Goal: Task Accomplishment & Management: Use online tool/utility

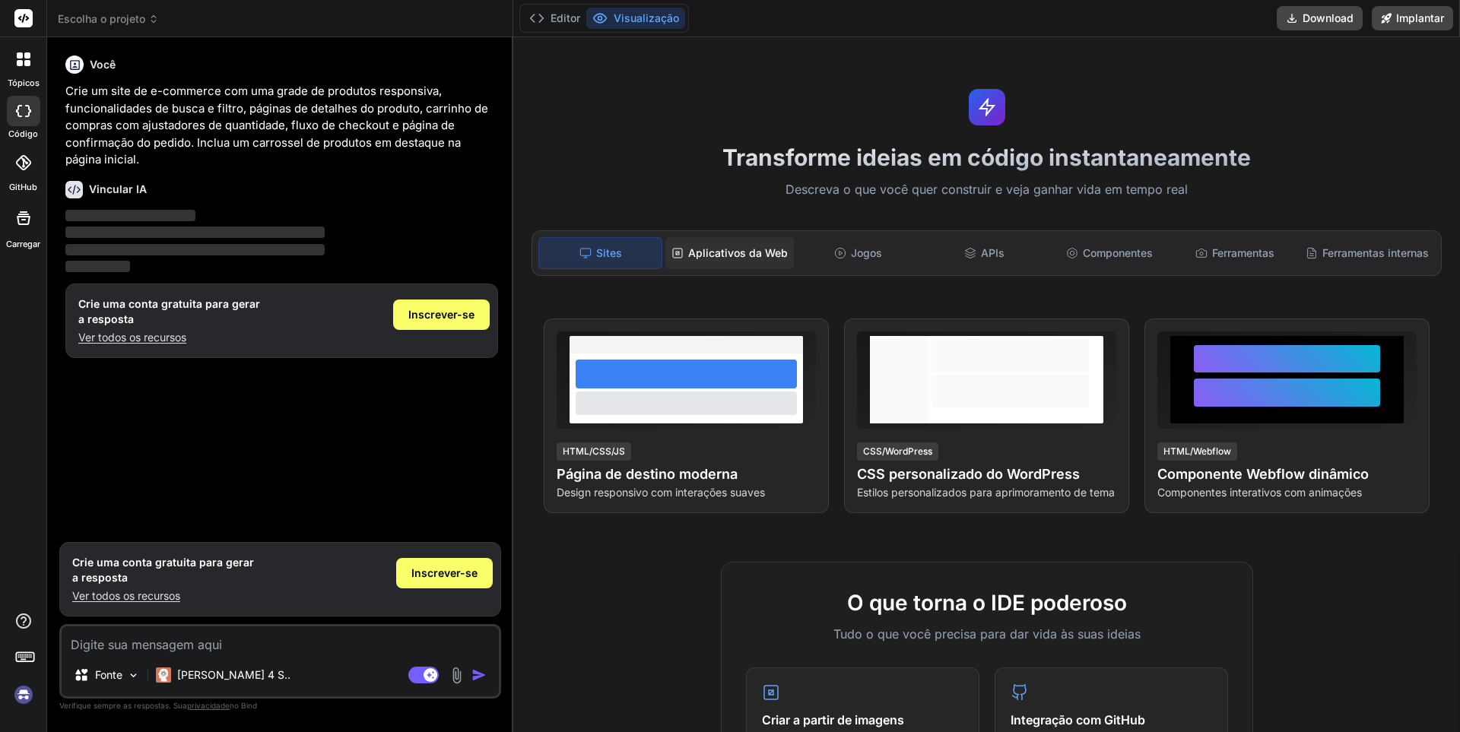
click at [733, 248] on font "Aplicativos da Web" at bounding box center [738, 252] width 100 height 13
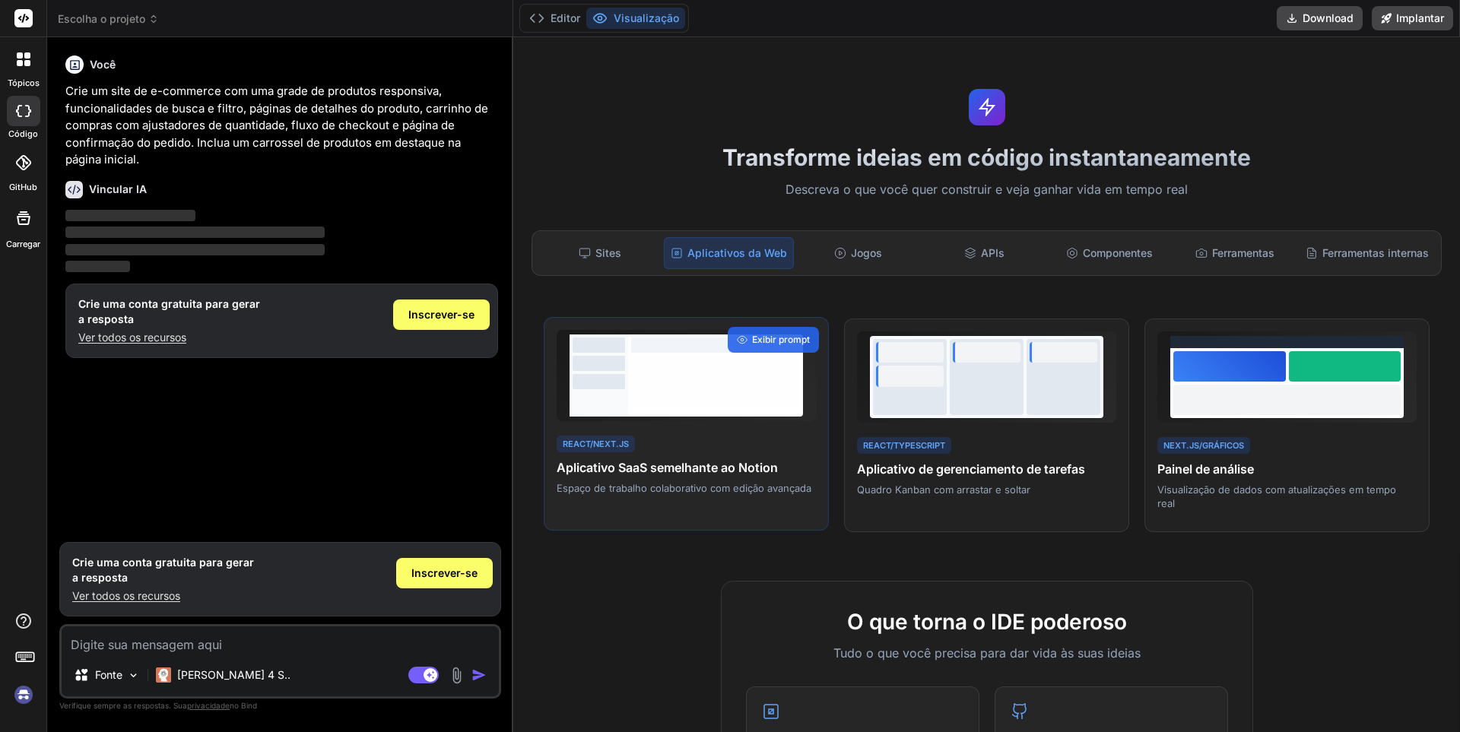
click at [637, 477] on h4 "Aplicativo SaaS semelhante ao Notion" at bounding box center [686, 468] width 259 height 18
click at [764, 341] on font "Exibir prompt" at bounding box center [781, 339] width 58 height 11
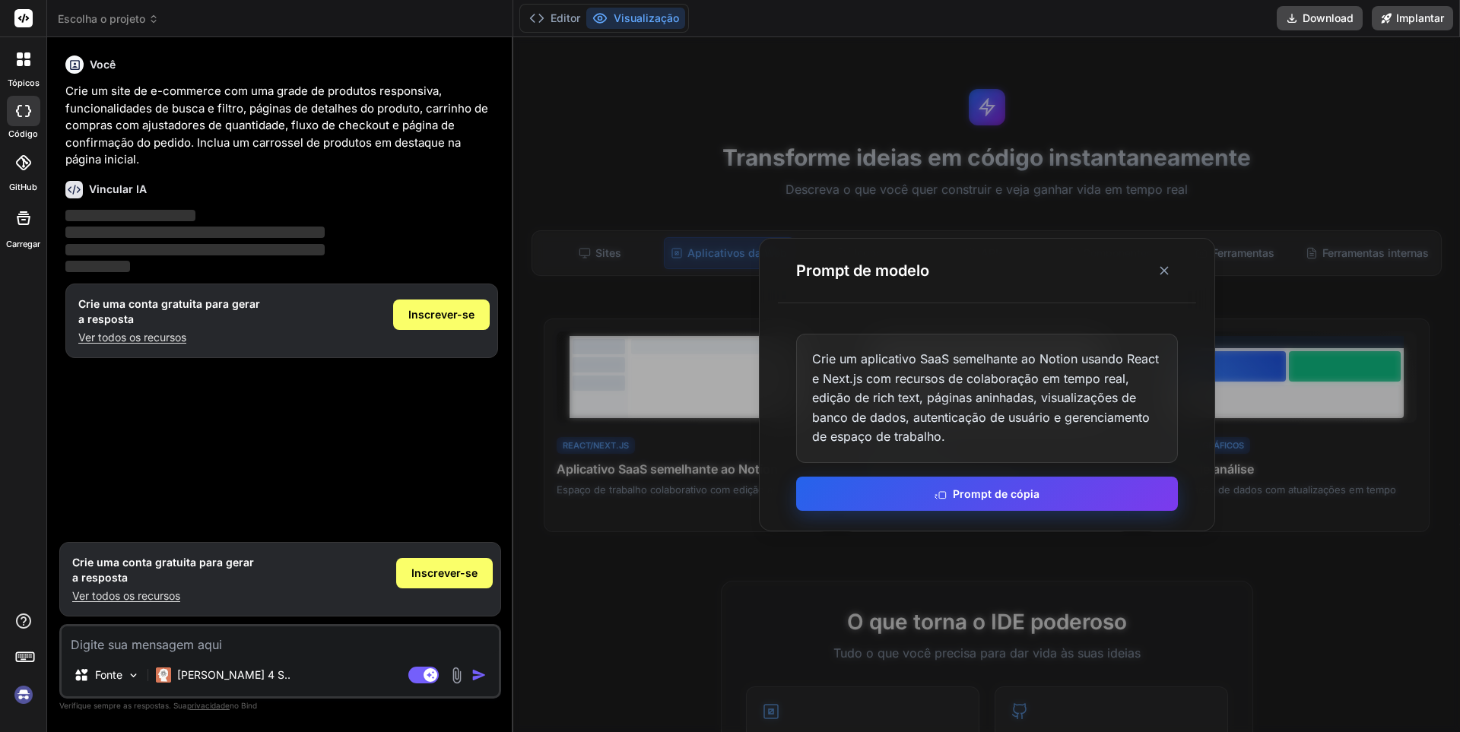
click at [971, 498] on font "Prompt de cópia" at bounding box center [996, 493] width 87 height 13
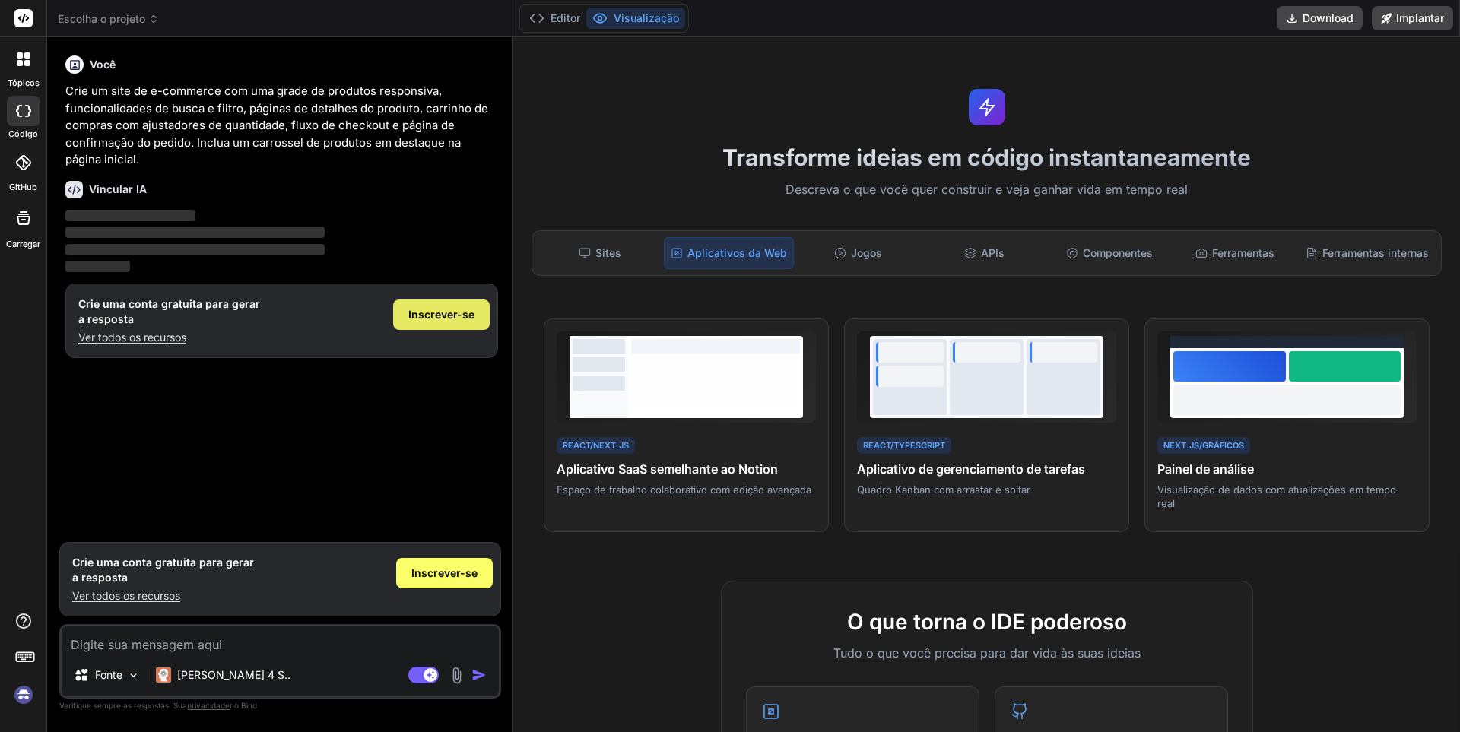
click at [442, 313] on font "Inscrever-se" at bounding box center [441, 314] width 66 height 13
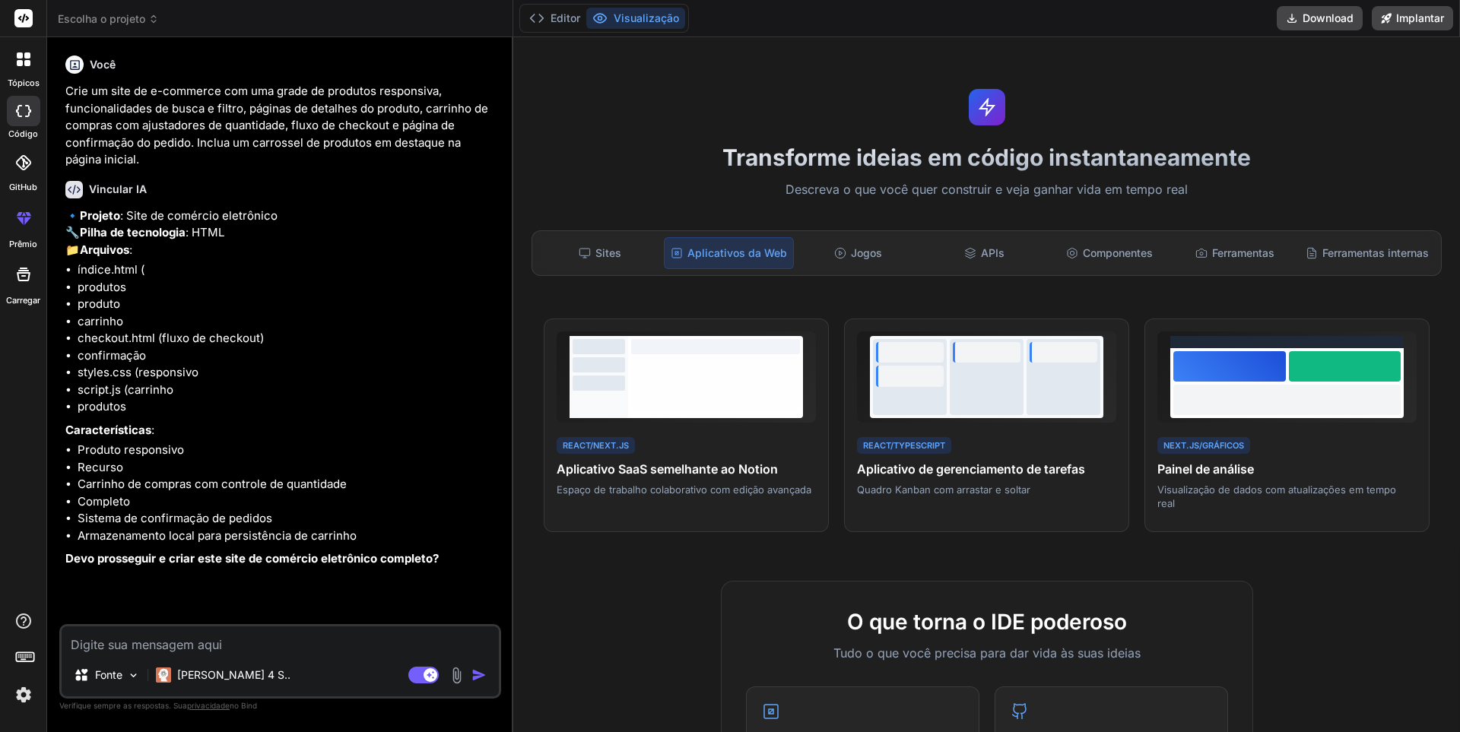
type textarea "x"
click at [124, 645] on textarea at bounding box center [280, 640] width 437 height 27
type textarea "e"
type textarea "x"
type textarea "ec"
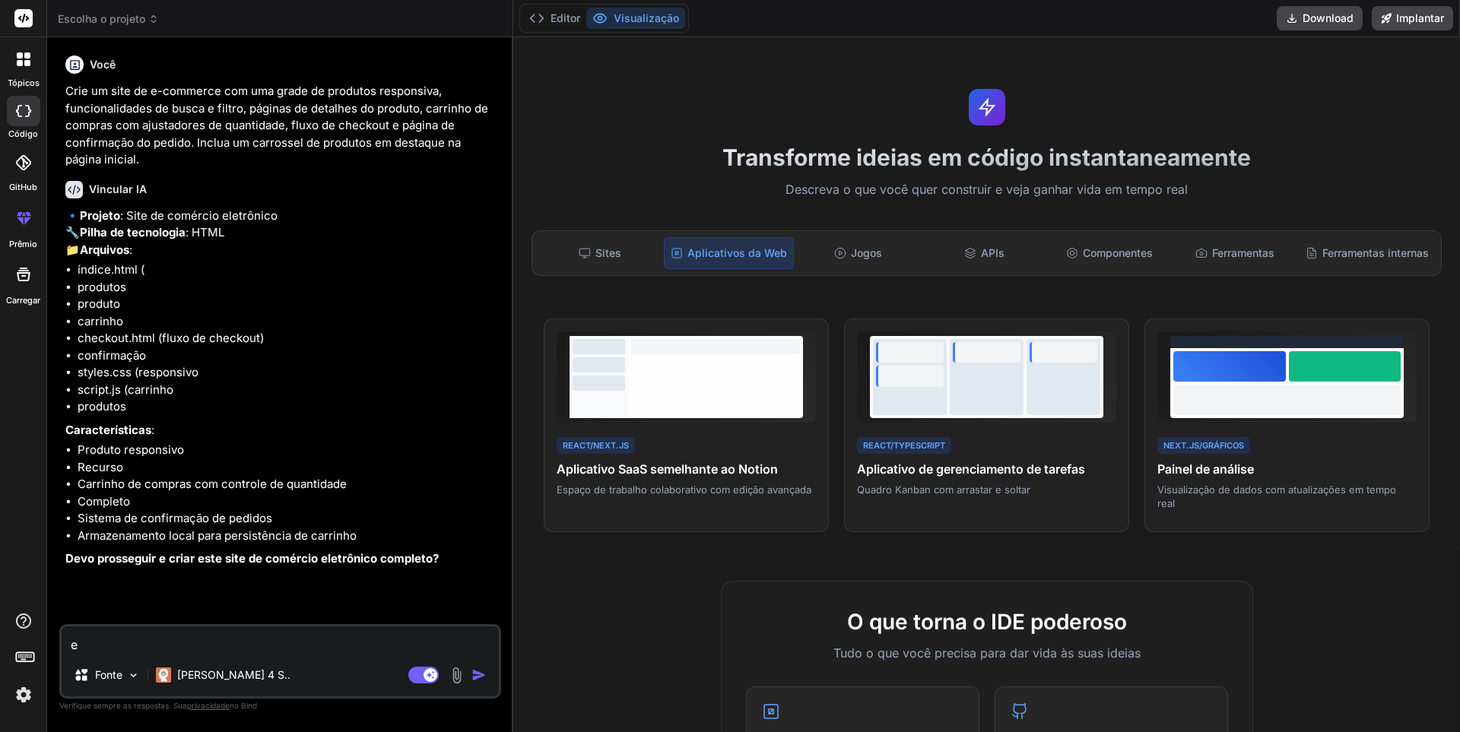
type textarea "x"
type textarea "e"
type textarea "x"
type textarea "ee"
type textarea "x"
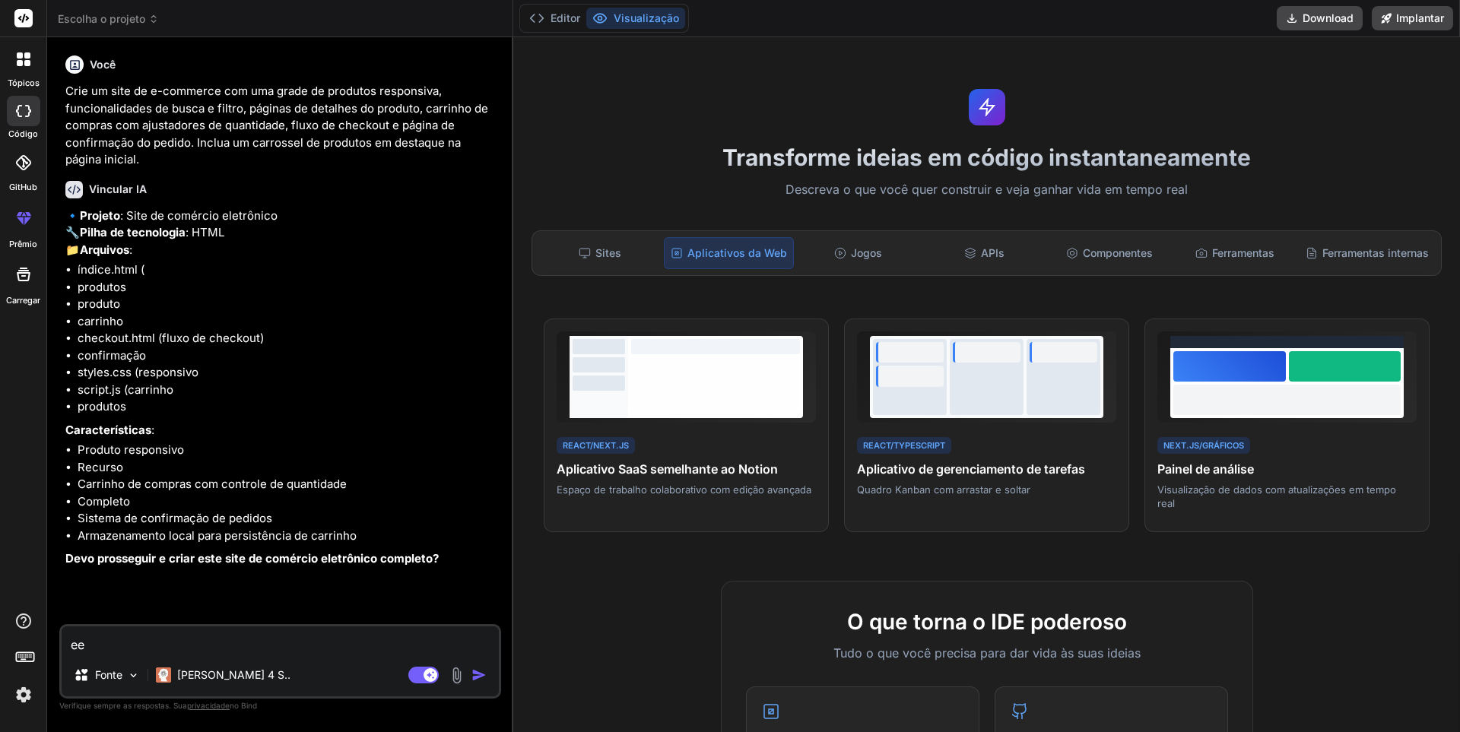
type textarea "eex"
type textarea "x"
type textarea "eexe"
type textarea "x"
type textarea "eexec"
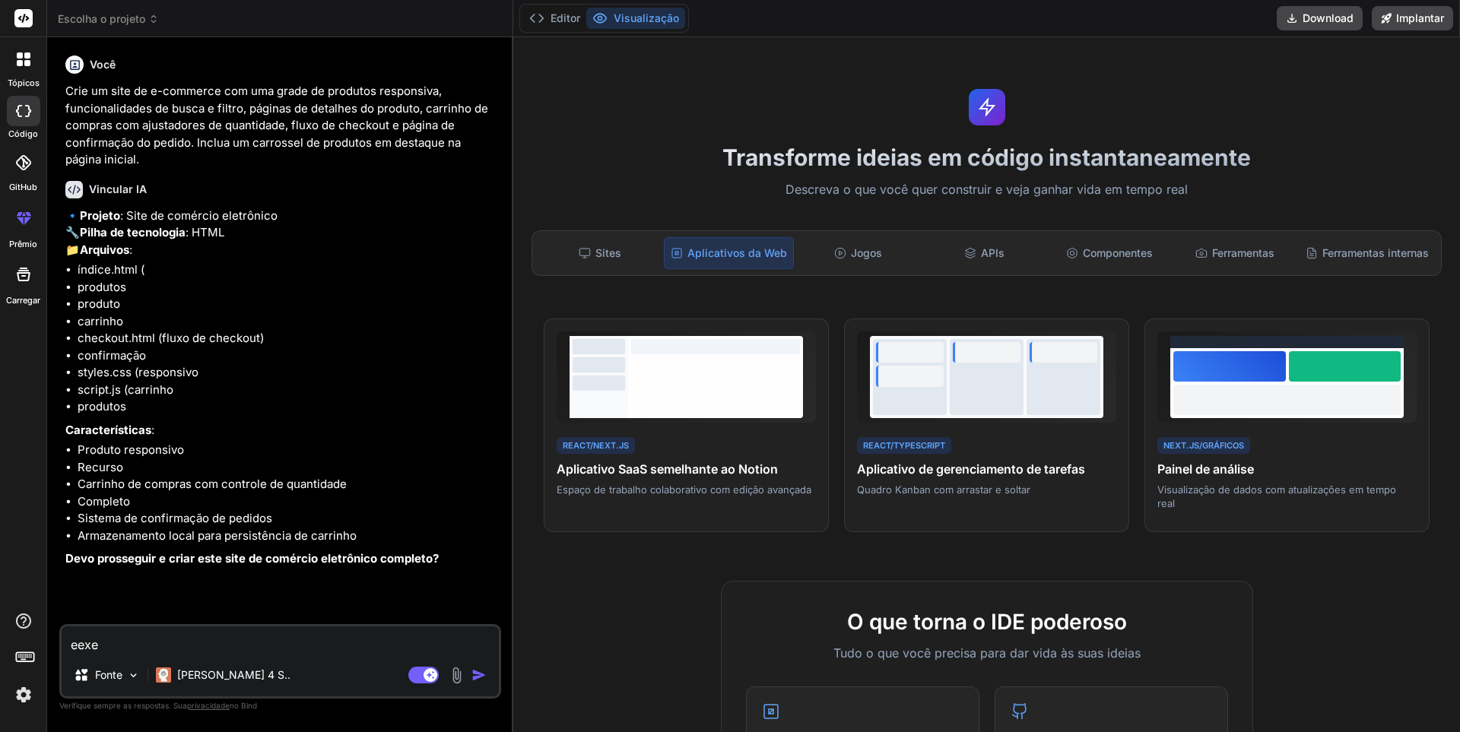
type textarea "x"
type textarea "eexecu"
type textarea "x"
type textarea "eexecut"
type textarea "x"
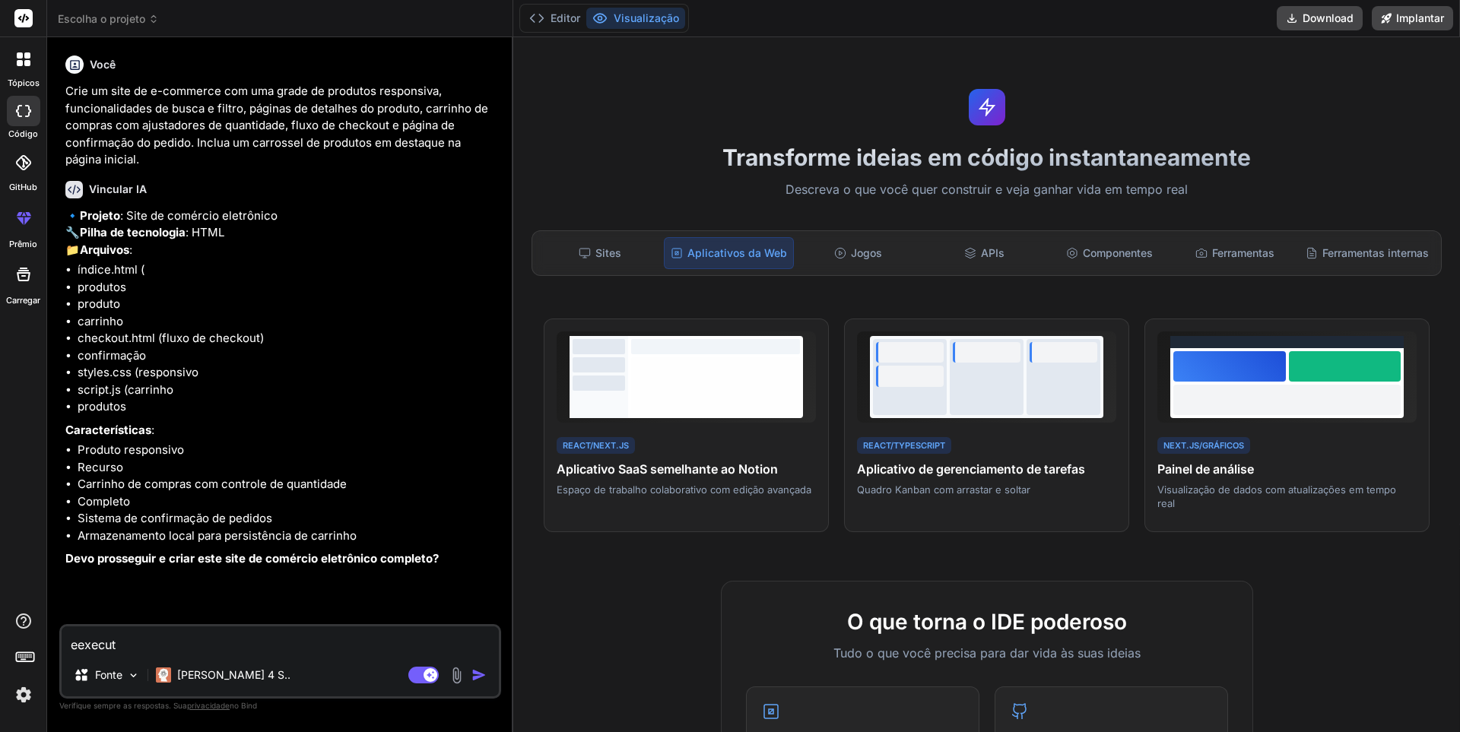
type textarea "eexecute"
type textarea "x"
type textarea "eexecute"
type textarea "x"
type textarea "eexecute e"
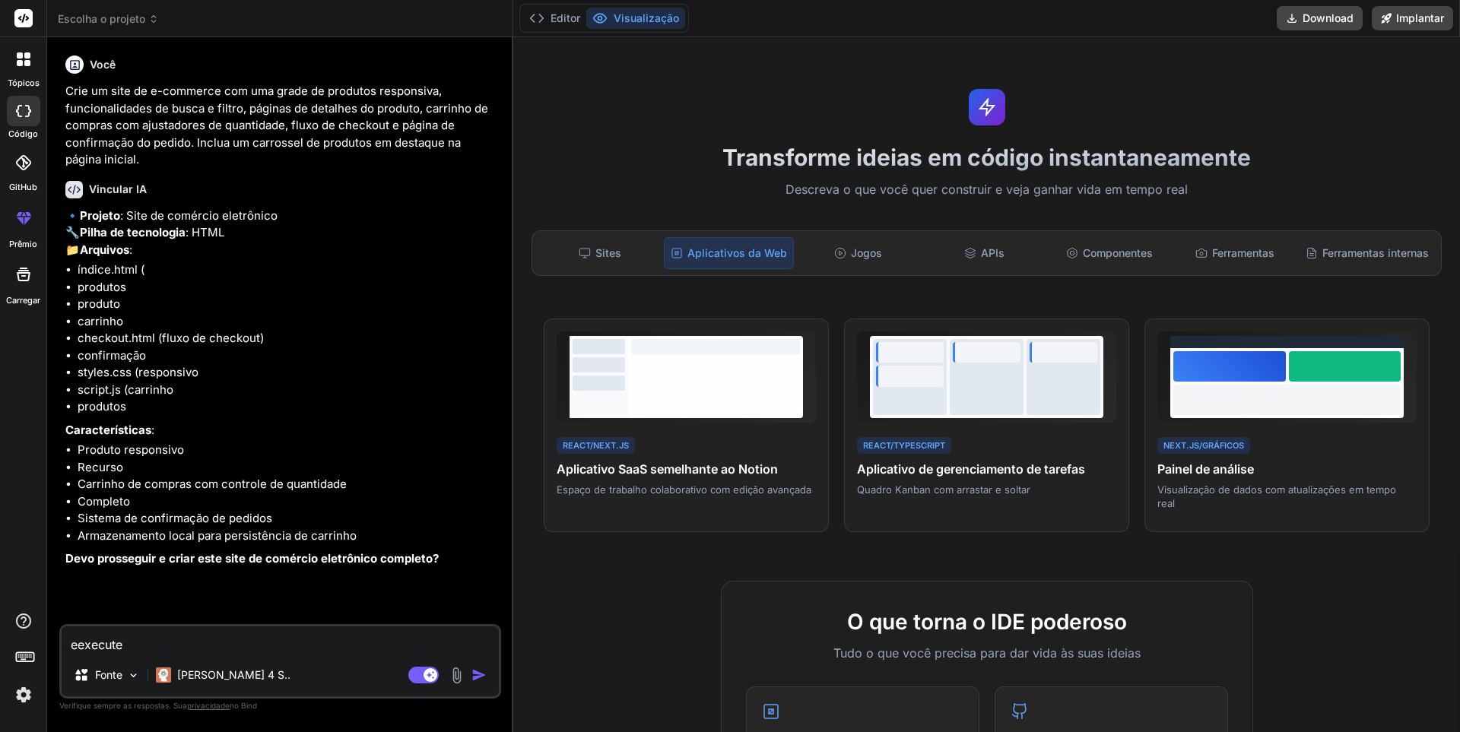
type textarea "x"
type textarea "eexecute es"
type textarea "x"
type textarea "eexecute est"
type textarea "x"
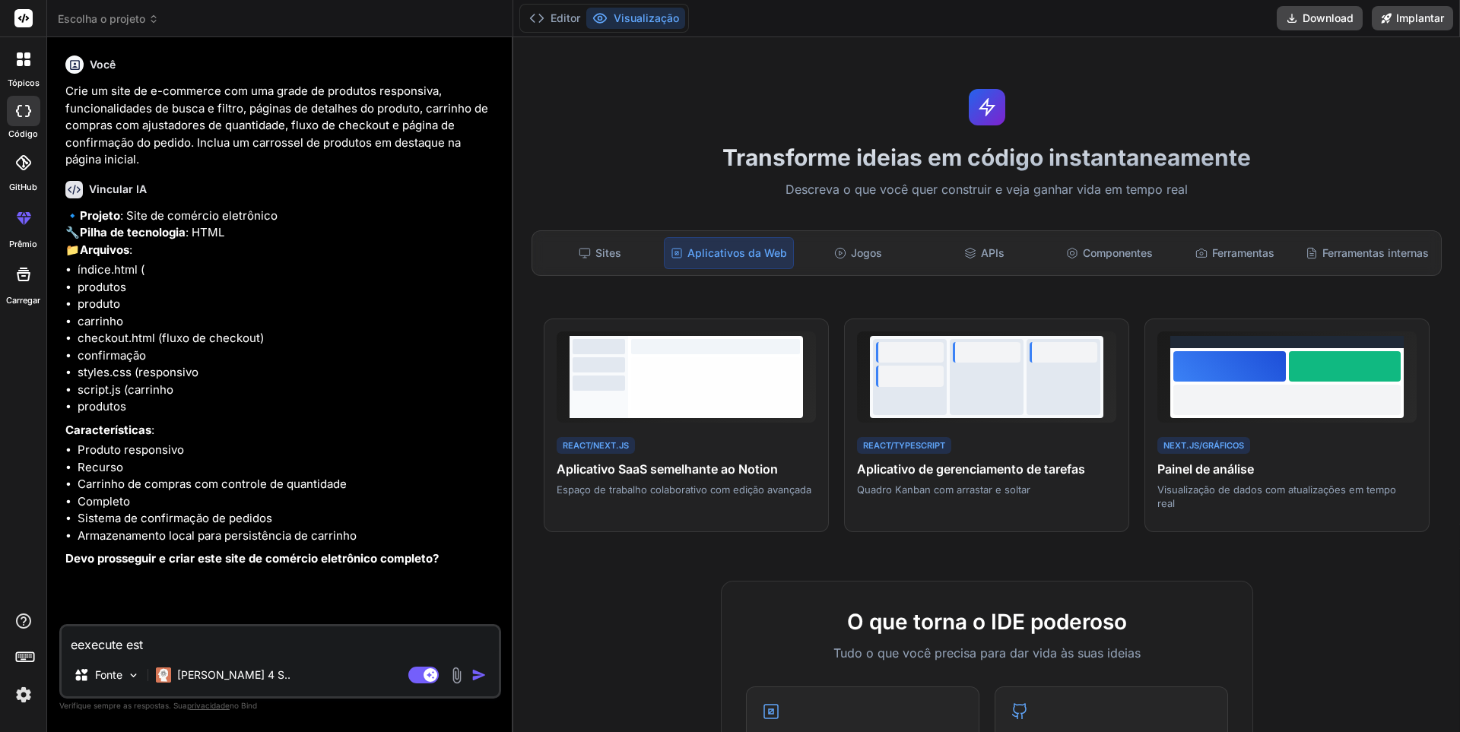
type textarea "eexecute este"
type textarea "x"
type textarea "eexecute este"
type textarea "x"
type textarea "eexecute este p"
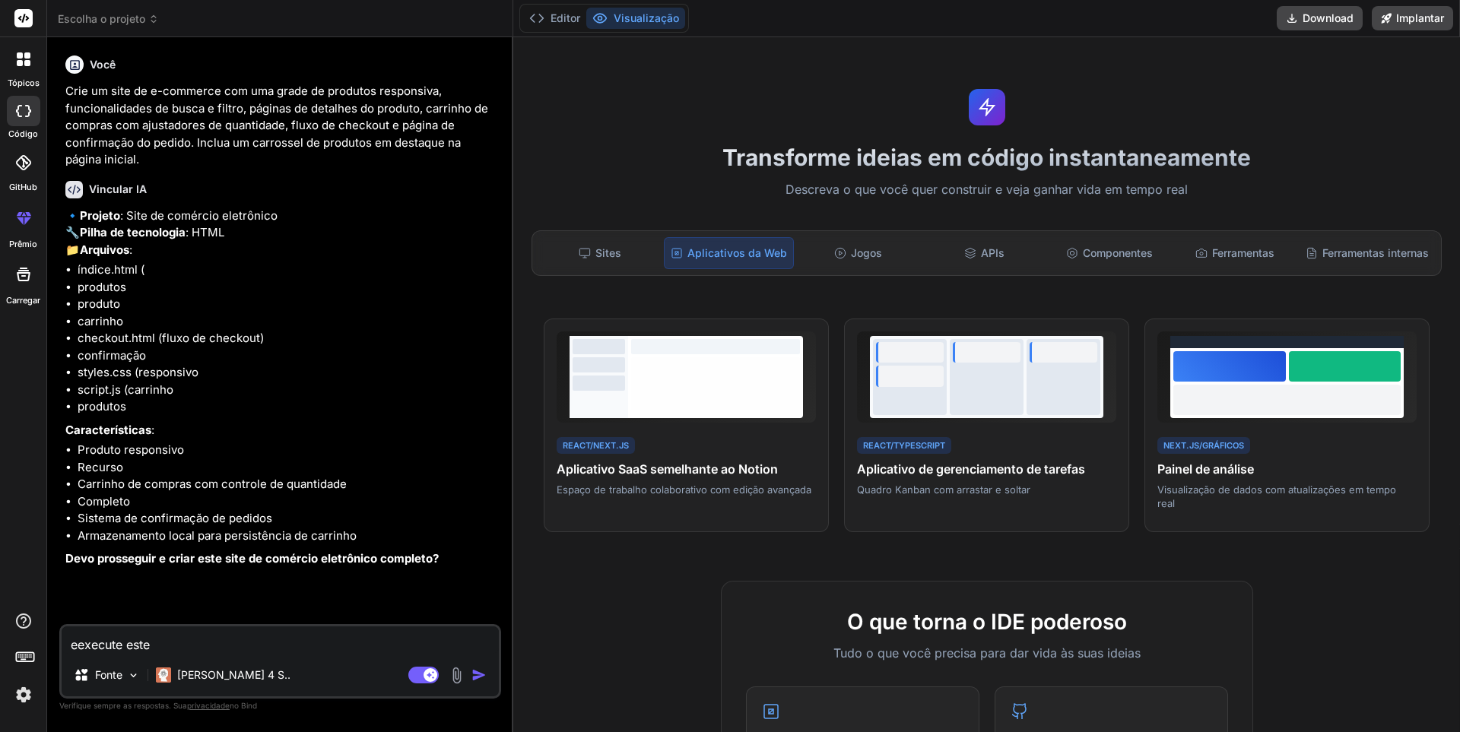
type textarea "x"
type textarea "eexecute este pr"
type textarea "x"
type textarea "eexecute este pro"
type textarea "x"
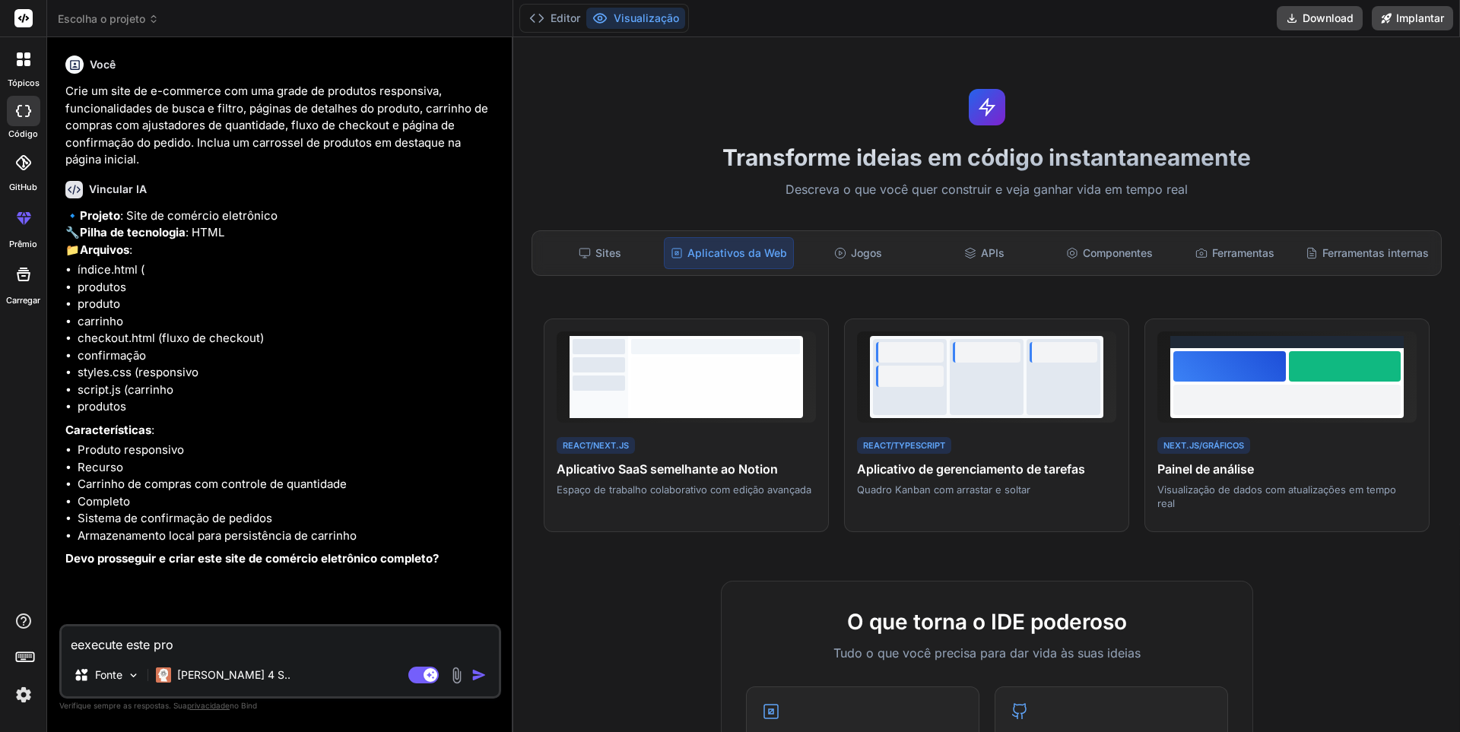
type textarea "eexecute este prom"
type textarea "x"
type textarea "eexecute este promp"
type textarea "x"
type textarea "eexecute este prompy"
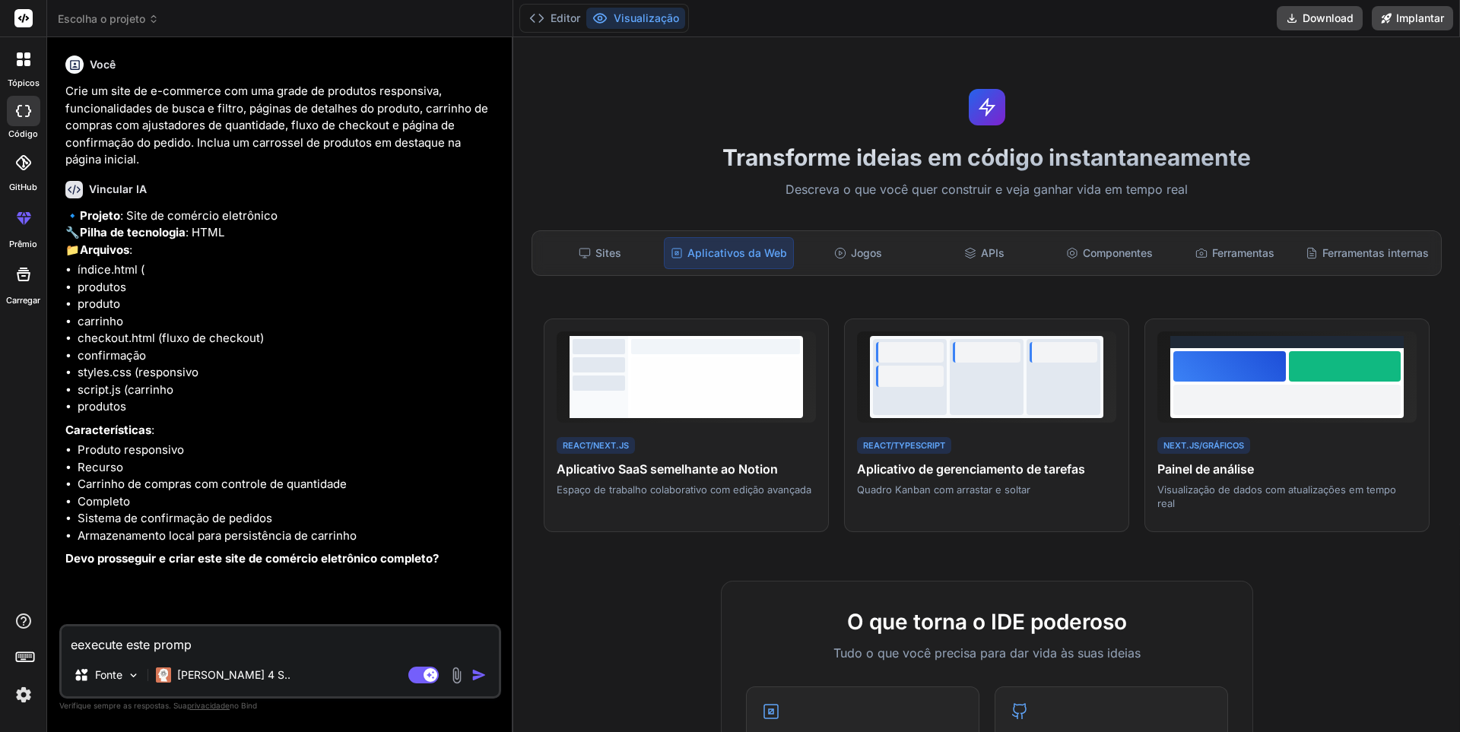
type textarea "x"
type textarea "eexecute este promp"
type textarea "x"
type textarea "eexecute este prompt"
type textarea "x"
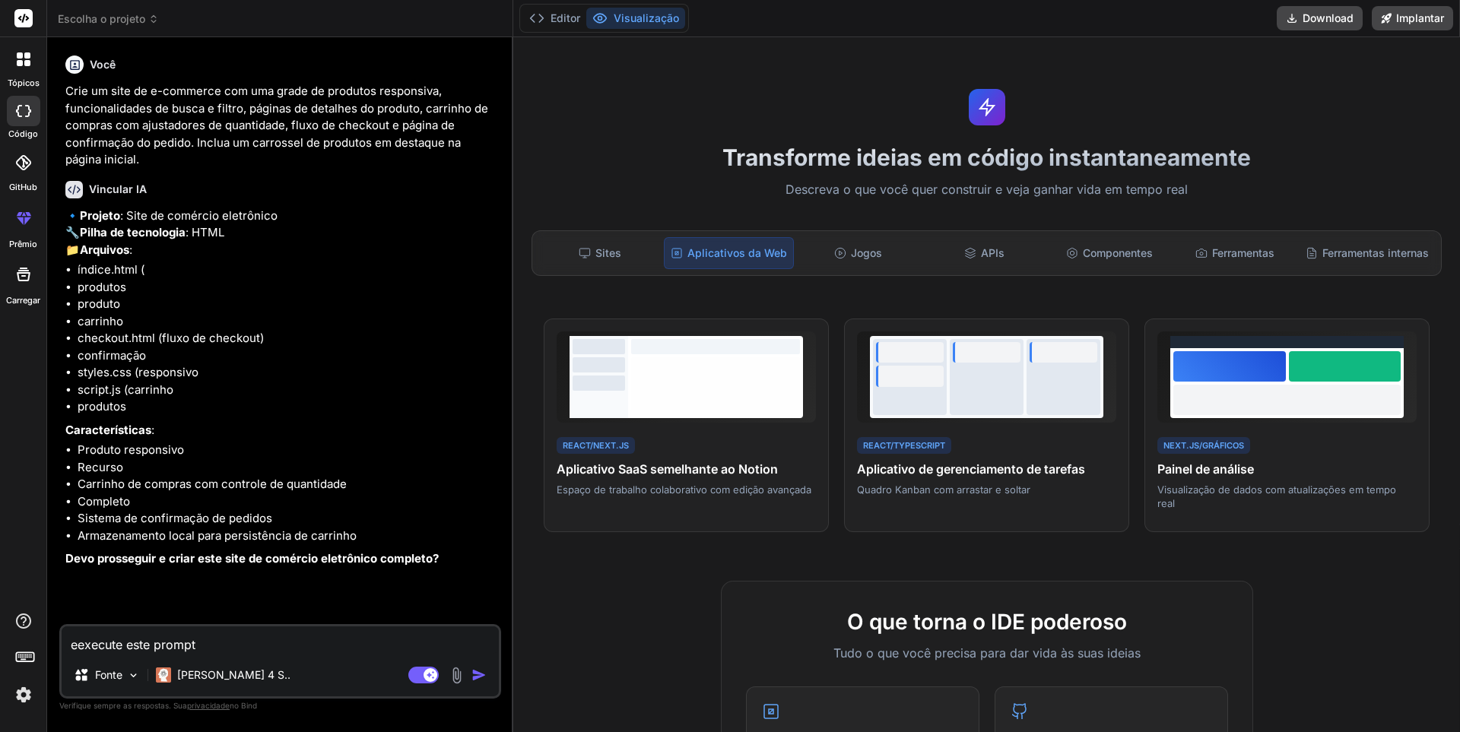
type textarea "eexecute este prompt"
click at [479, 678] on img "button" at bounding box center [478, 675] width 15 height 15
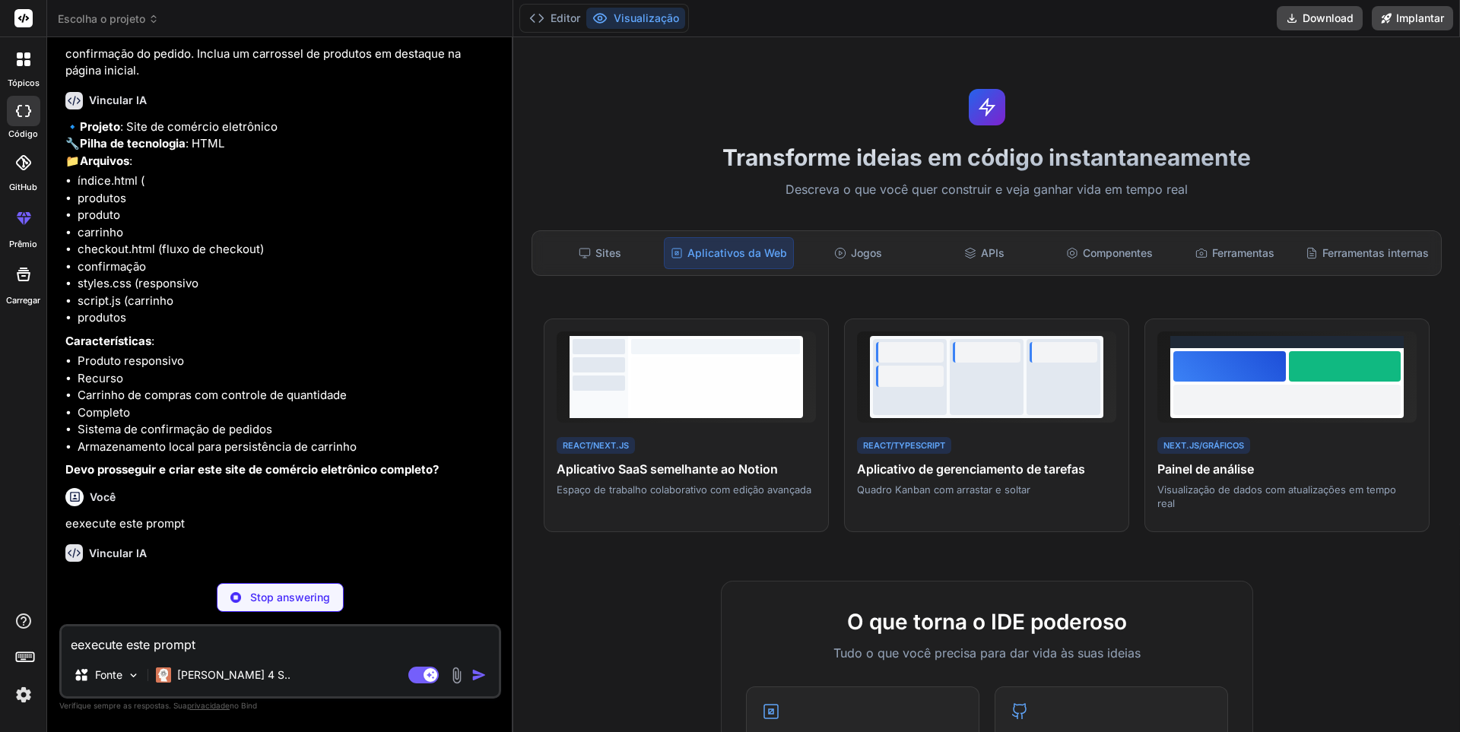
scroll to position [138, 0]
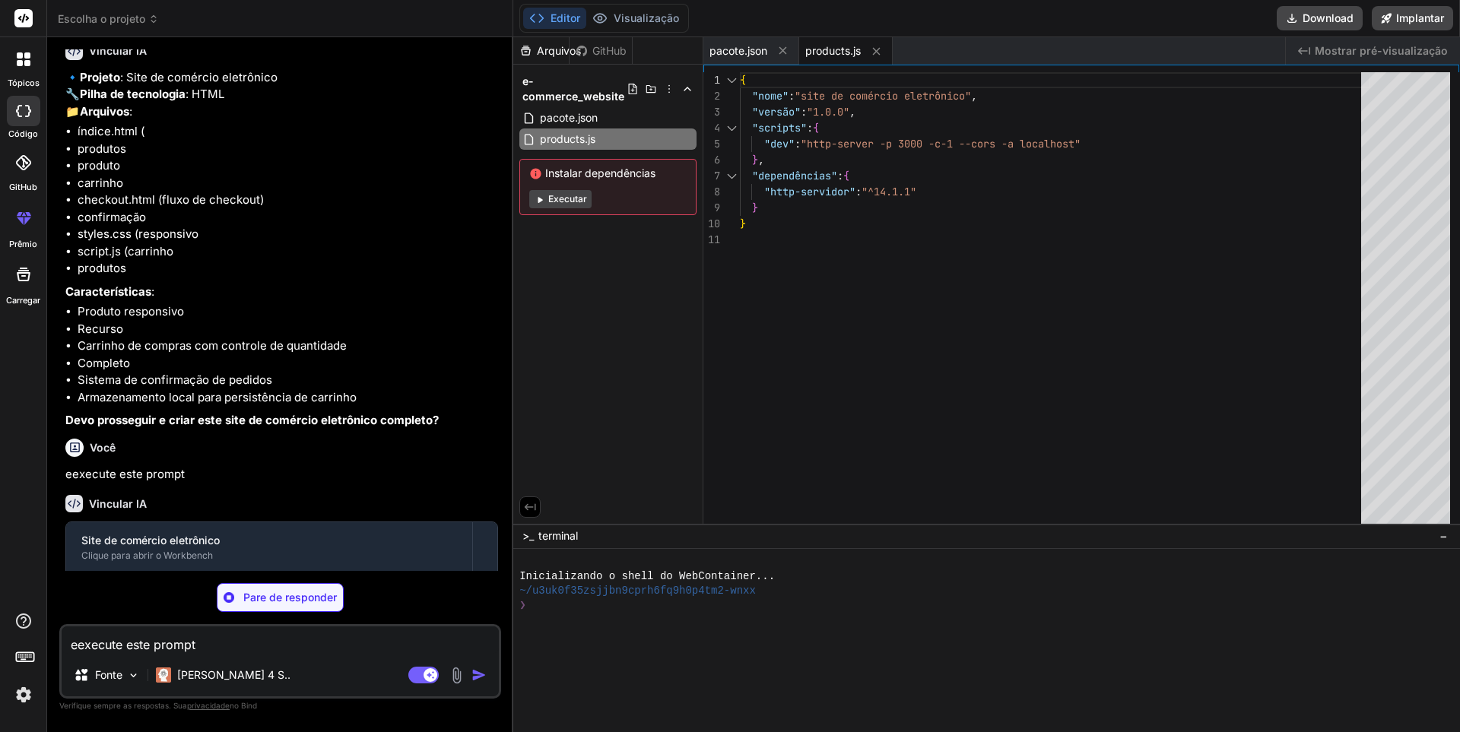
type textarea "x"
type textarea "} ];"
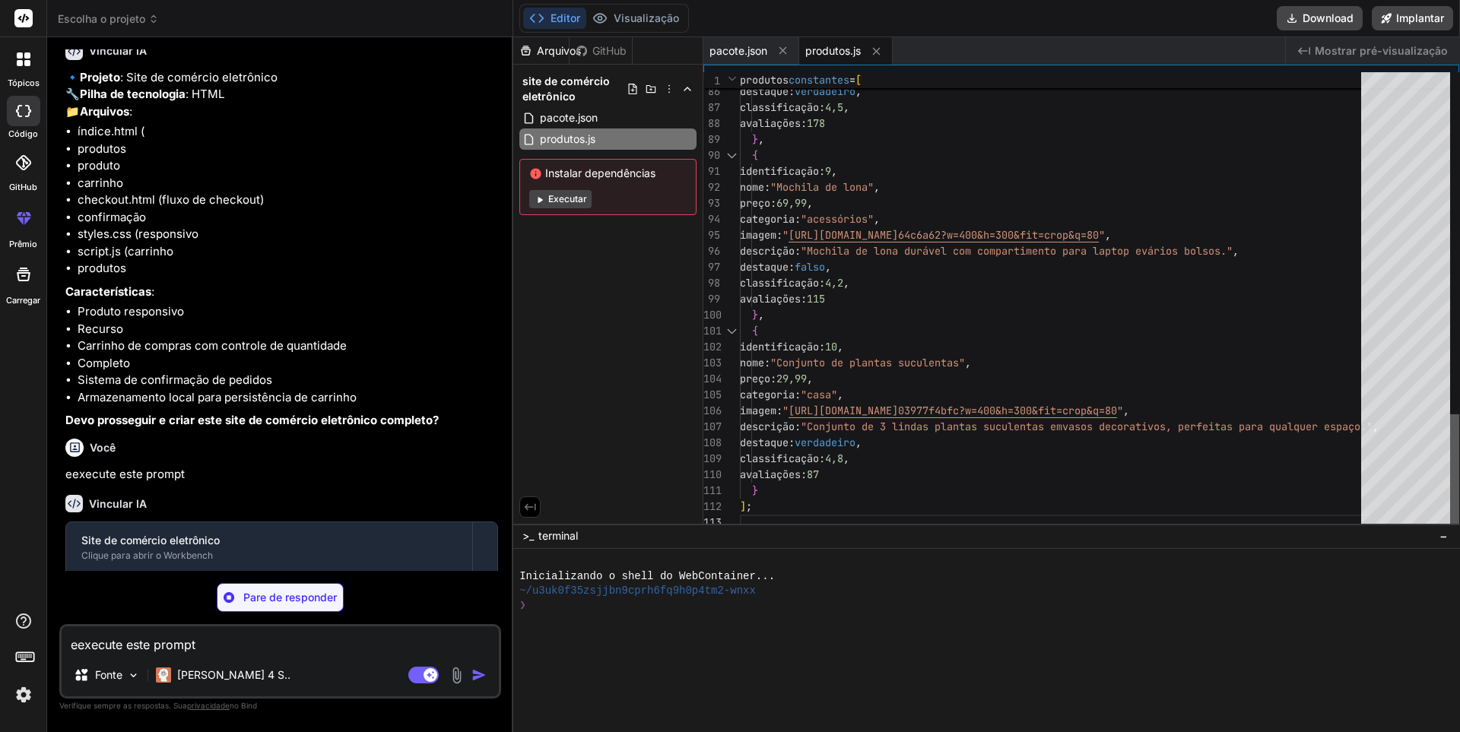
type textarea "x"
type textarea "loadFeaturedProducts(); initializeCarousel(); updateCartCount(); }); </script> …"
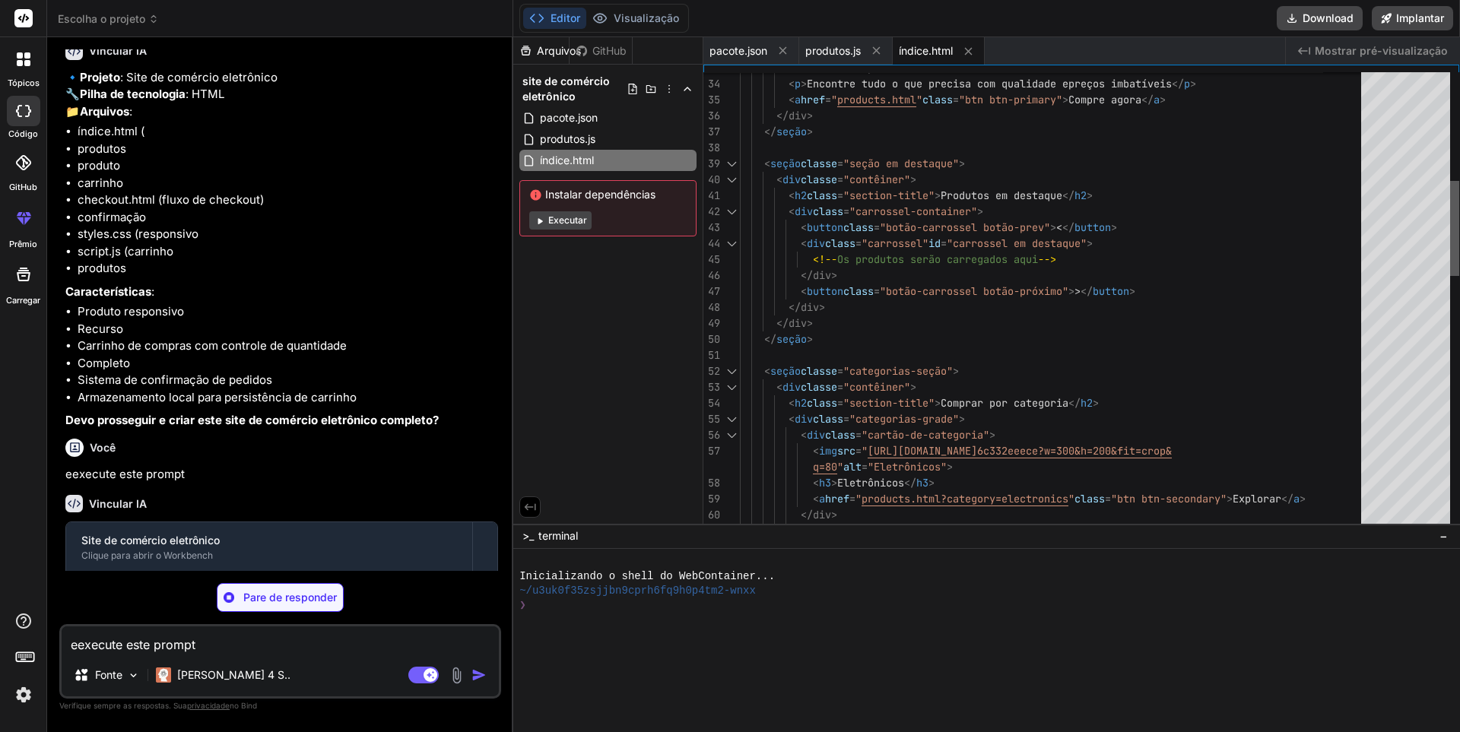
type textarea "x"
type textarea "</html>"
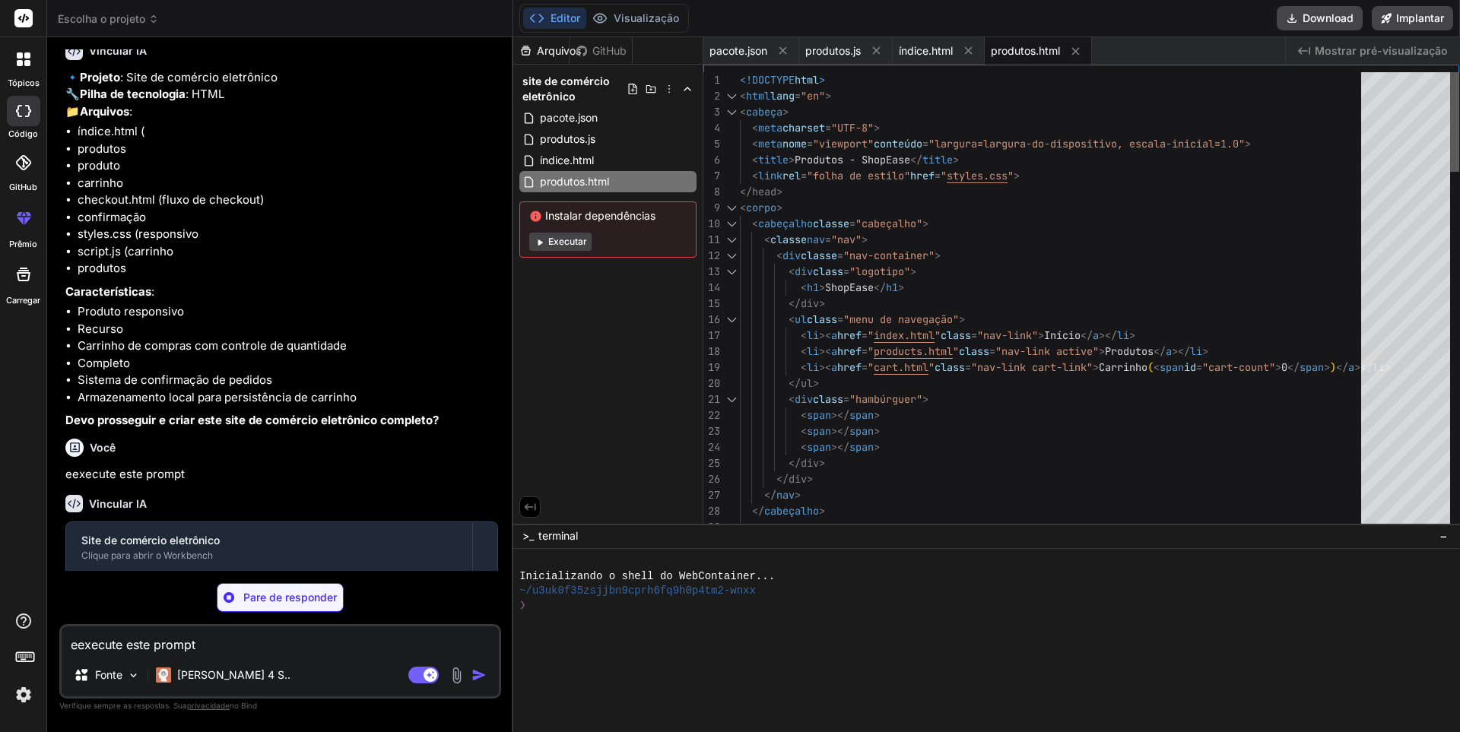
type textarea "x"
type textarea "</body> </html>"
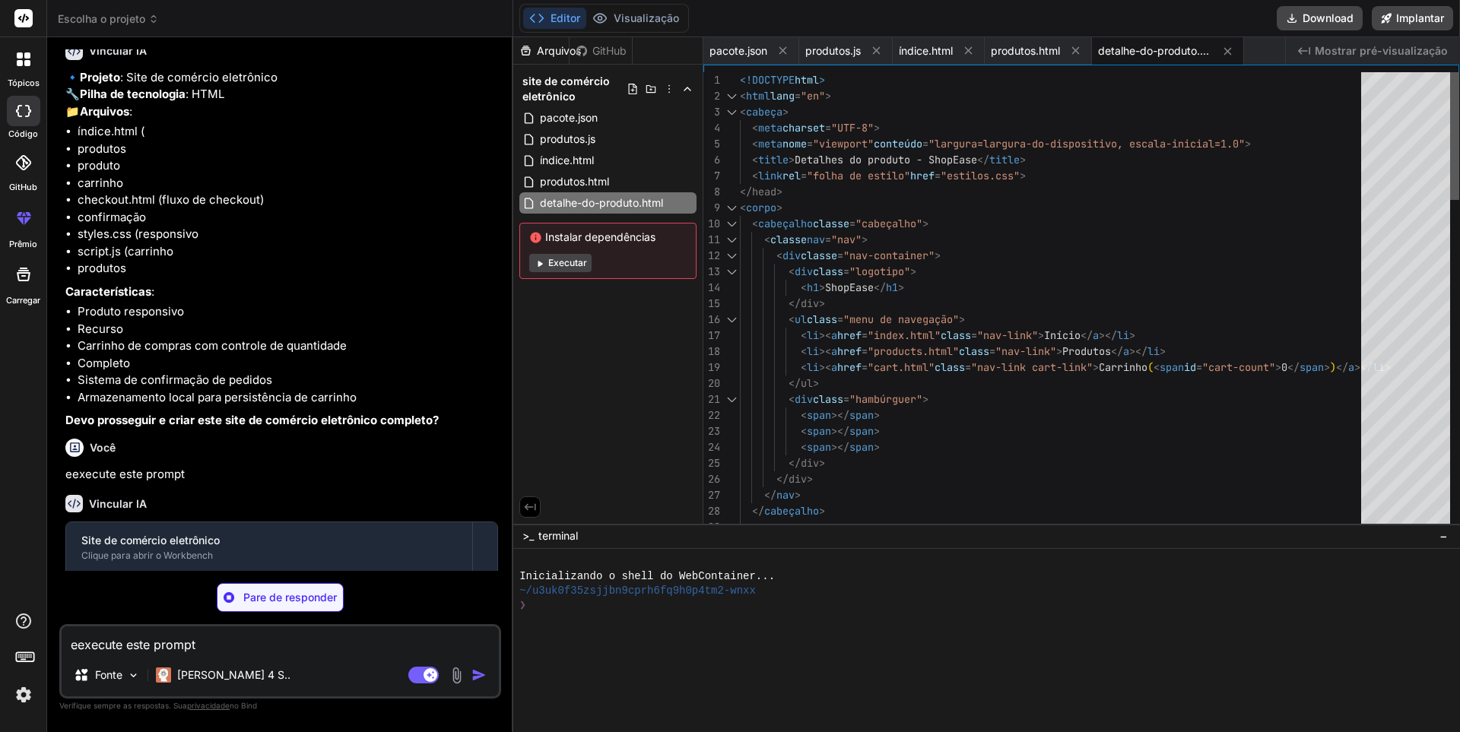
click at [1459, 72] on div at bounding box center [1454, 136] width 9 height 128
type textarea "x"
type textarea "updateCartSummary(); document.getElementById('checkout-btn').addEventListener('…"
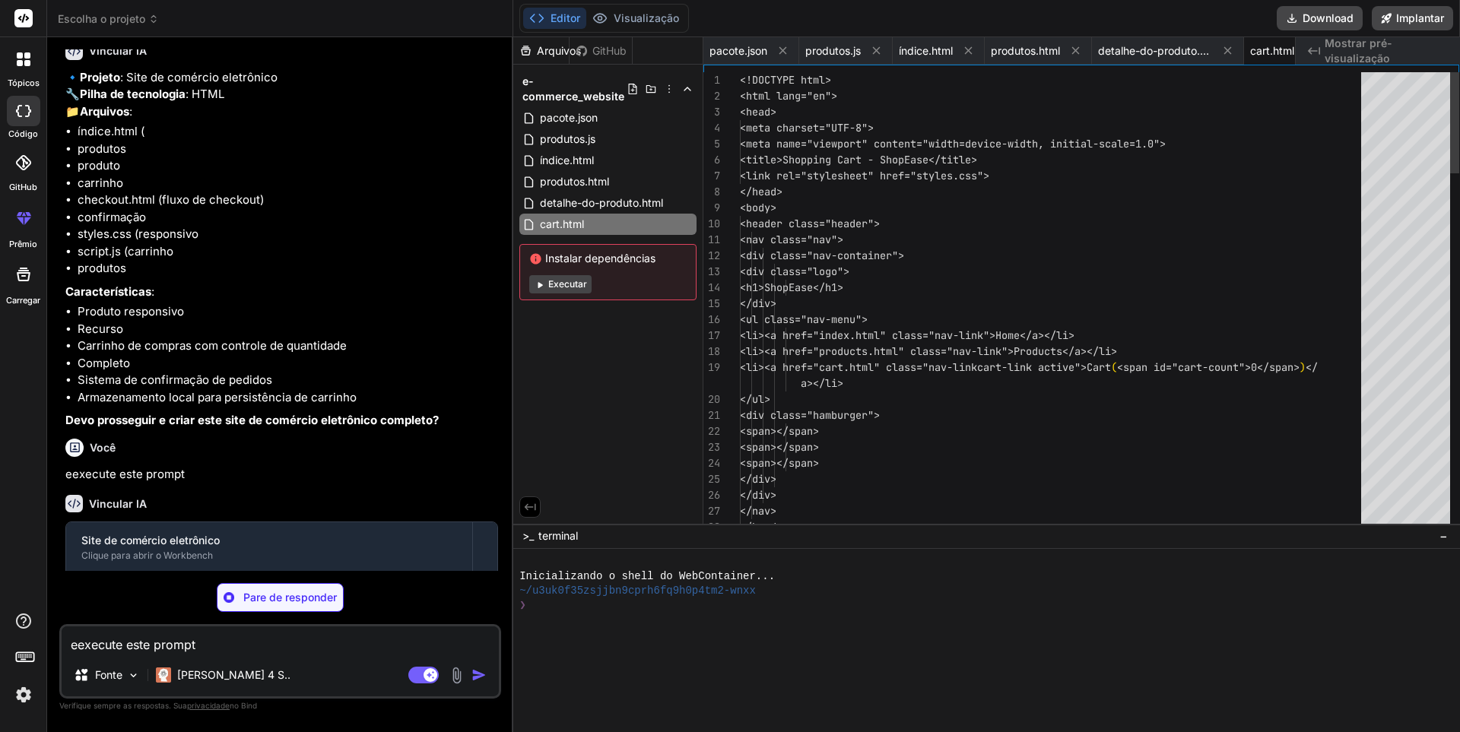
scroll to position [0, 40]
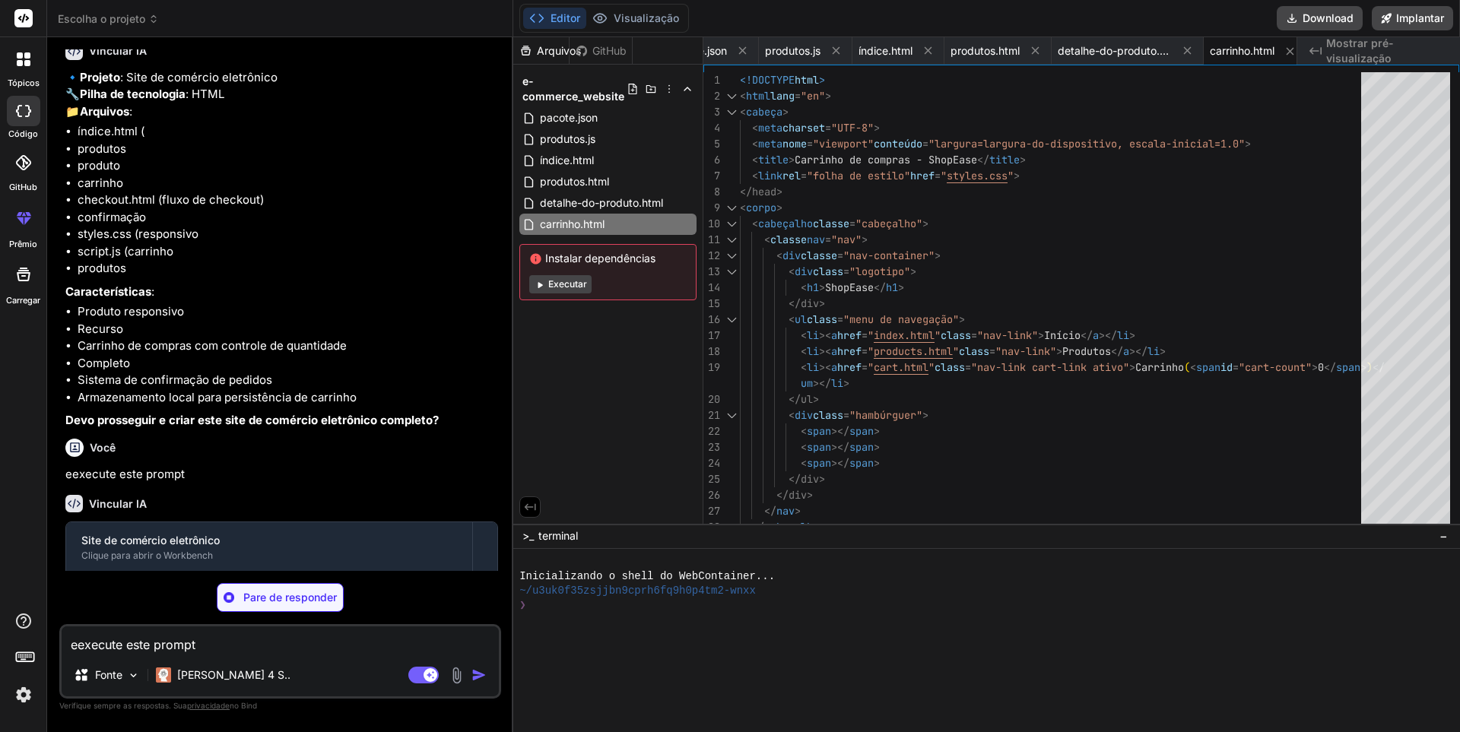
type textarea "x"
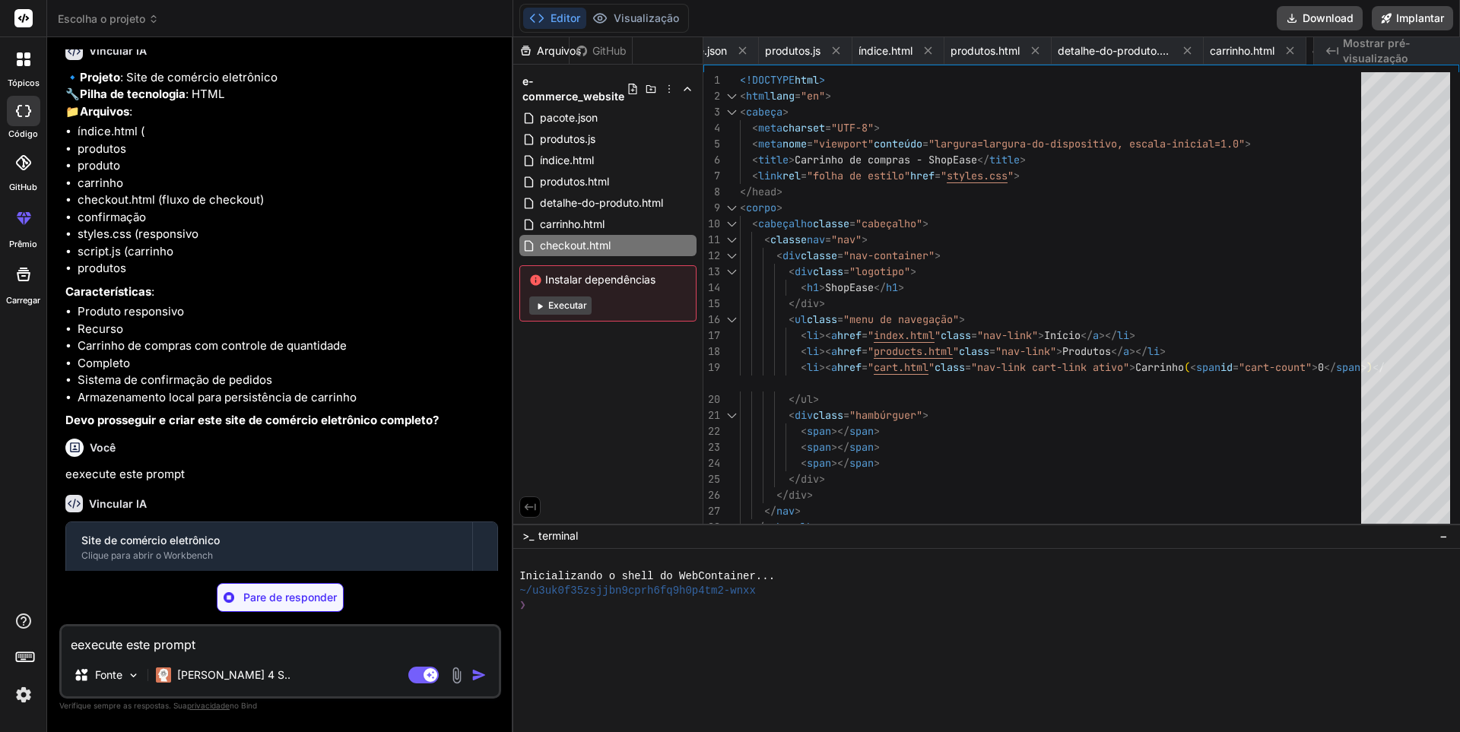
type textarea "x"
type textarea "</html>"
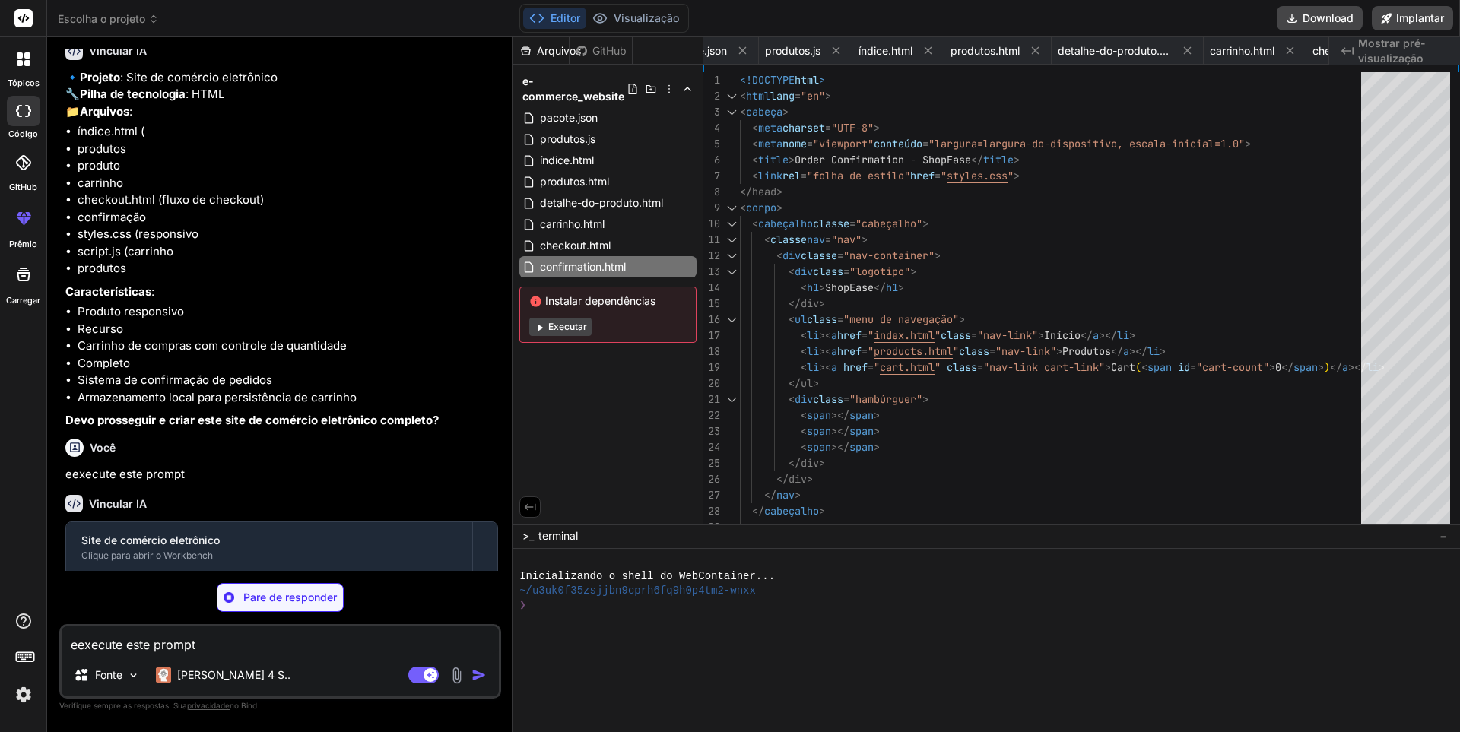
scroll to position [0, 256]
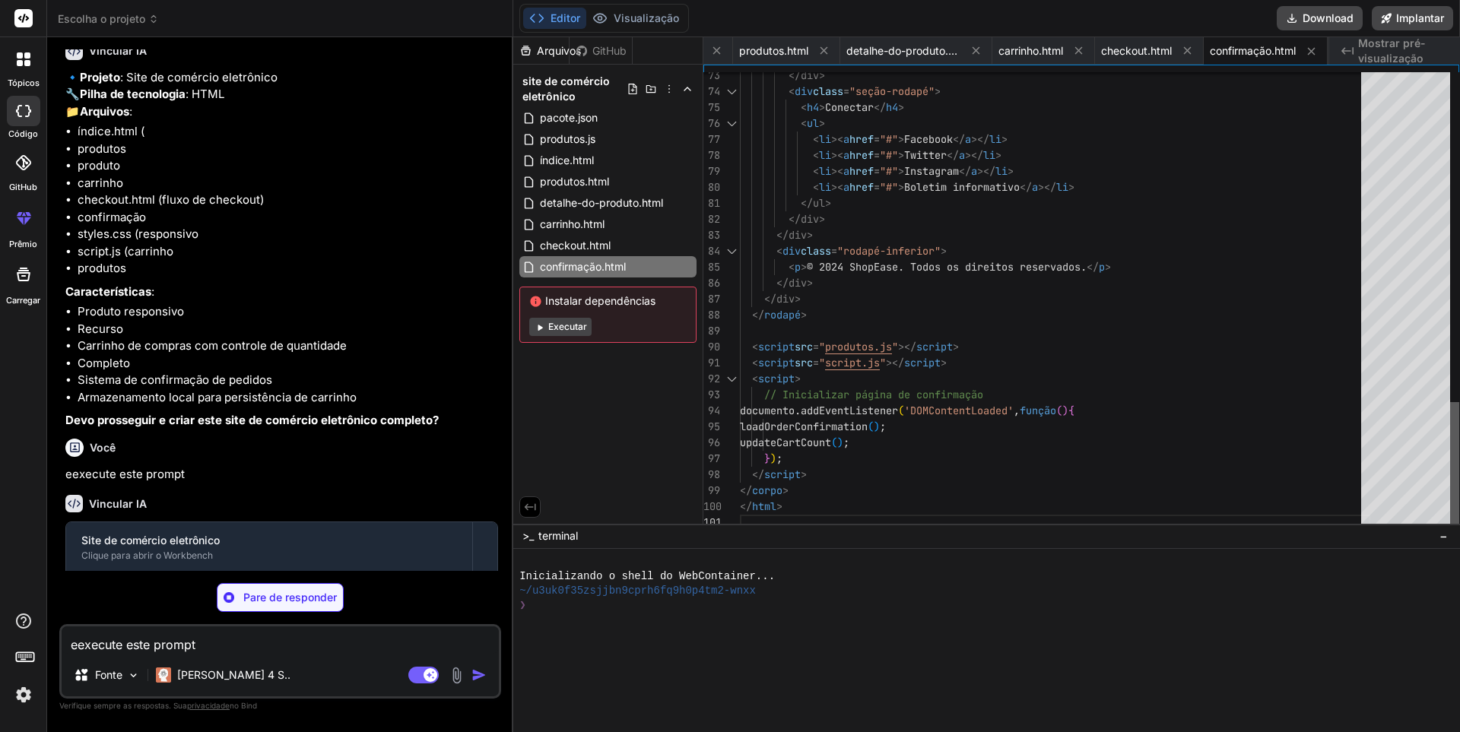
click at [1459, 449] on div at bounding box center [1454, 466] width 9 height 129
type textarea "x"
type textarea "grid-template-columns: repeat(auto-fit, minmax(200px, 1fr)); } .products-grid {…"
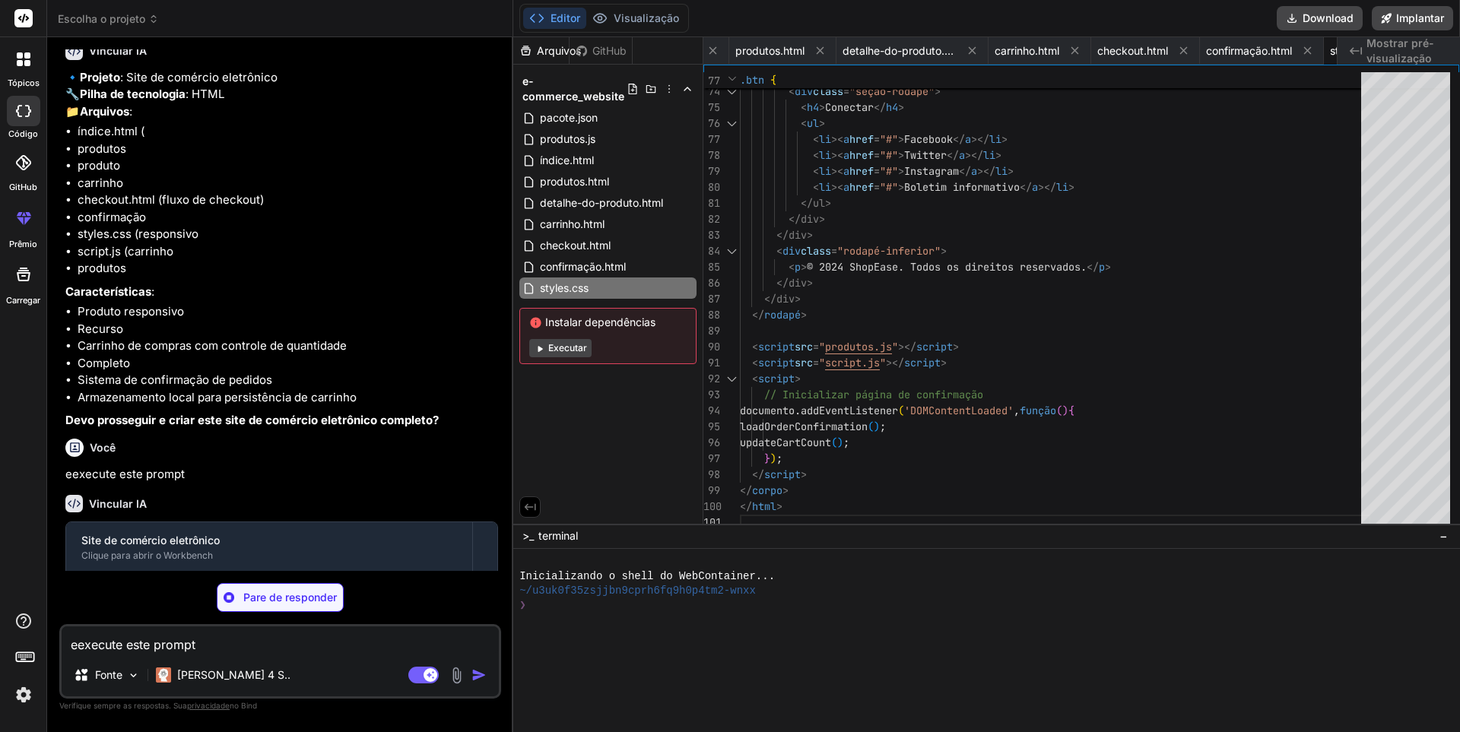
type textarea "x"
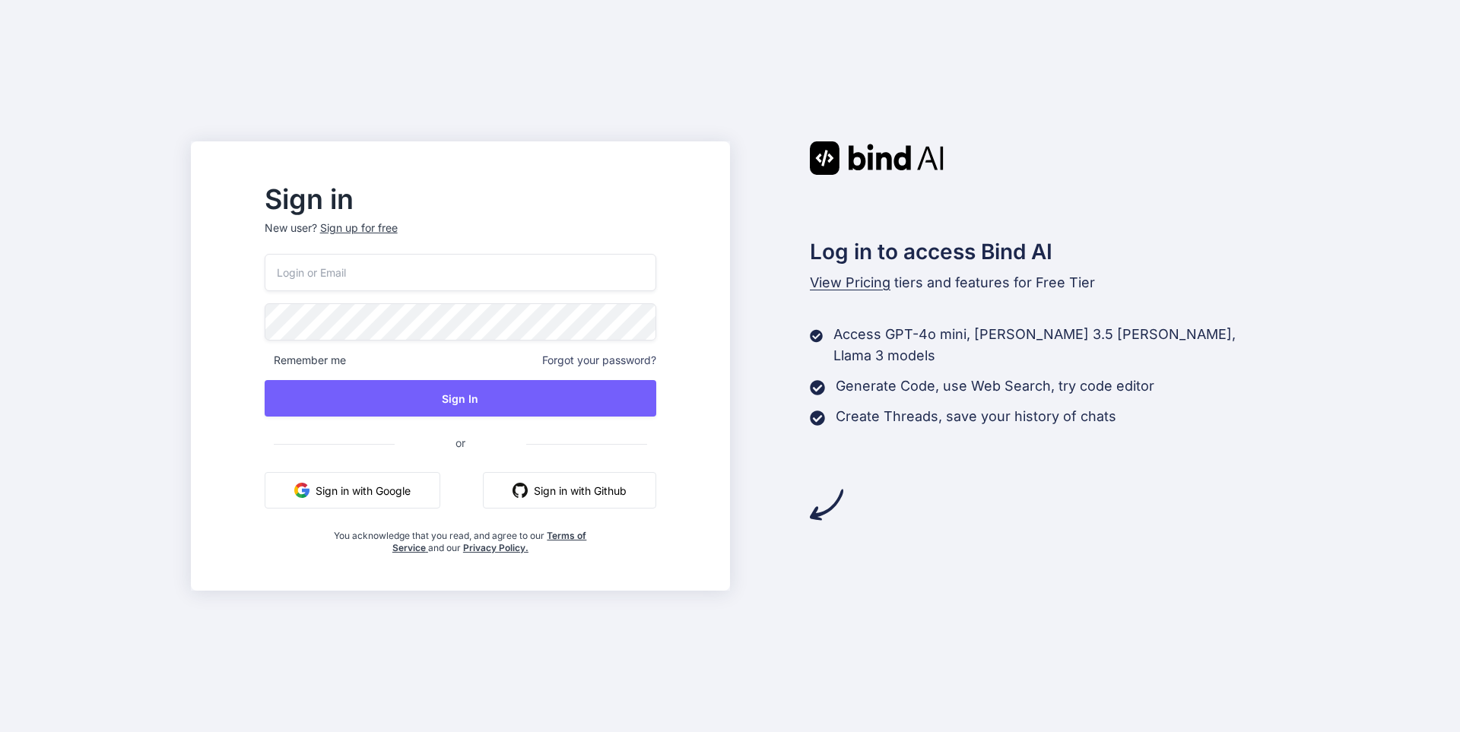
click at [394, 499] on button "Sign in with Google" at bounding box center [353, 490] width 176 height 37
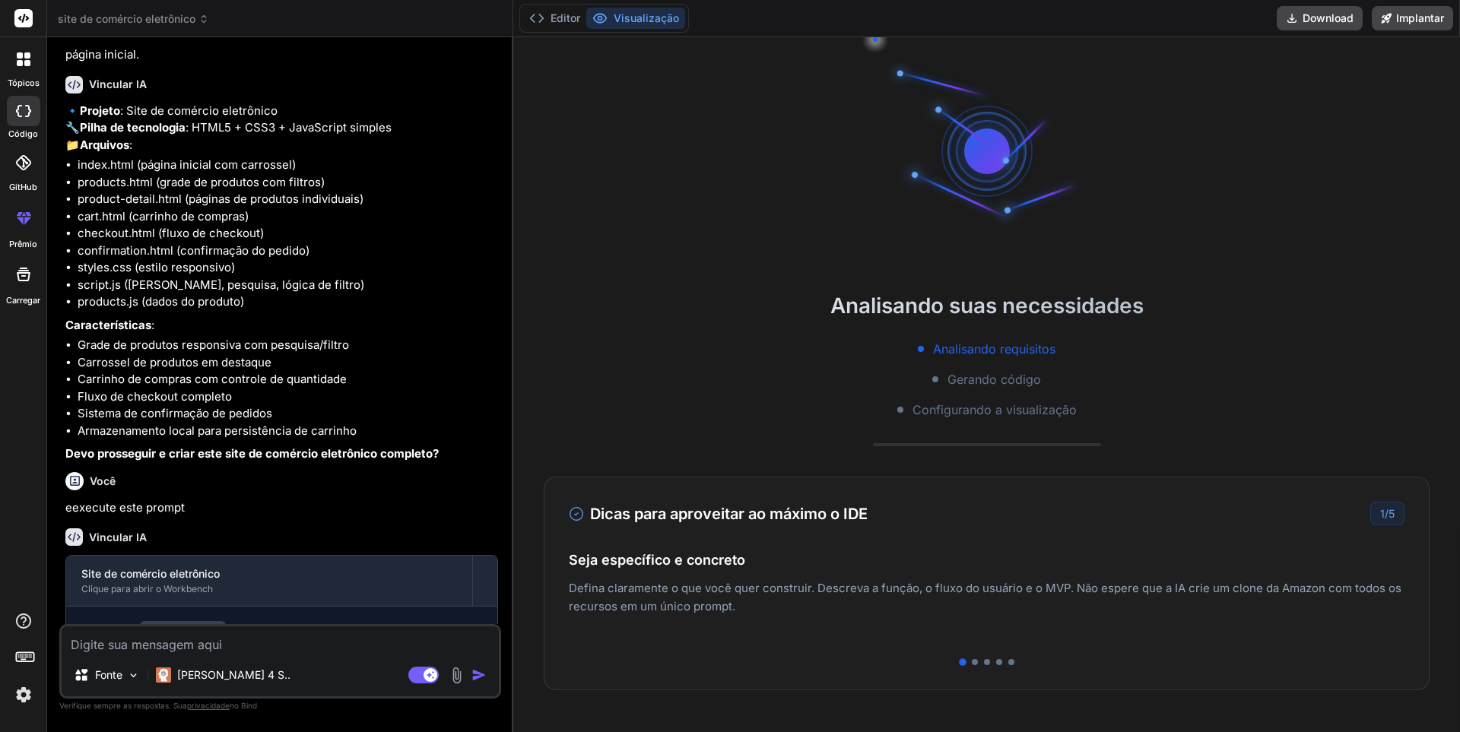
scroll to position [122, 0]
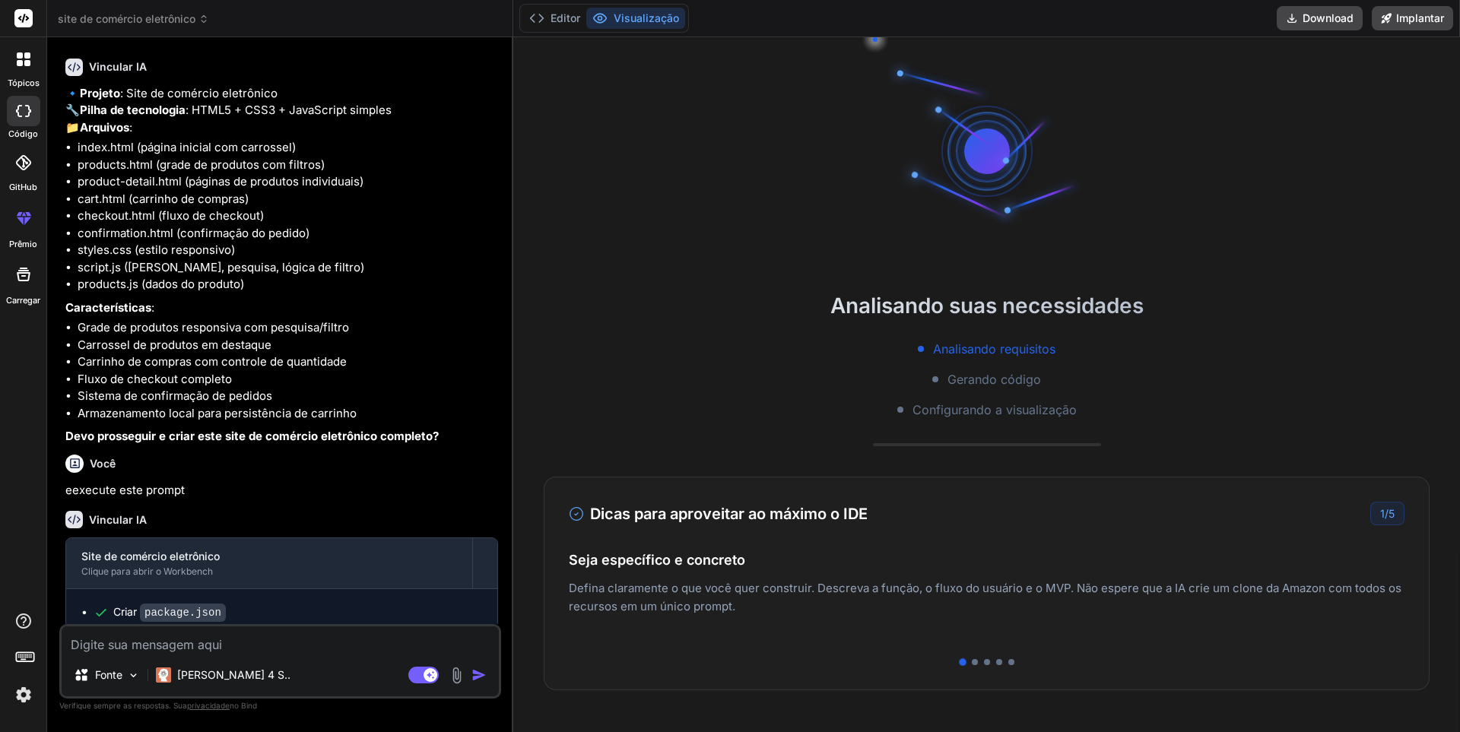
type textarea "x"
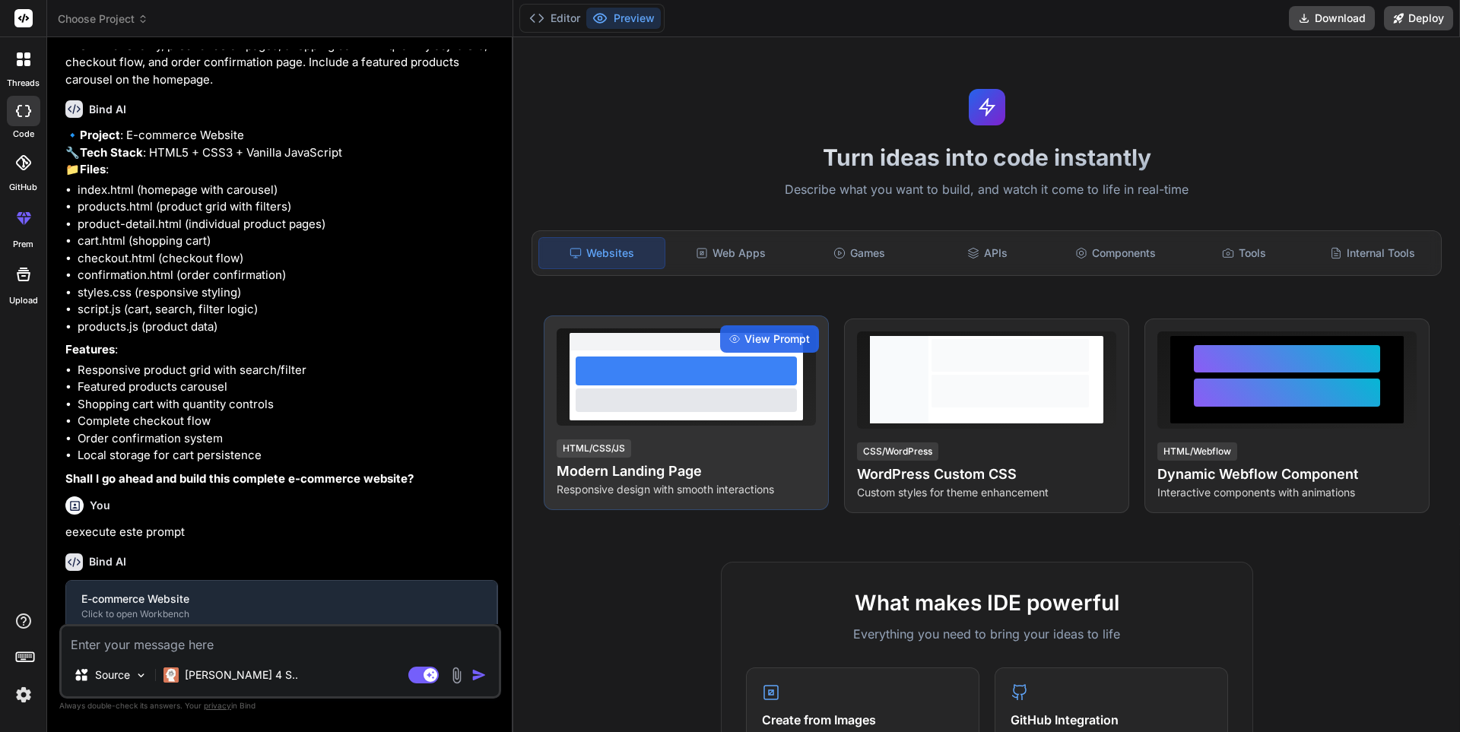
scroll to position [105, 0]
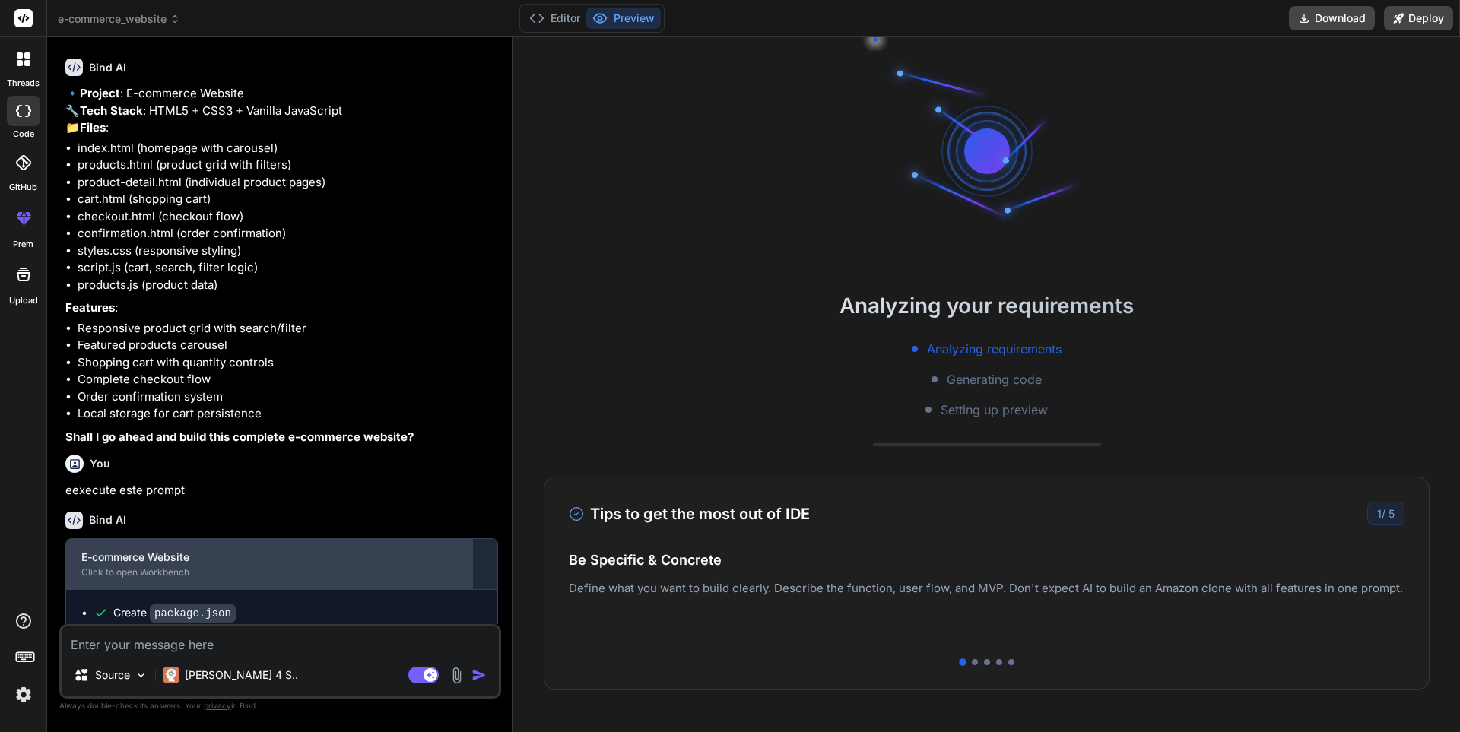
click at [131, 579] on div "Click to open Workbench" at bounding box center [269, 573] width 376 height 12
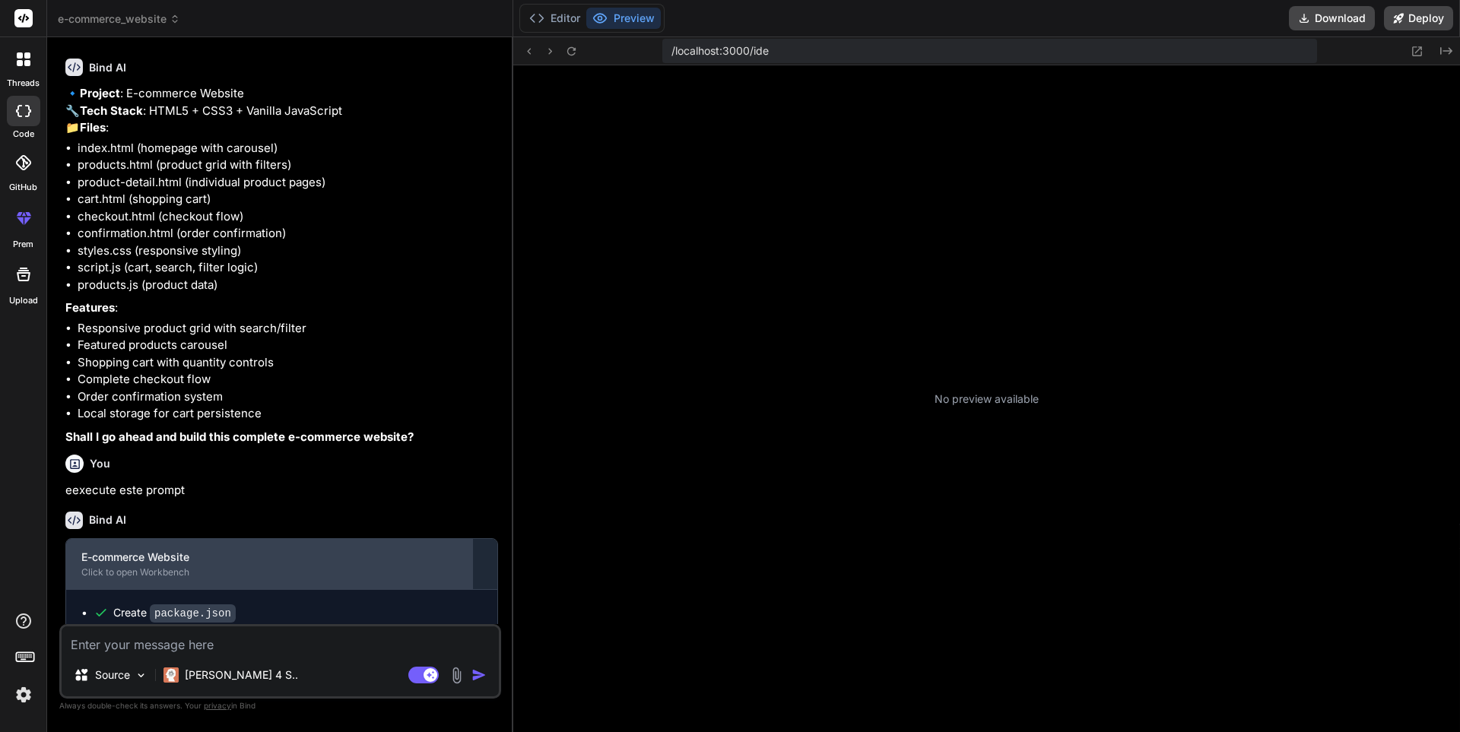
click at [122, 565] on div "E-commerce Website" at bounding box center [269, 557] width 376 height 15
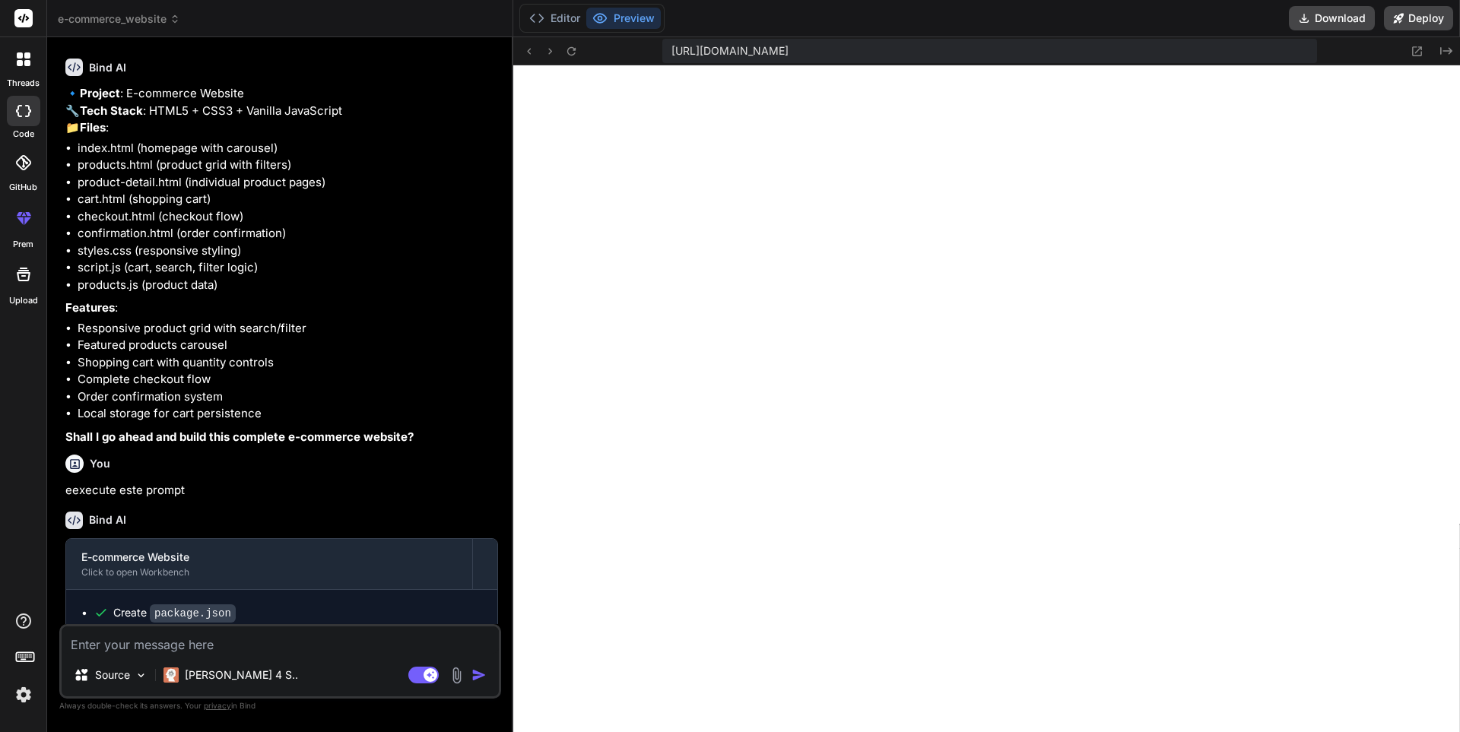
scroll to position [896, 0]
click at [1338, 13] on button "Download" at bounding box center [1332, 18] width 86 height 24
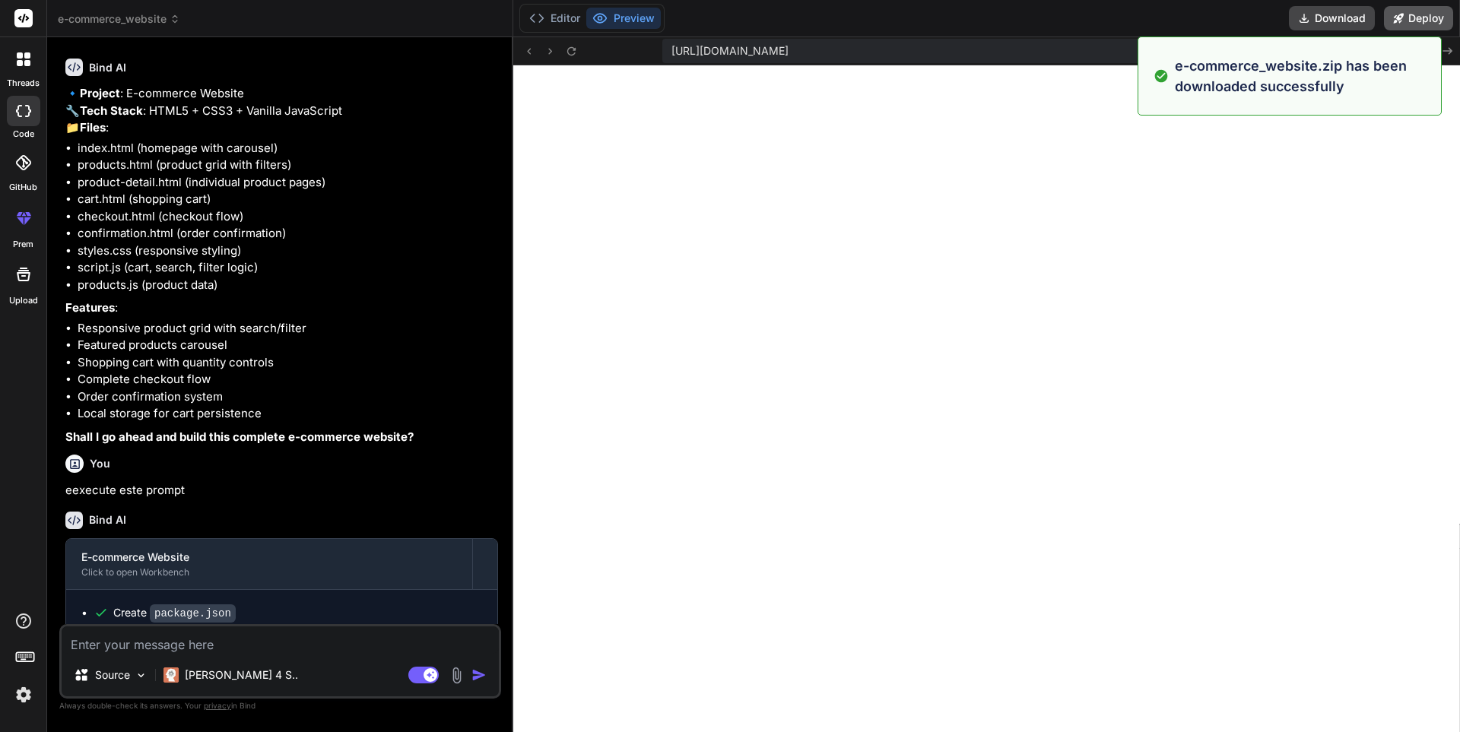
click at [1427, 19] on button "Deploy" at bounding box center [1418, 18] width 69 height 24
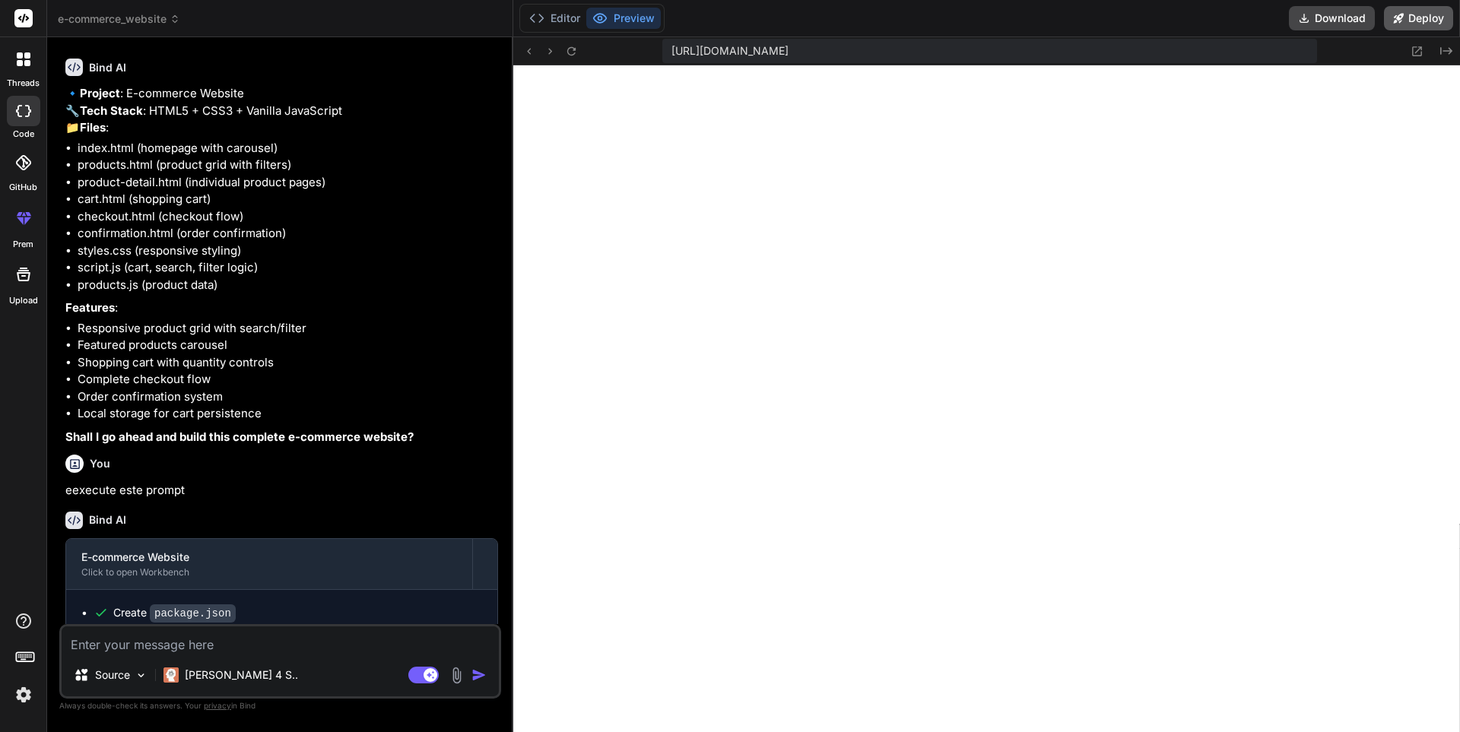
click at [1430, 20] on button "Deploy" at bounding box center [1418, 18] width 69 height 24
click at [1421, 22] on button "Deploy" at bounding box center [1418, 18] width 69 height 24
click at [1402, 19] on icon at bounding box center [1398, 18] width 11 height 11
click at [119, 651] on textarea at bounding box center [280, 640] width 437 height 27
click at [26, 56] on icon at bounding box center [27, 55] width 6 height 6
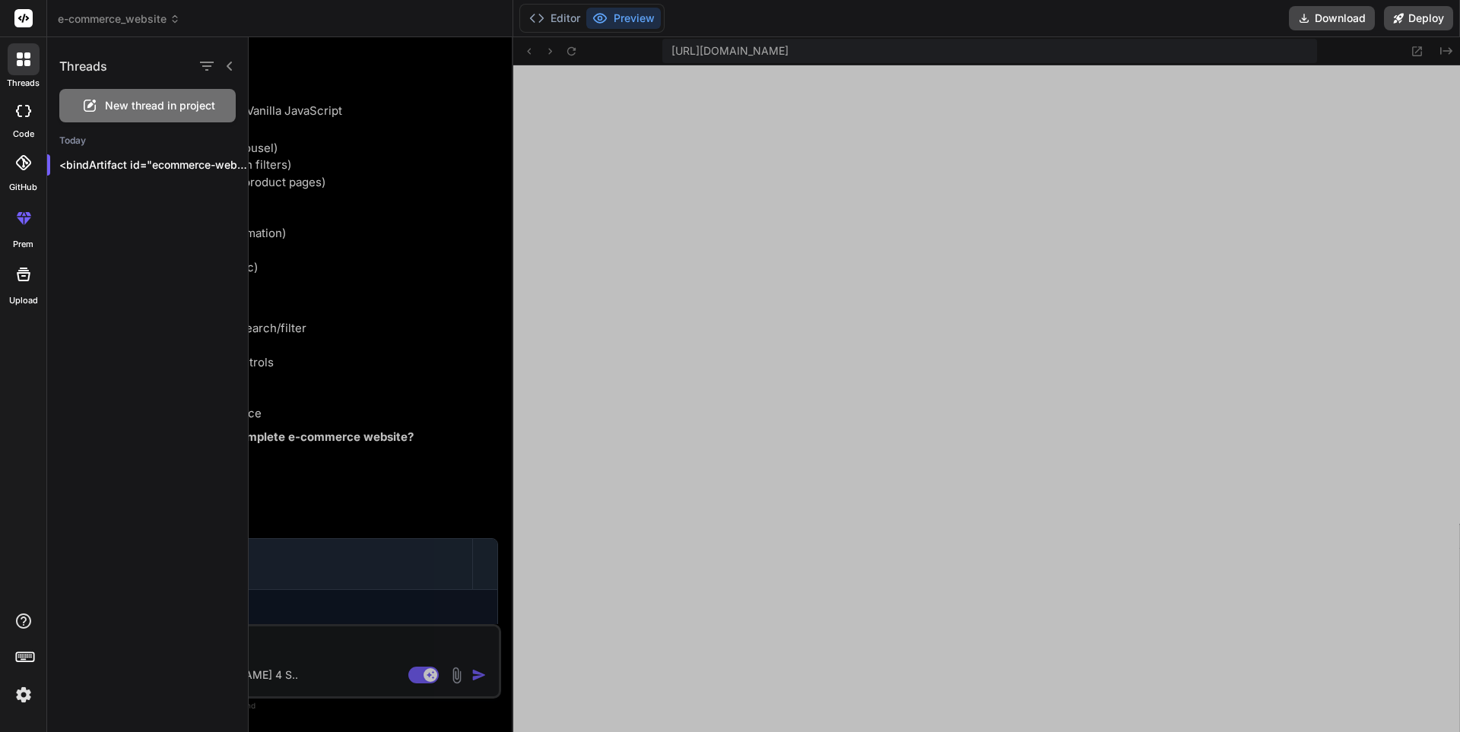
click at [154, 100] on span "New thread in project" at bounding box center [160, 105] width 110 height 15
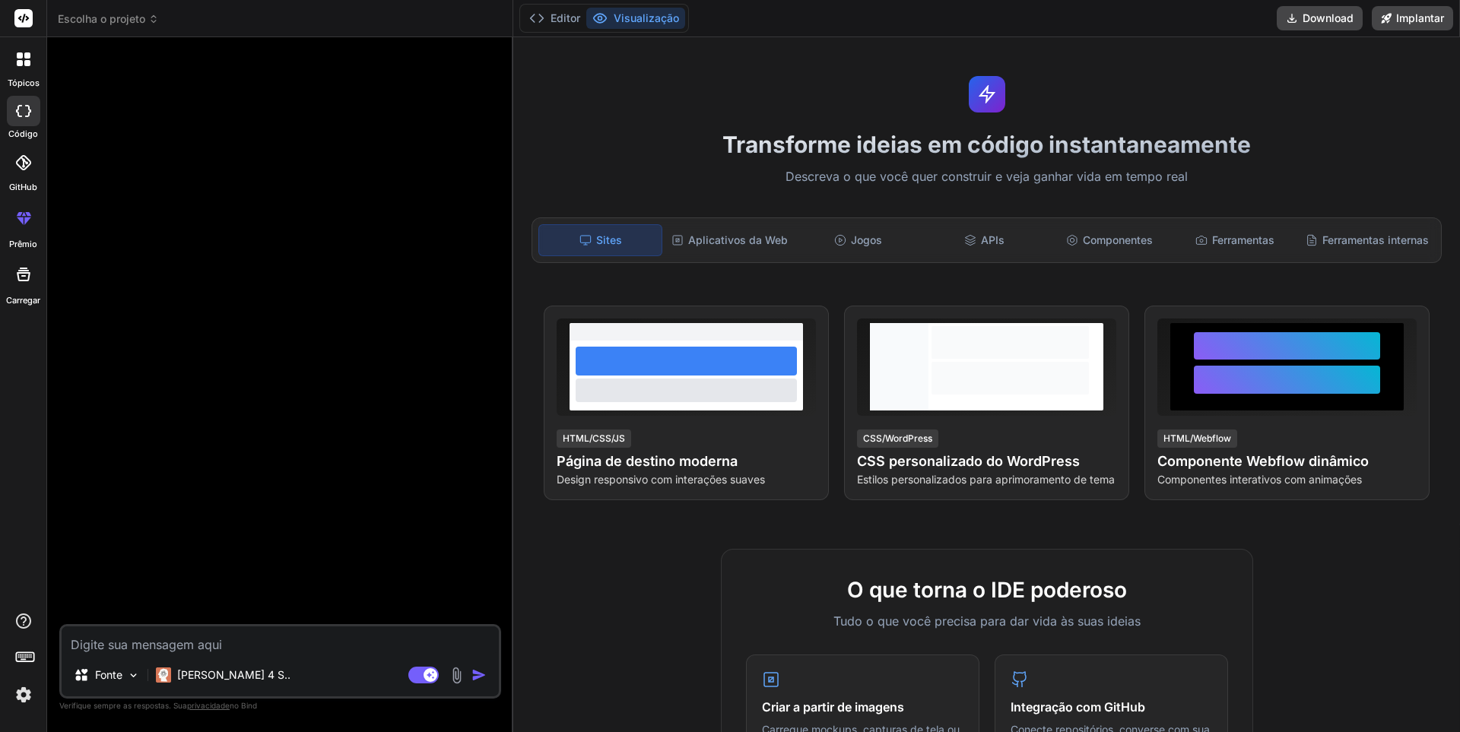
scroll to position [0, 0]
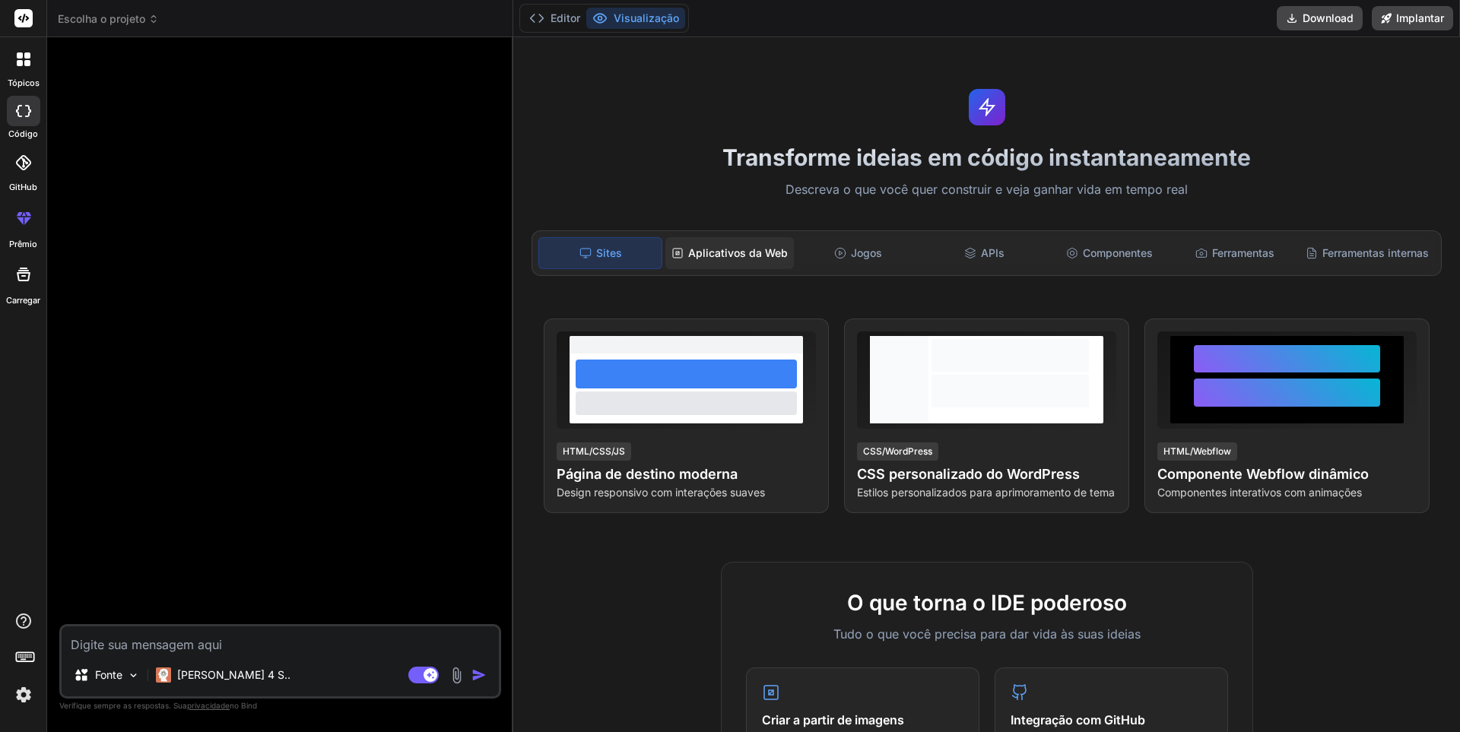
click at [725, 256] on font "Aplicativos da Web" at bounding box center [738, 252] width 100 height 13
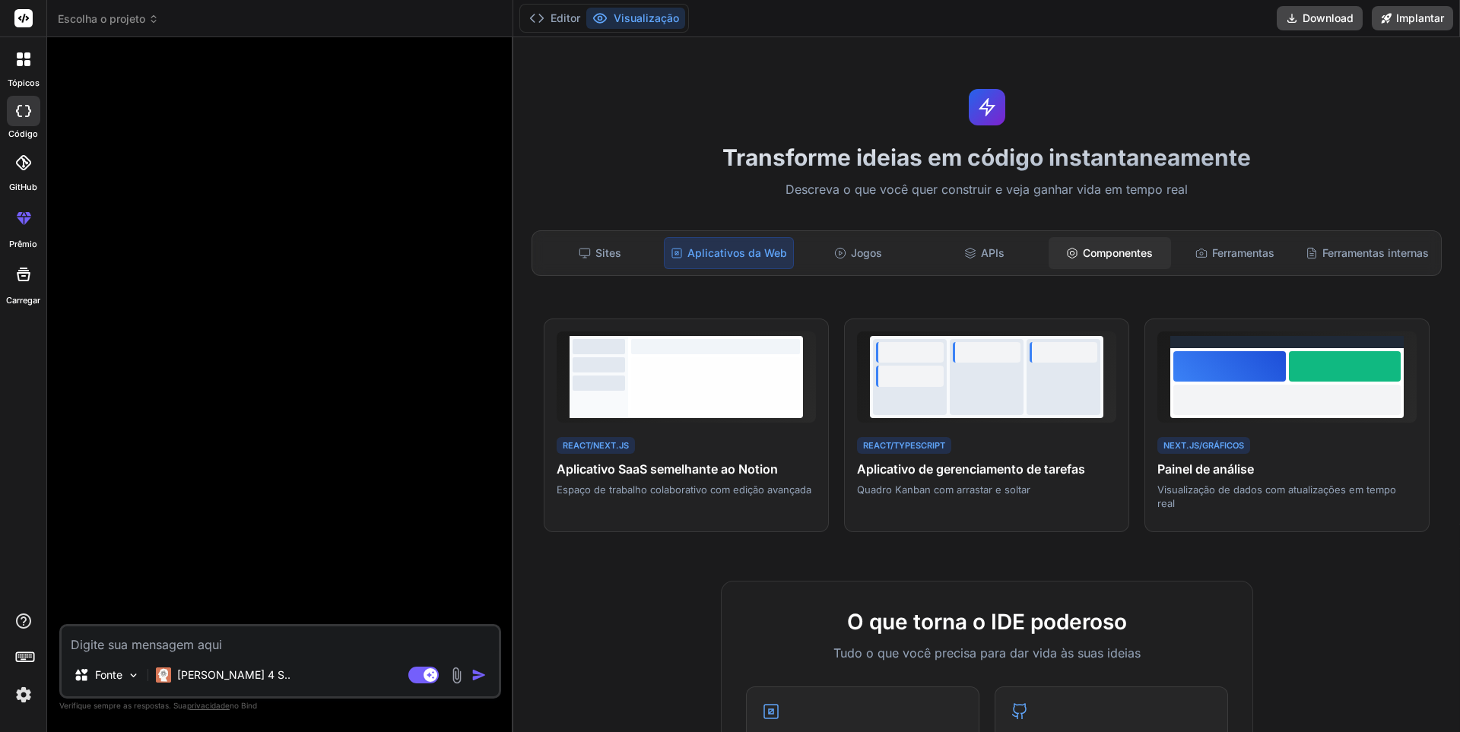
click at [1072, 258] on div "Componentes" at bounding box center [1110, 253] width 122 height 32
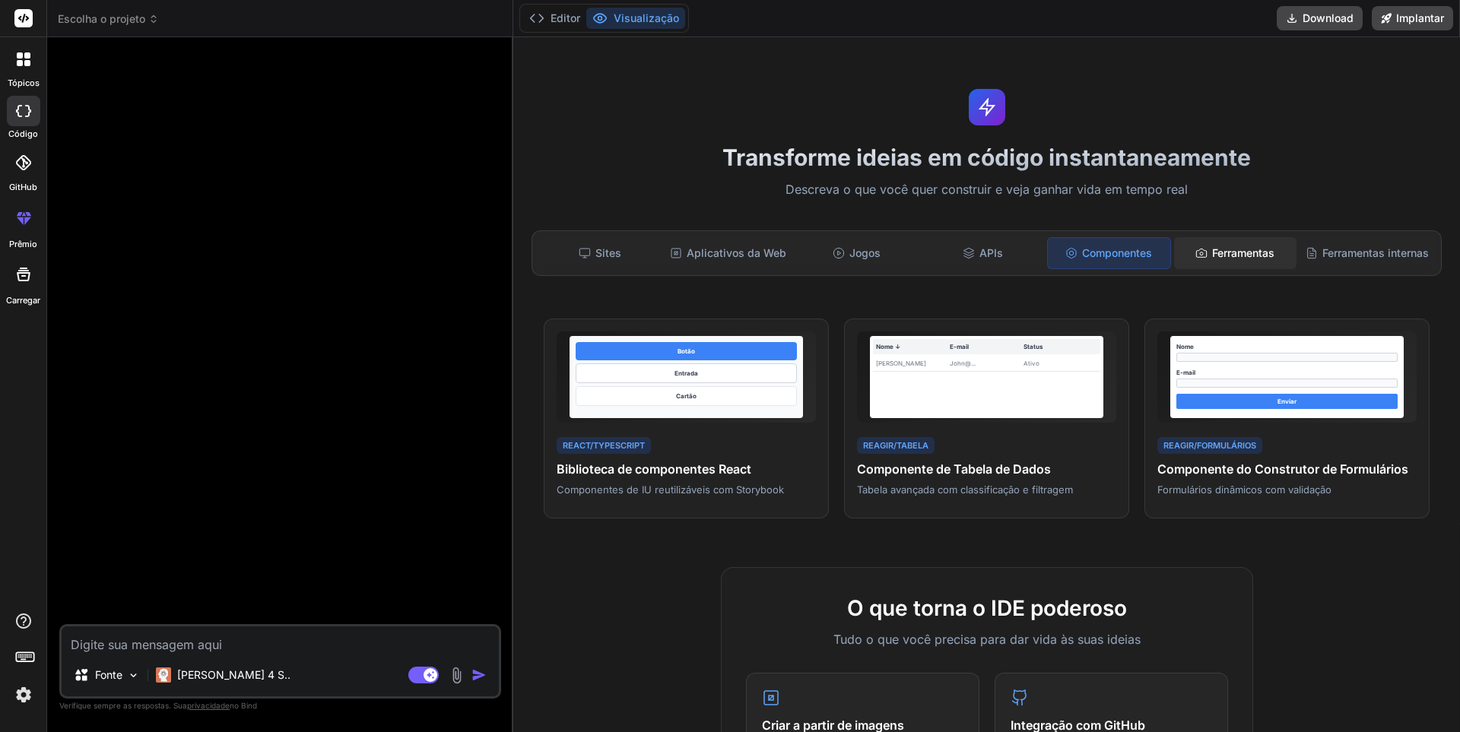
click at [1212, 255] on font "Ferramentas" at bounding box center [1243, 252] width 62 height 13
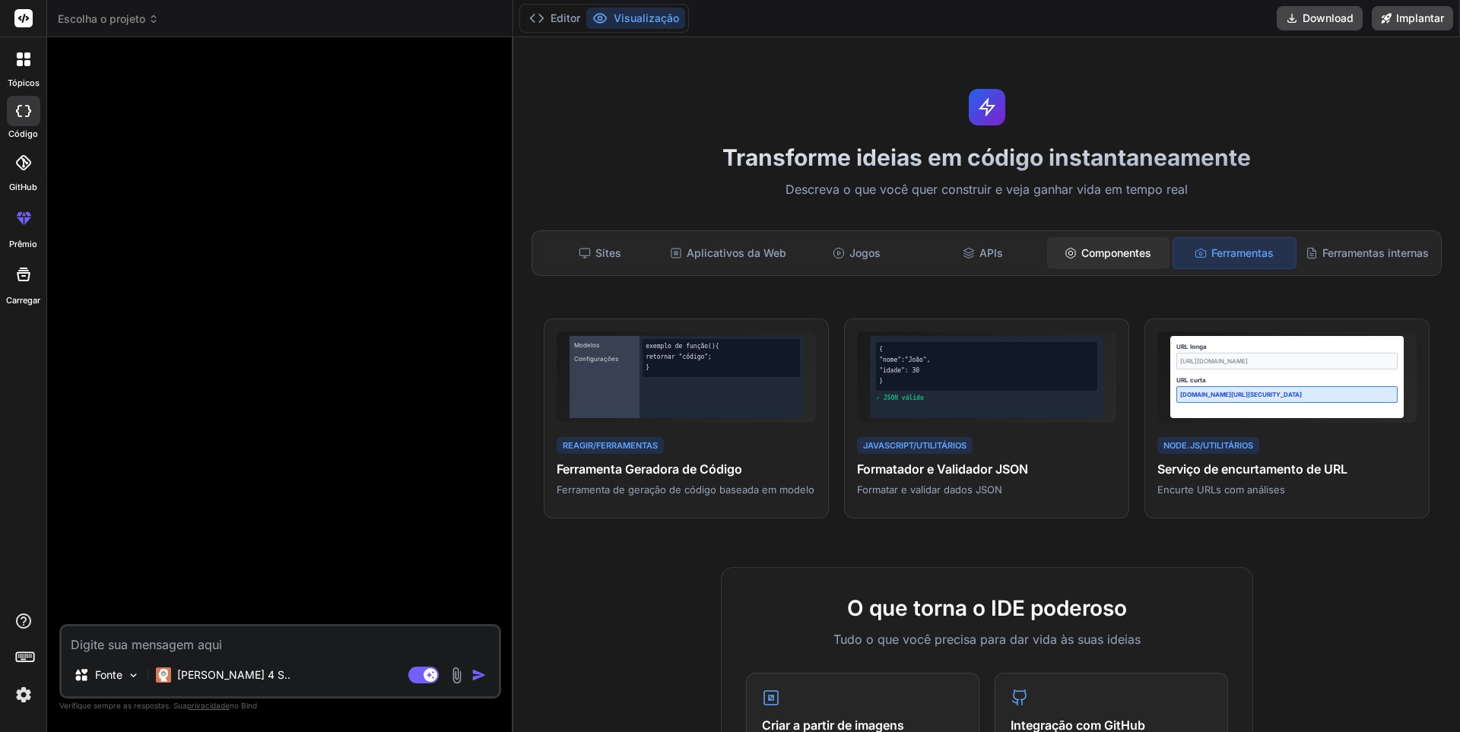
click at [1092, 252] on font "Componentes" at bounding box center [1116, 252] width 70 height 13
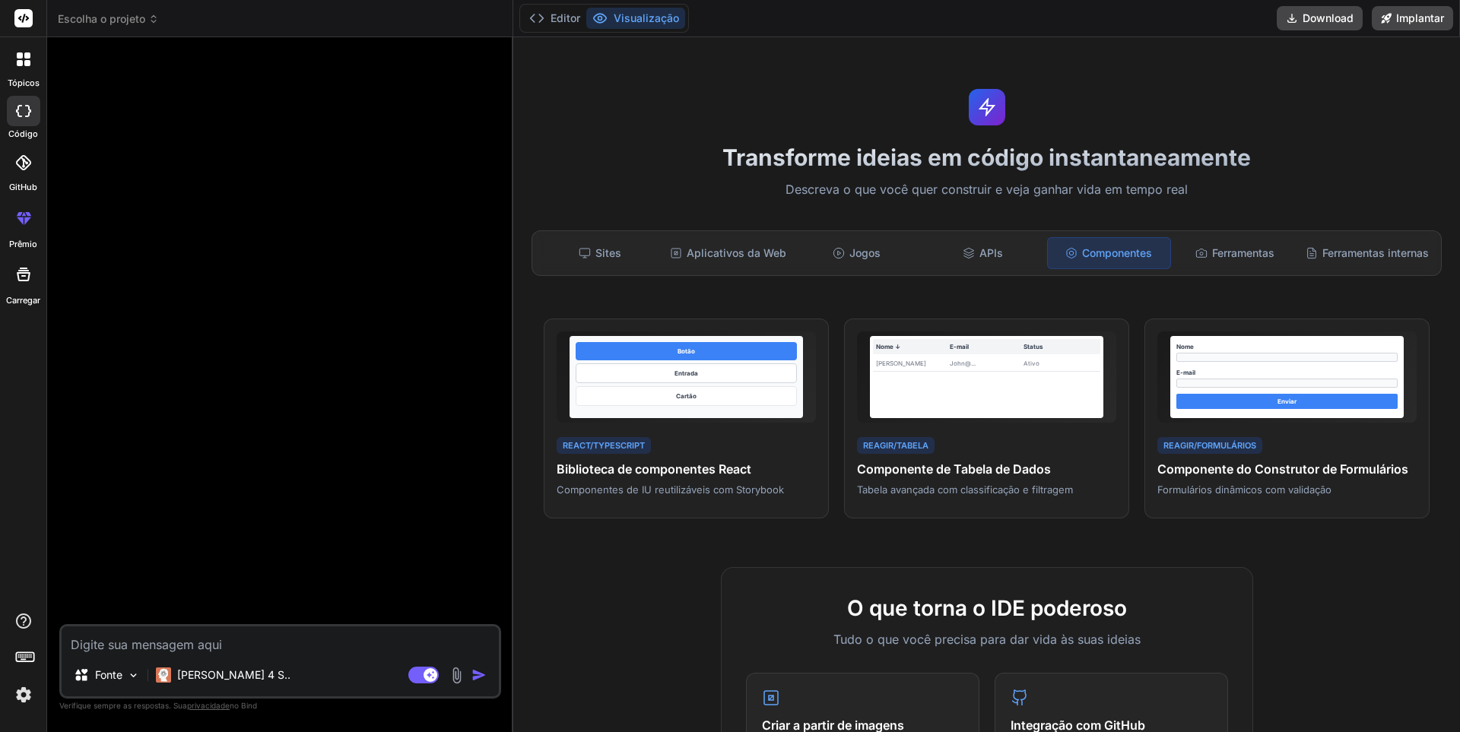
click at [125, 639] on textarea at bounding box center [280, 640] width 437 height 27
type textarea "x"
type textarea "c"
type textarea "x"
type textarea "cr"
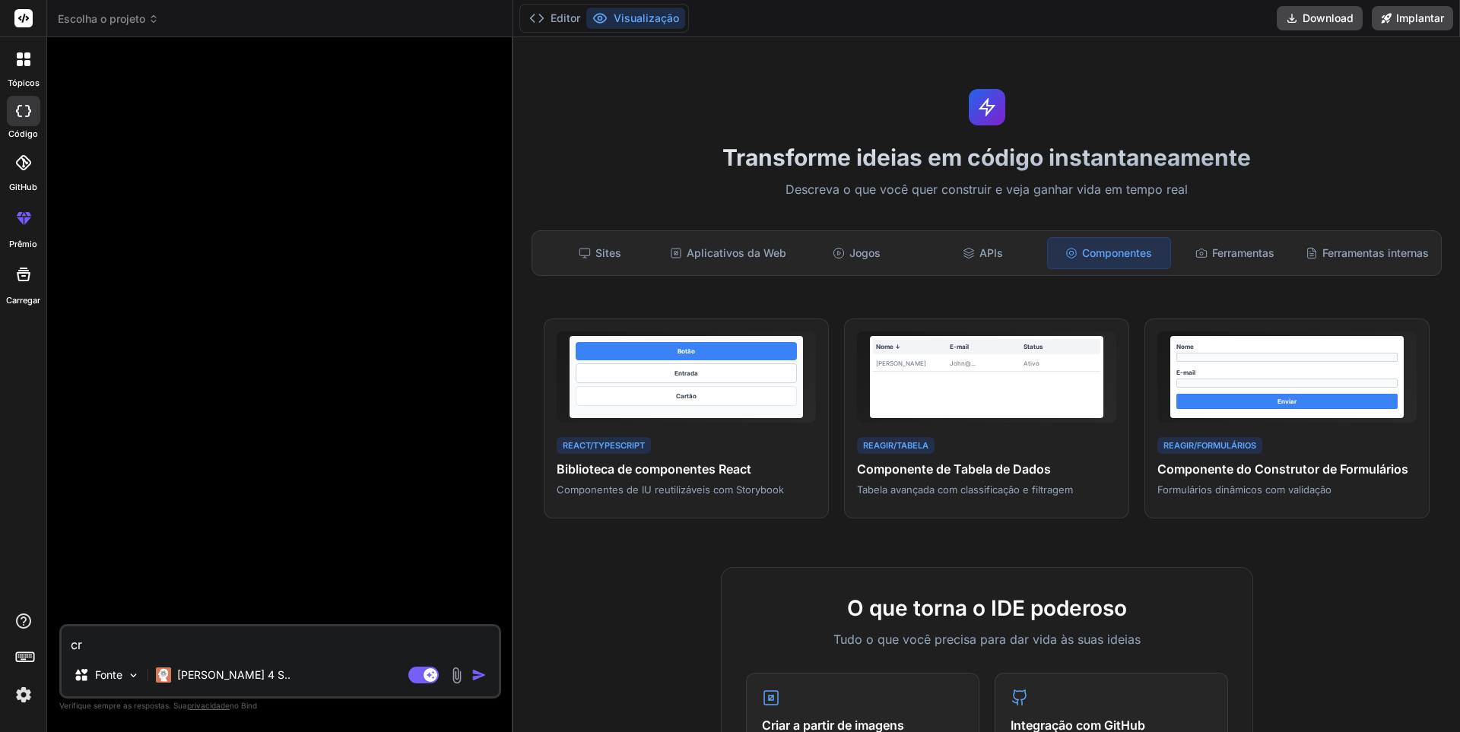
type textarea "x"
type textarea "cri"
type textarea "x"
type textarea "crie"
type textarea "x"
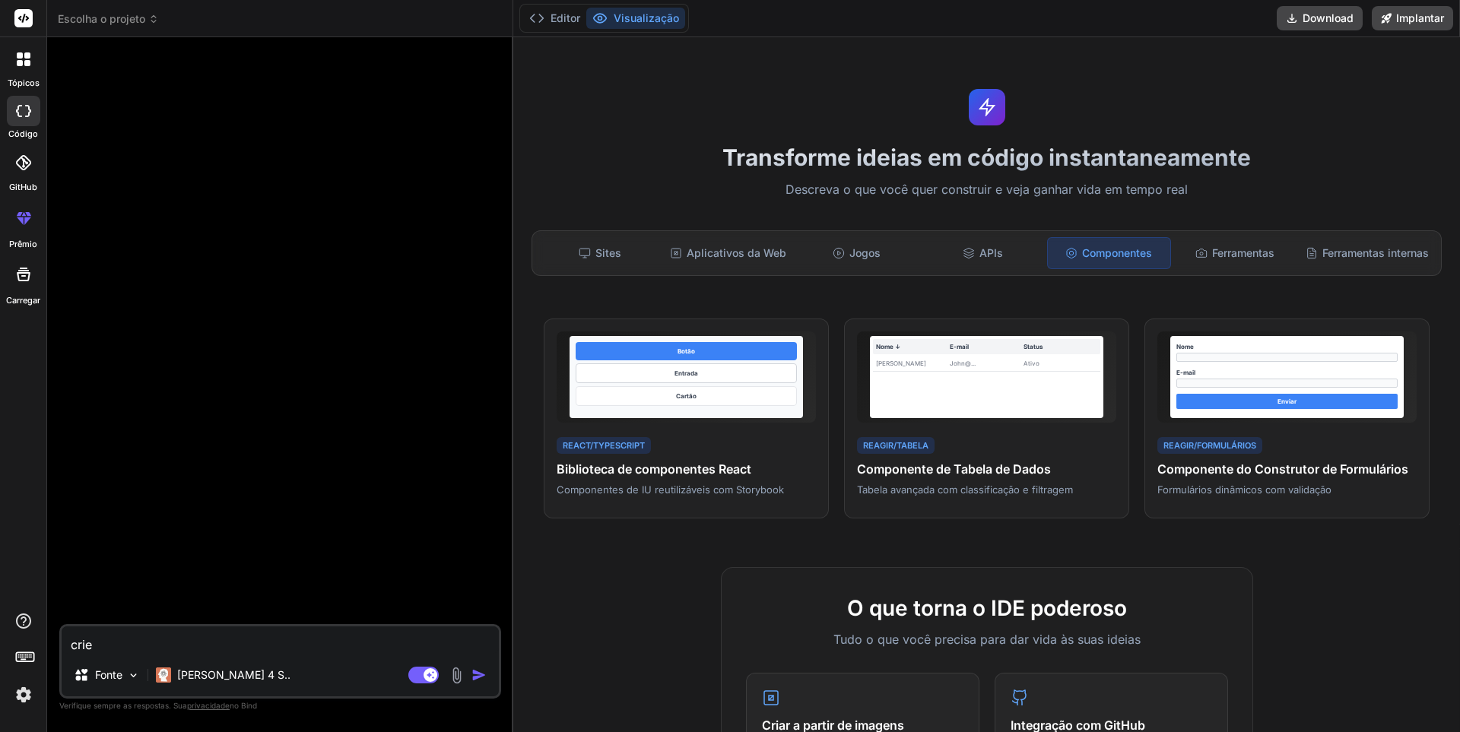
type textarea "crie"
type textarea "x"
type textarea "crie u"
type textarea "x"
type textarea "crie um"
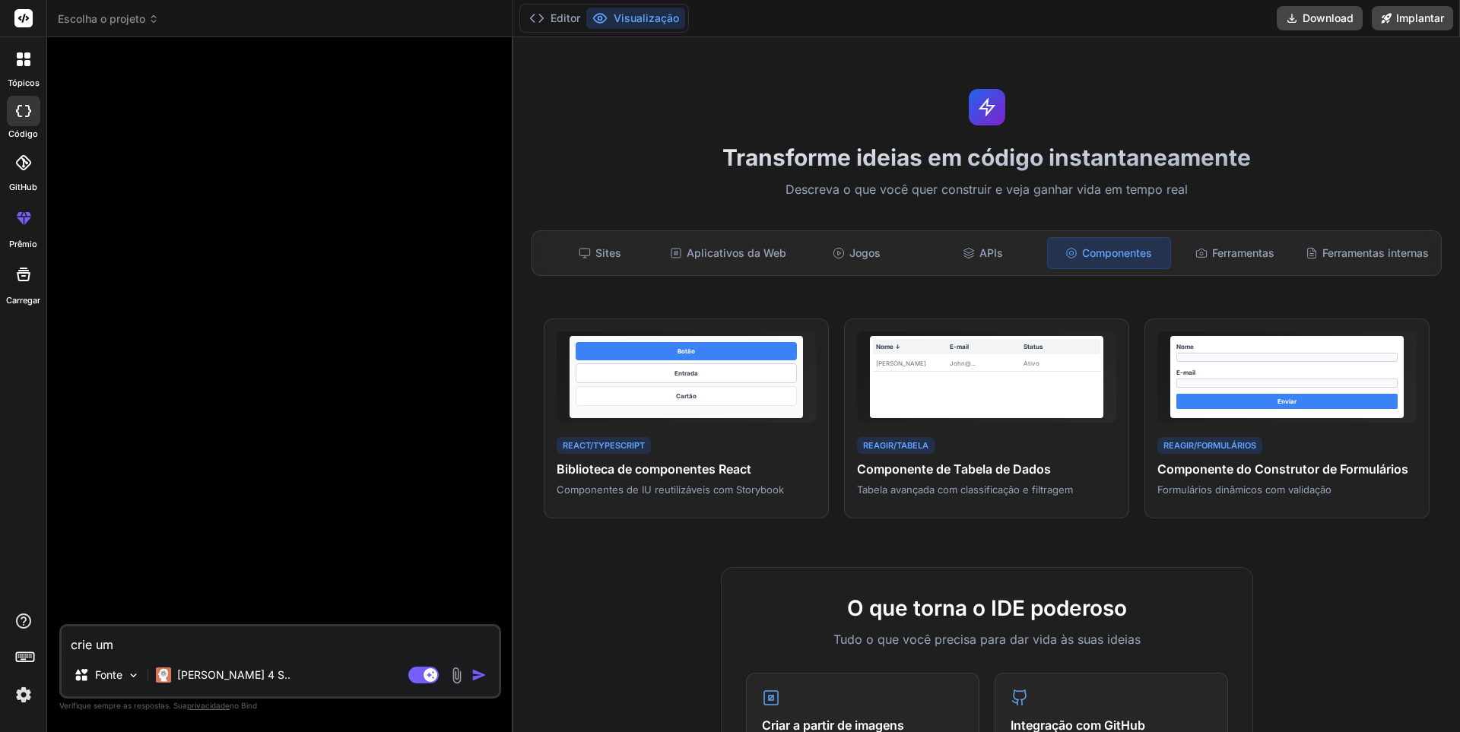
type textarea "x"
type textarea "crie um"
type textarea "x"
type textarea "crie um s"
type textarea "x"
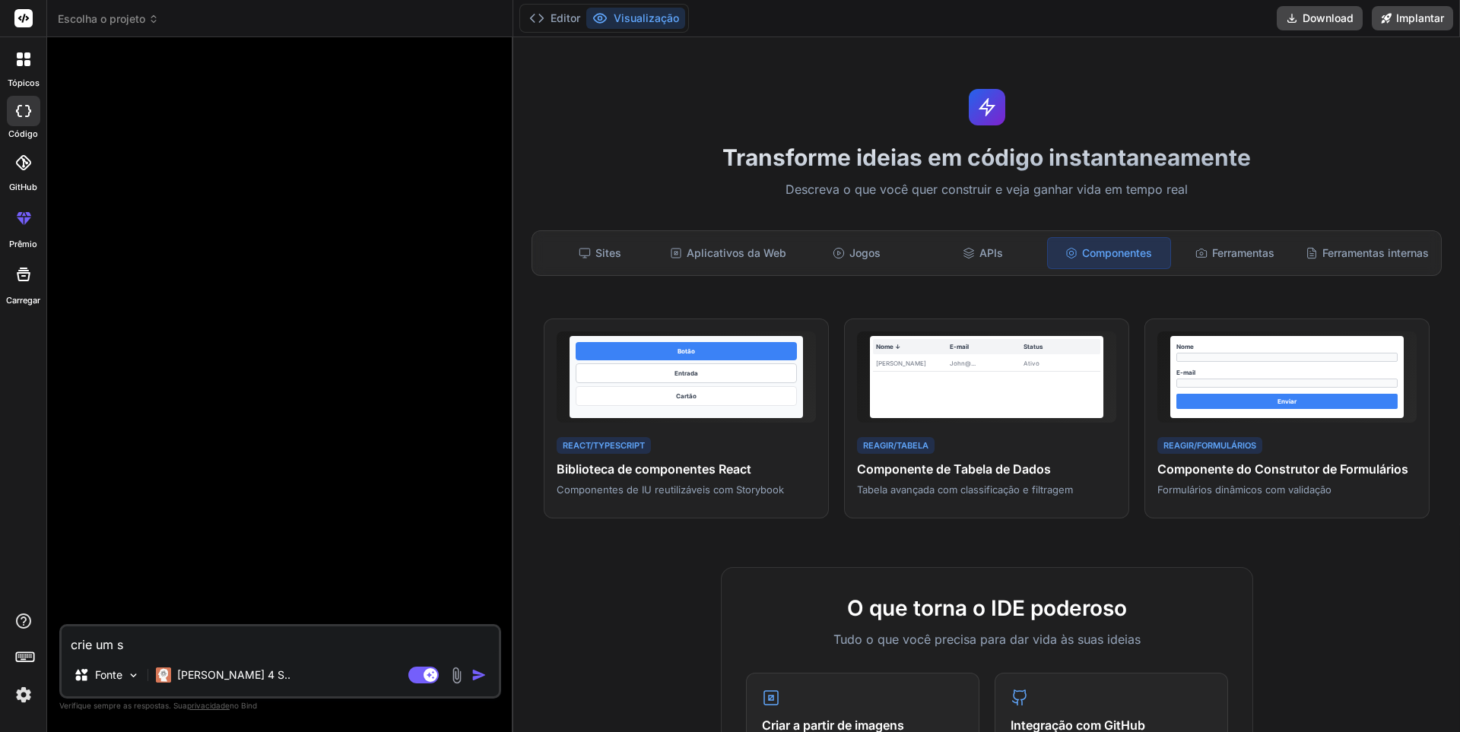
type textarea "crie um si"
type textarea "x"
type textarea "crie um sit"
type textarea "x"
type textarea "crie um site"
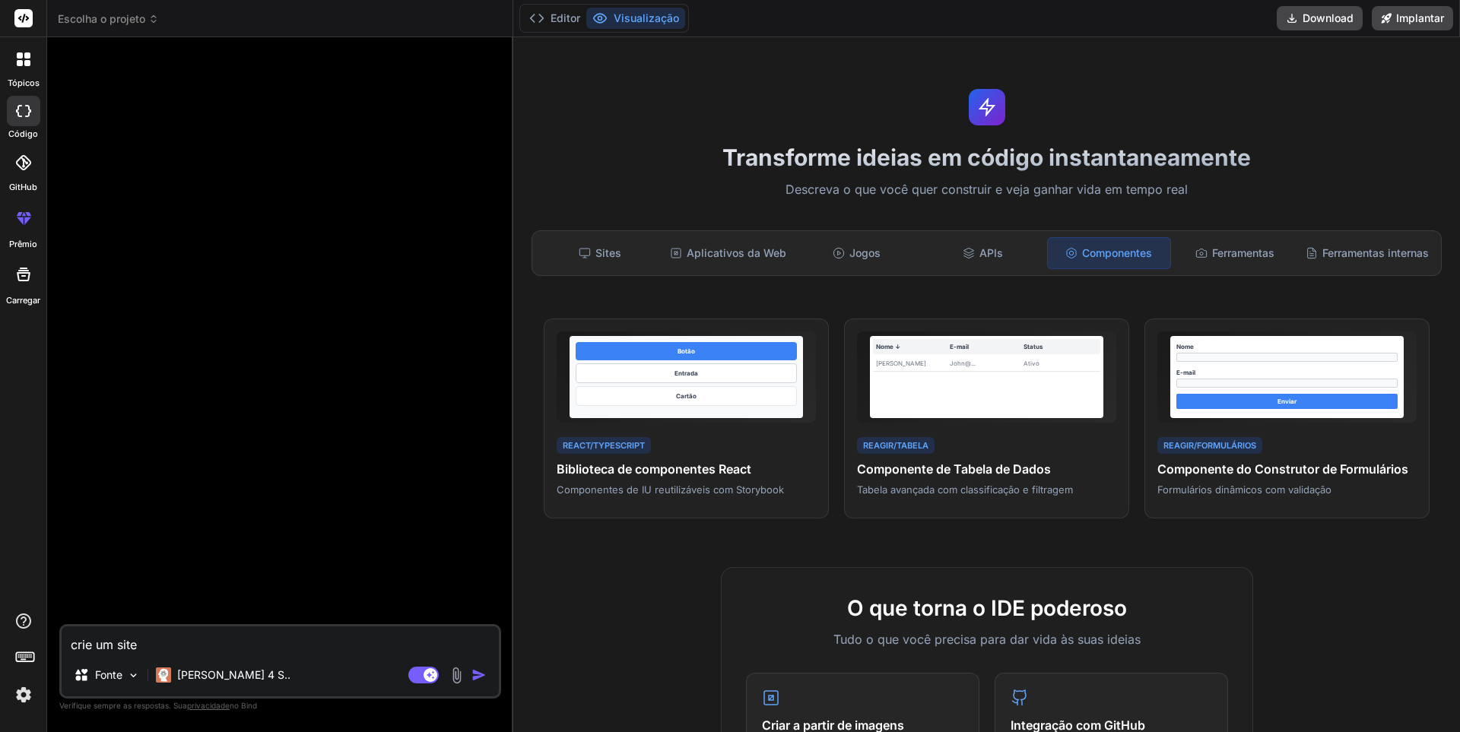
type textarea "x"
type textarea "crie um site"
type textarea "x"
type textarea "crie um site e"
type textarea "x"
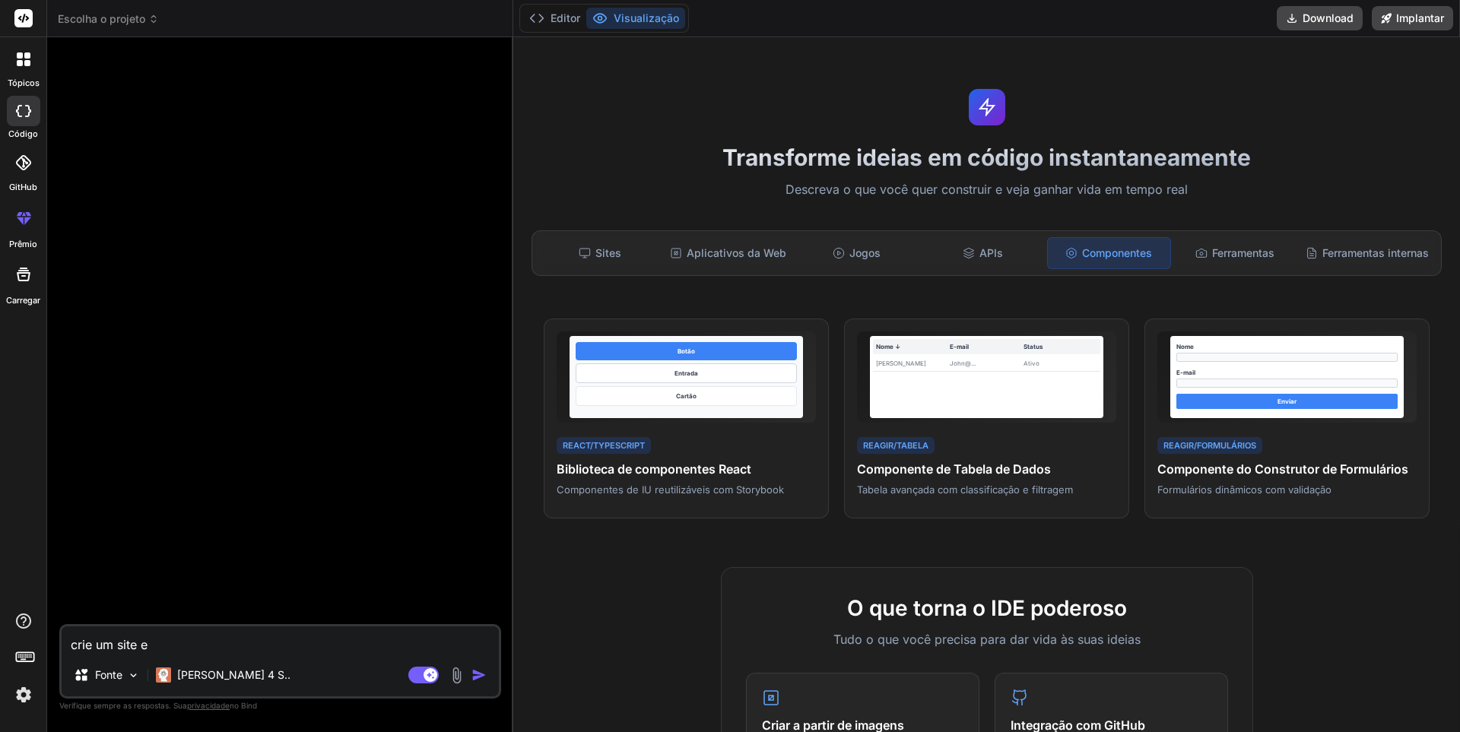
type textarea "crie um site em"
type textarea "x"
type textarea "crie um site em"
type textarea "x"
type textarea "crie um site em f"
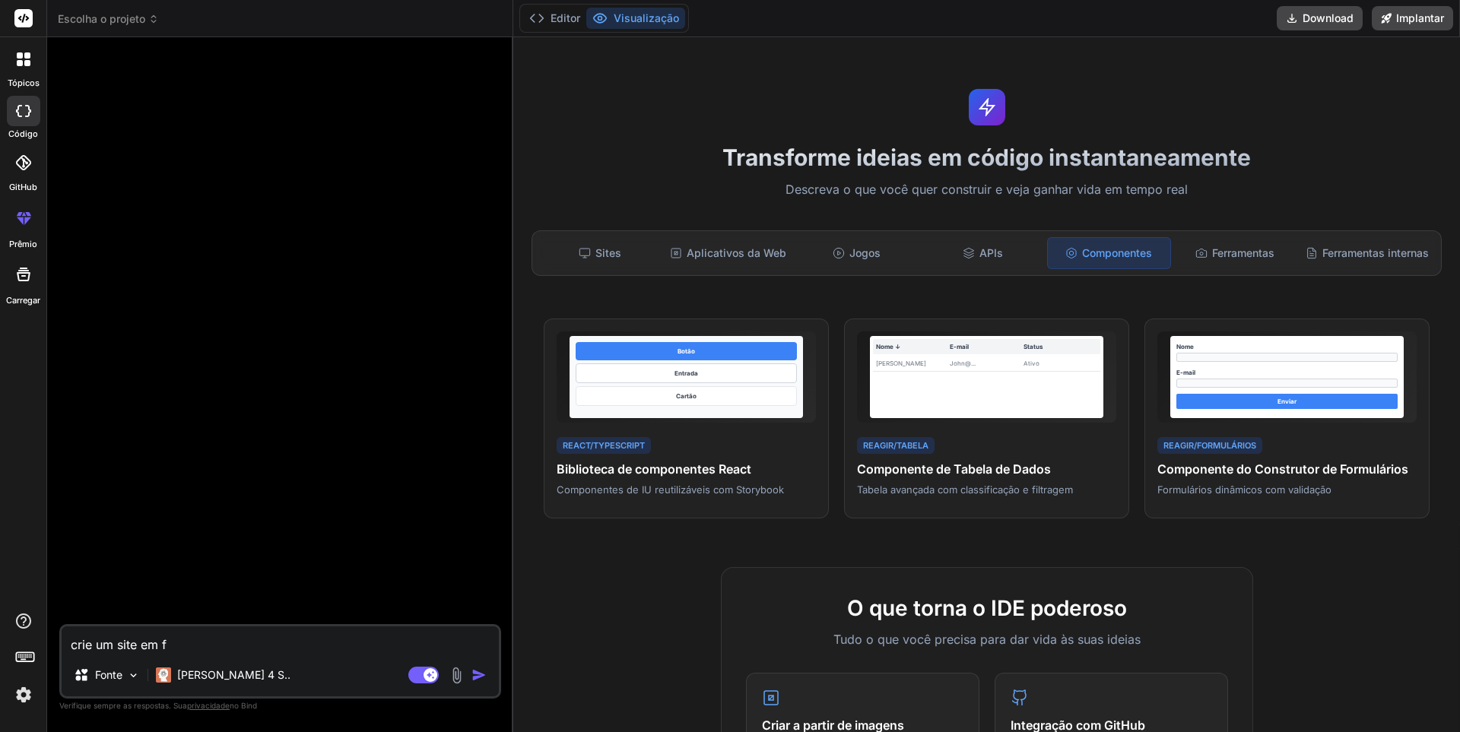
type textarea "x"
type textarea "crie um site em [GEOGRAPHIC_DATA]"
type textarea "x"
type textarea "crie um site em fla"
type textarea "x"
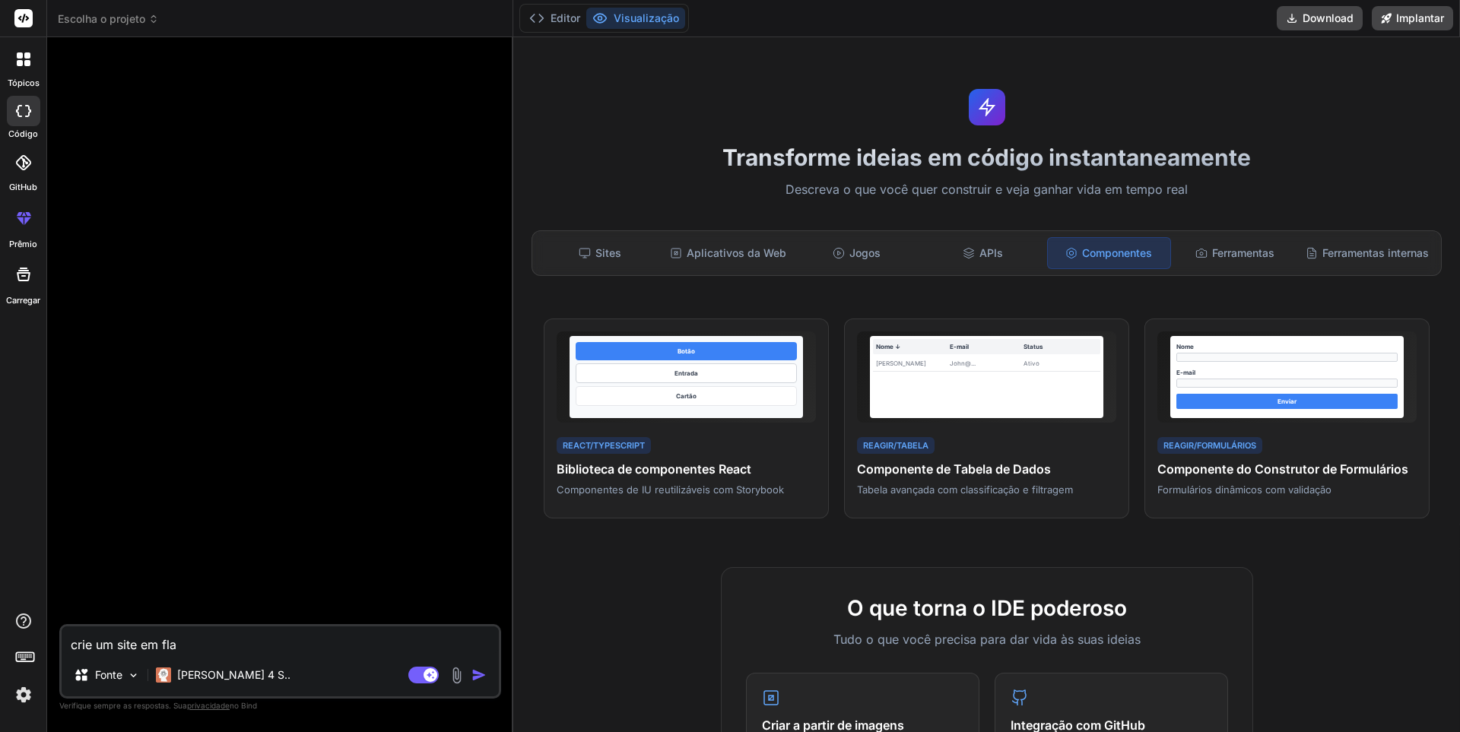
type textarea "crie um site em flas"
type textarea "x"
type textarea "crie um site em flask"
type textarea "x"
type textarea "crie um site em flask"
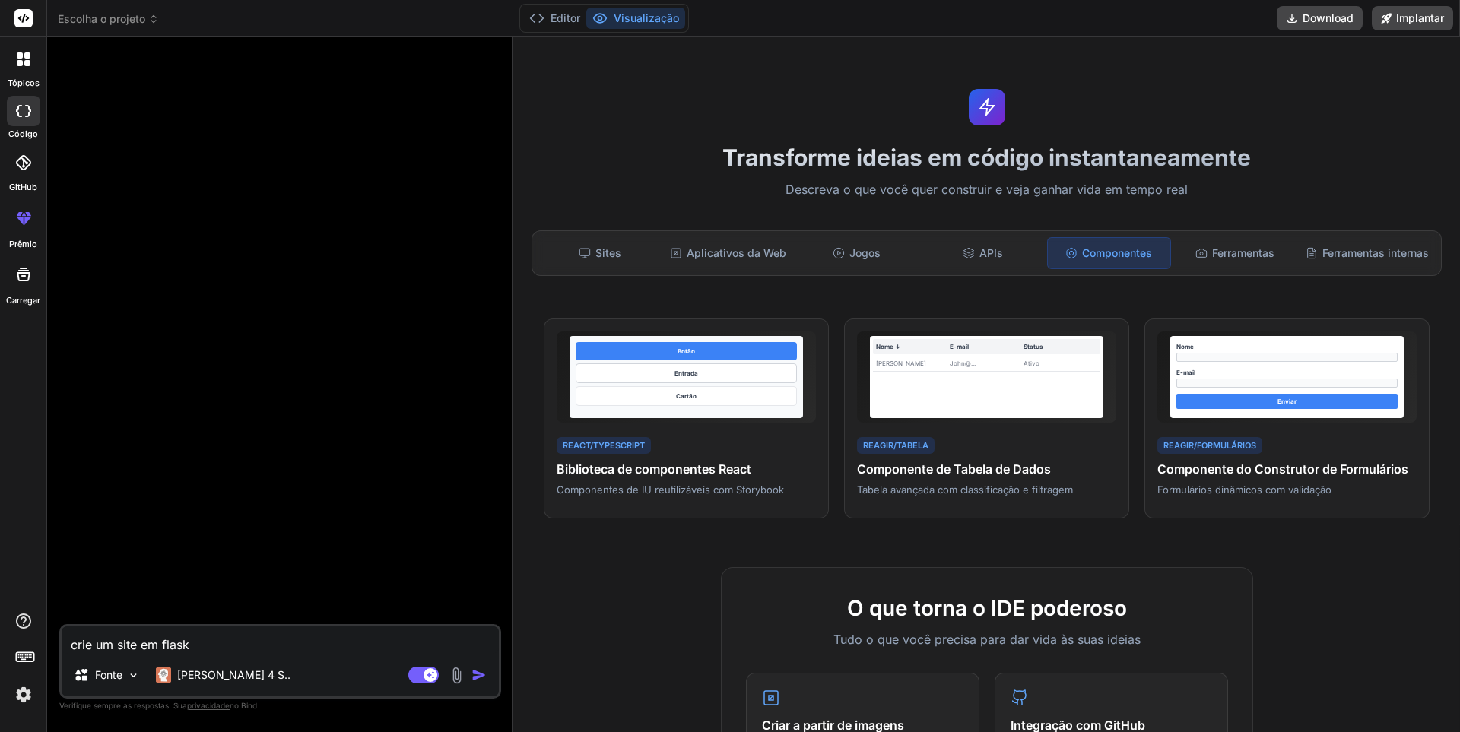
type textarea "x"
type textarea "crie um site em flask q"
type textarea "x"
type textarea "crie um site em flask qu"
type textarea "x"
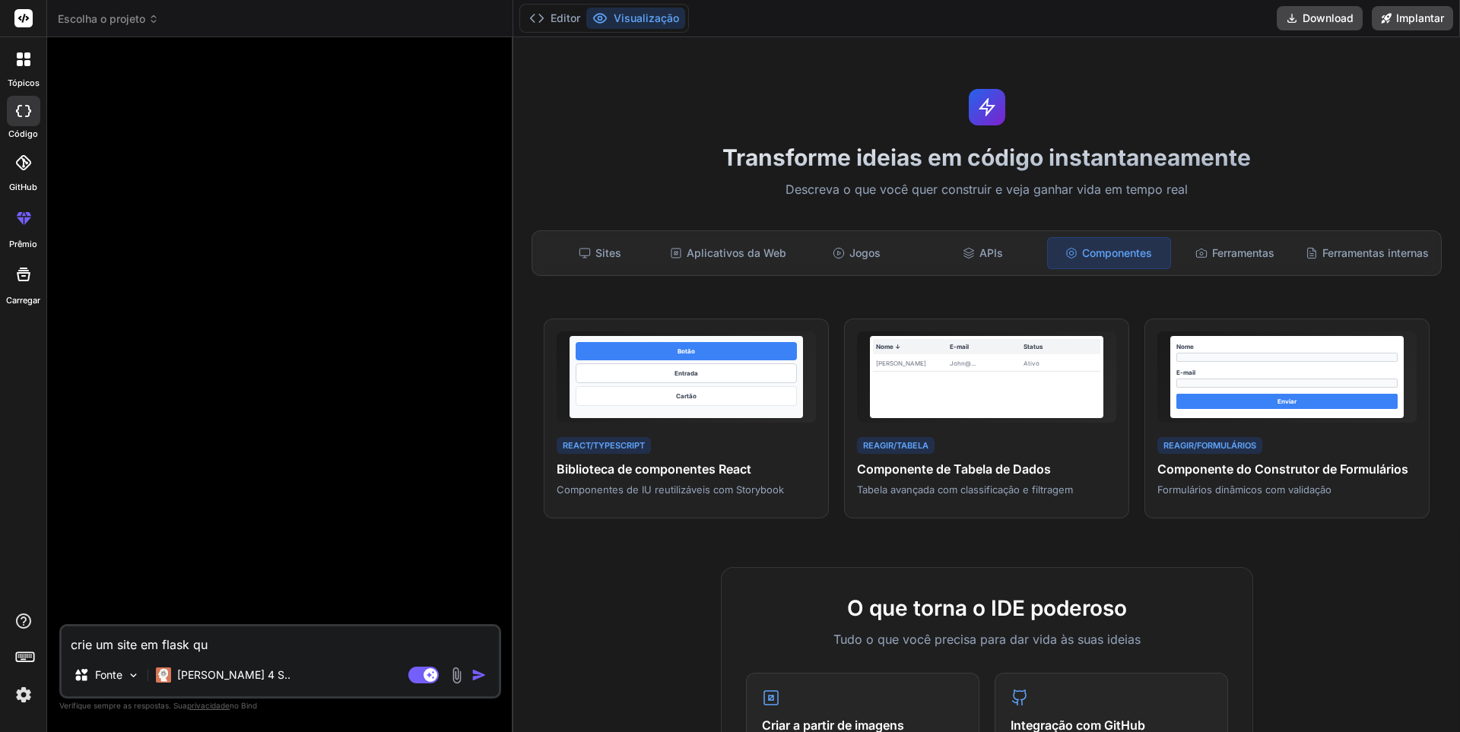
type textarea "crie um site em flask que"
type textarea "x"
type textarea "crie um site em flask que"
type textarea "x"
type textarea "crie um site em flask que f"
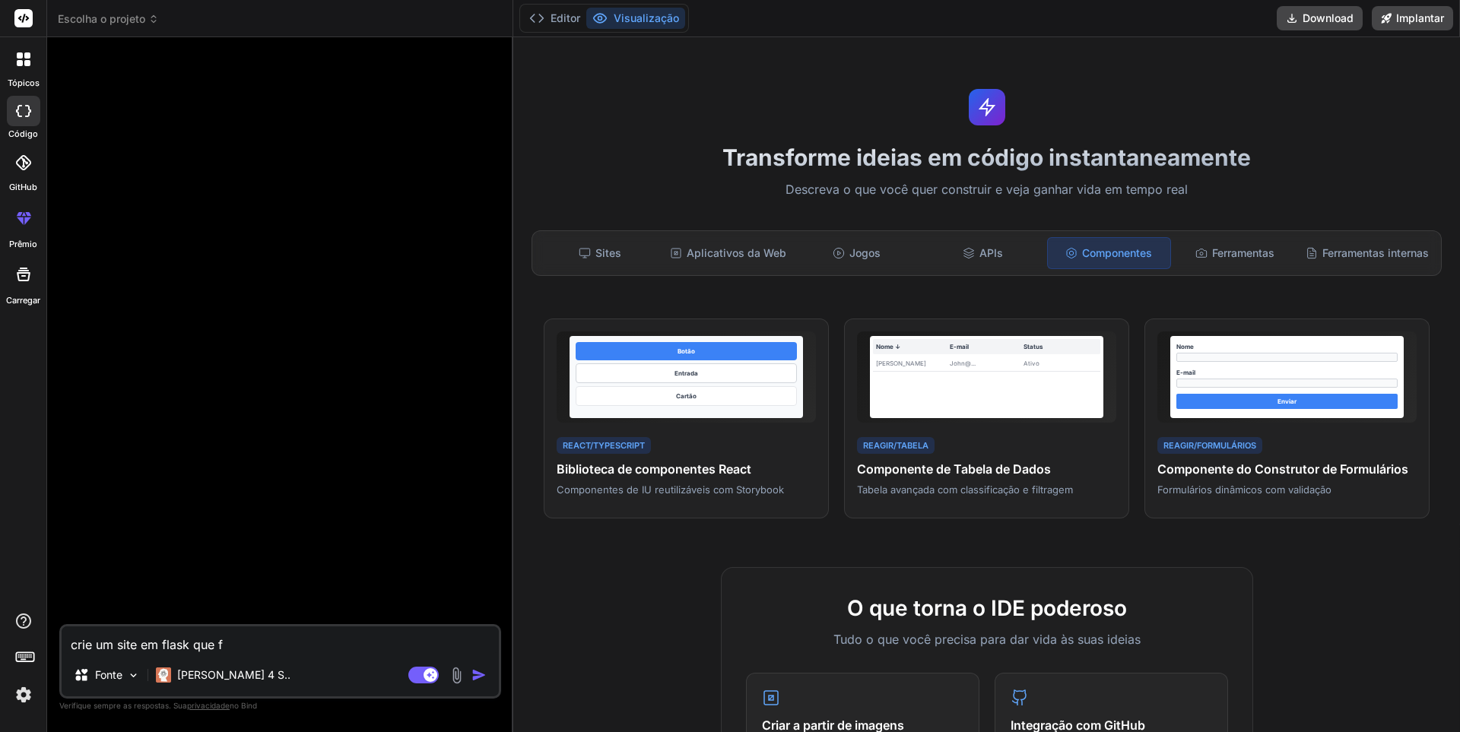
type textarea "x"
type textarea "crie um site em flask que"
type textarea "x"
type textarea "crie um site em flask que a"
type textarea "x"
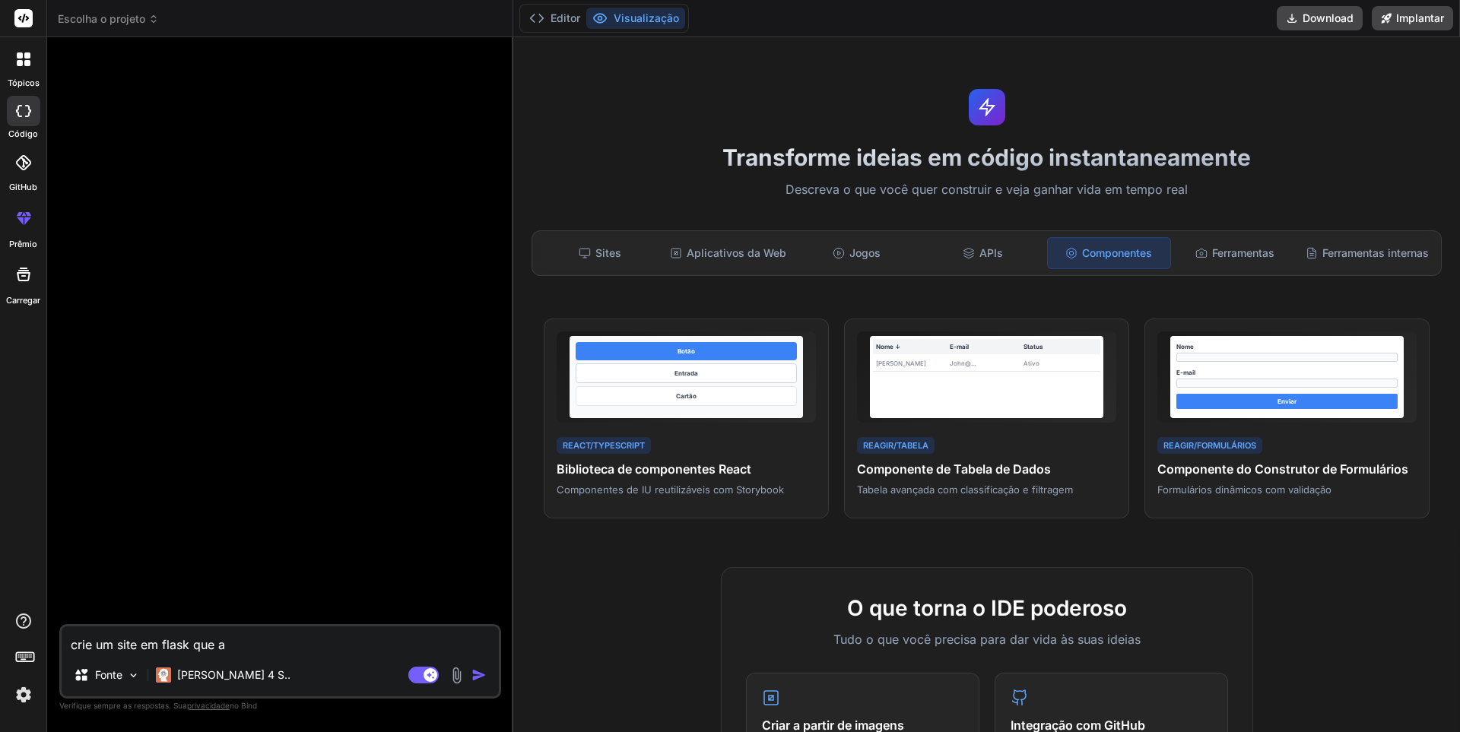
type textarea "crie um site em flask que ar"
type textarea "x"
type textarea "crie um site em flask que arm"
type textarea "x"
type textarea "crie um site em flask que arma"
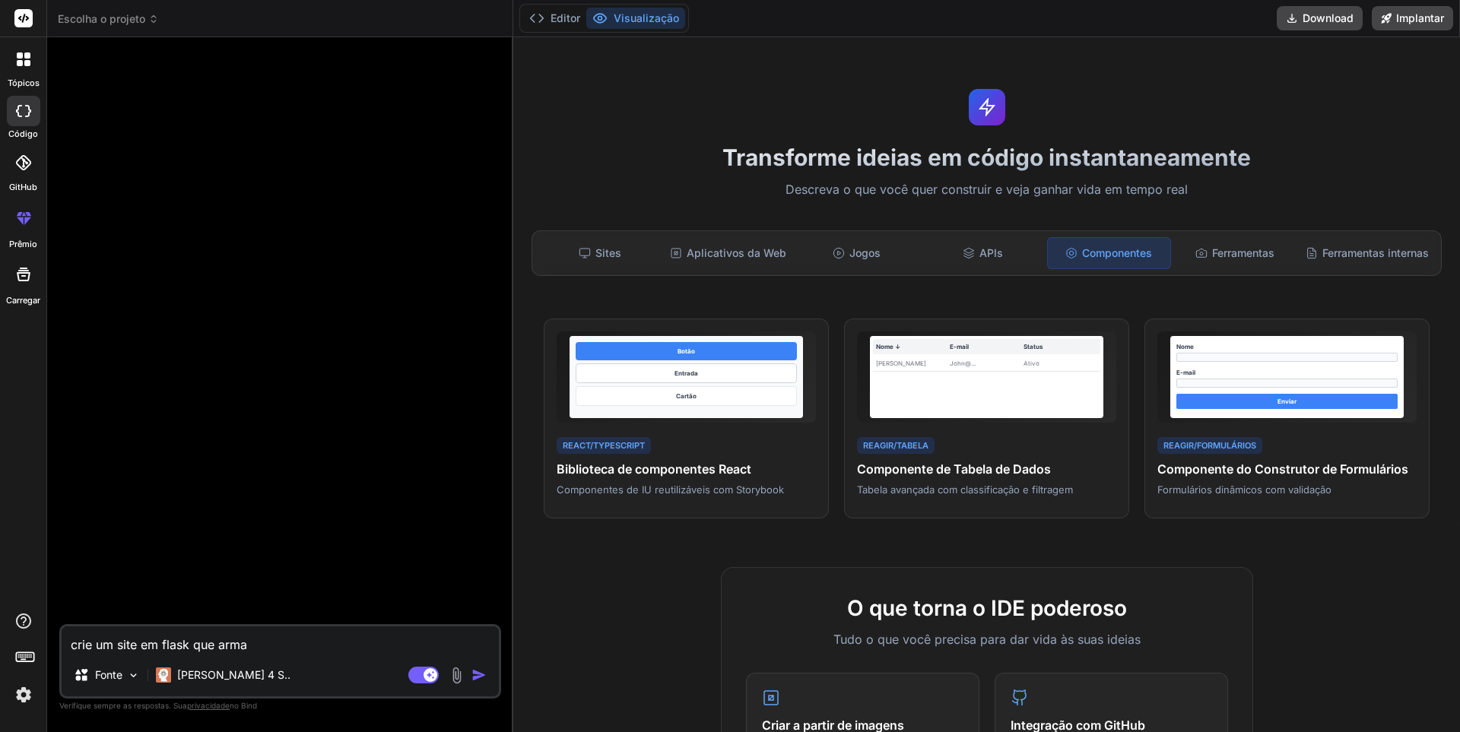
type textarea "x"
type textarea "crie um site em flask que armaz"
type textarea "x"
type textarea "crie um site em flask que armaze"
type textarea "x"
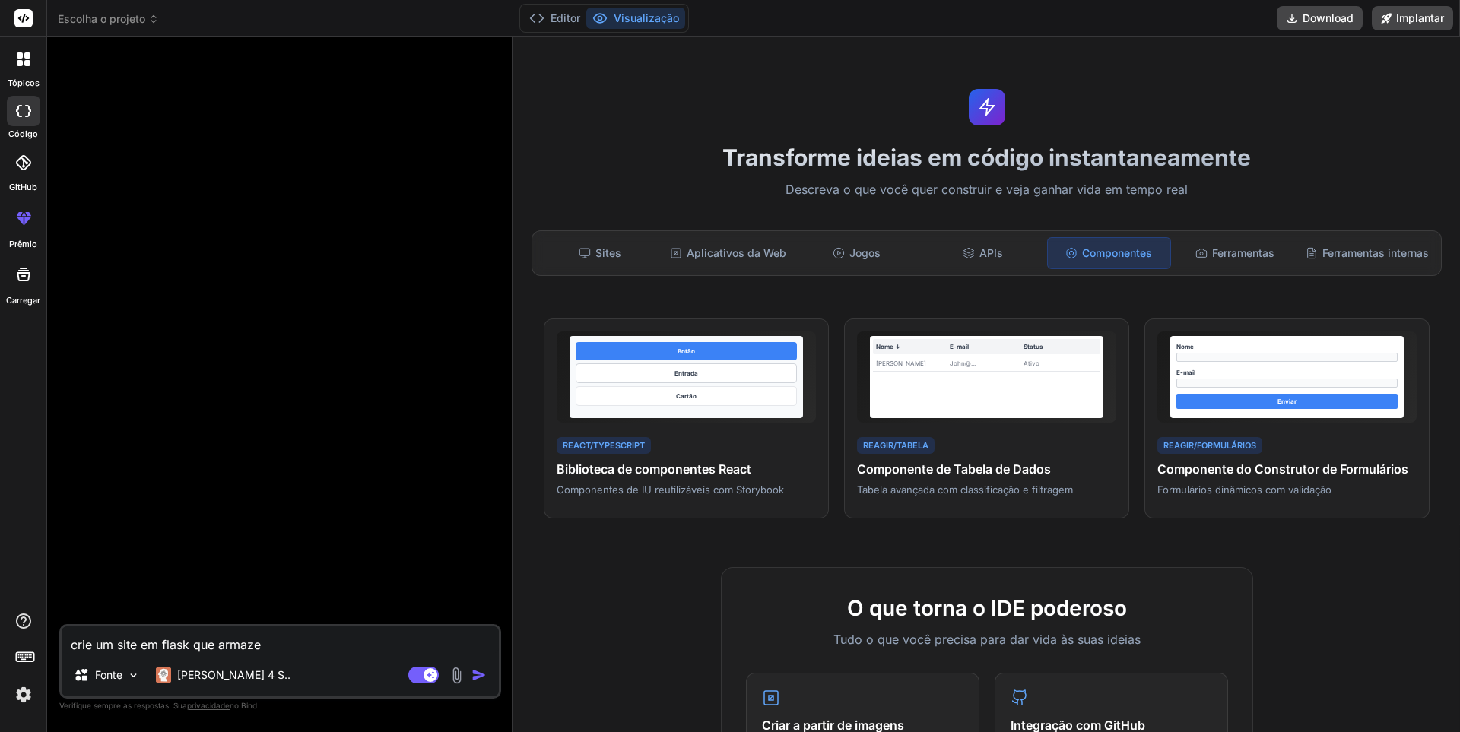
type textarea "crie um site em flask que armazen"
type textarea "x"
type textarea "crie um site em flask que armazena"
type textarea "x"
type textarea "crie um site em flask que armazena"
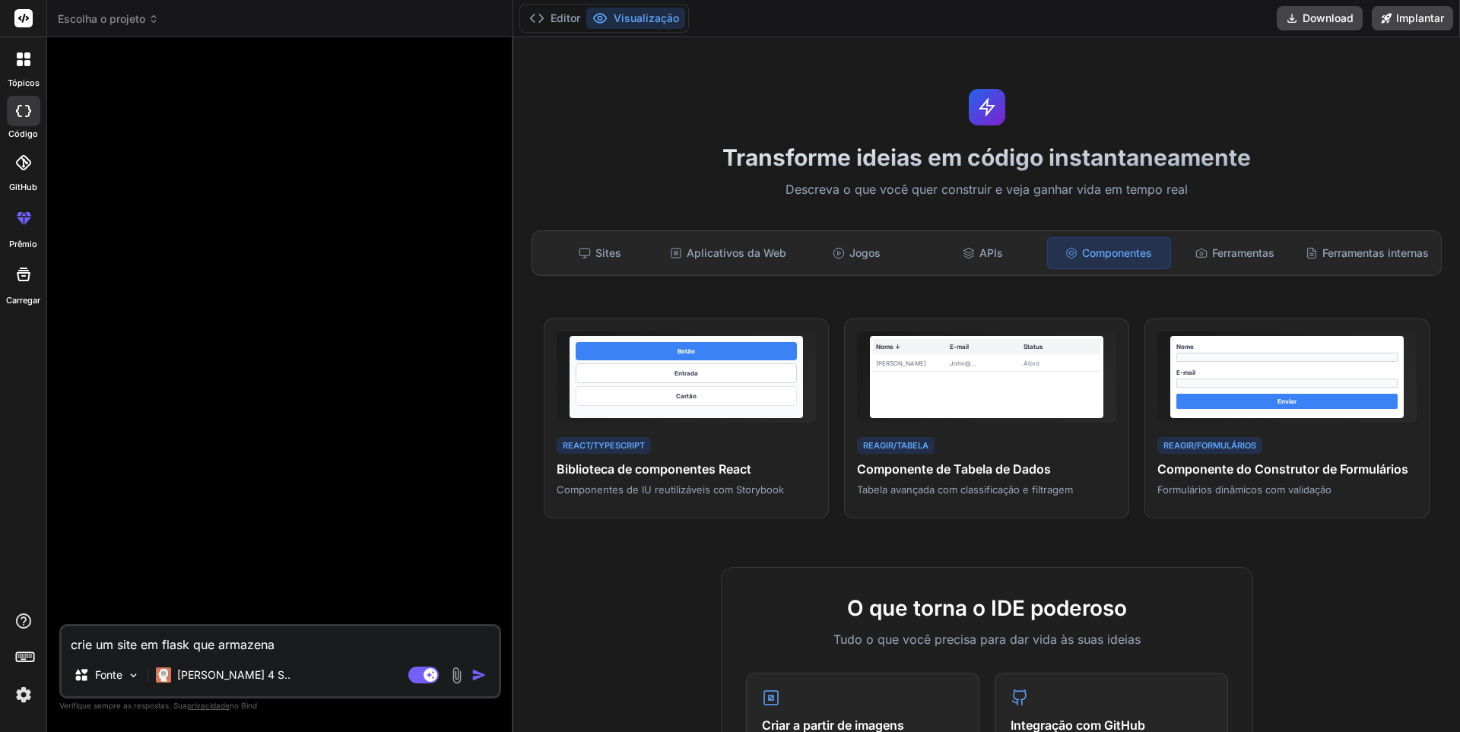
type textarea "x"
type textarea "crie um site em flask que armazena e"
type textarea "x"
type textarea "crie um site em flask que armazena"
type textarea "x"
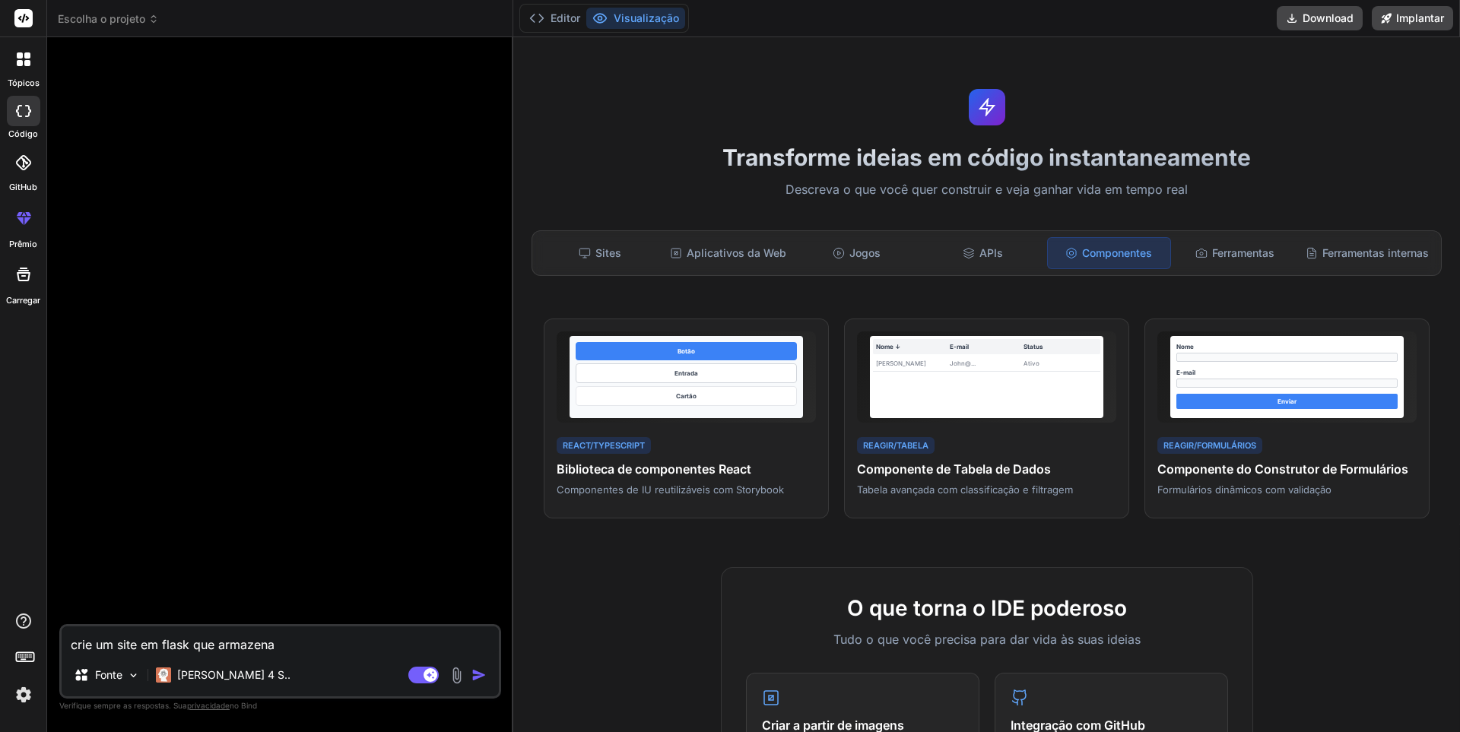
type textarea "crie um site em flask que armazena i"
type textarea "x"
type textarea "crie um site em flask que armazena im"
type textarea "x"
type textarea "crie um site em flask que armazena ima"
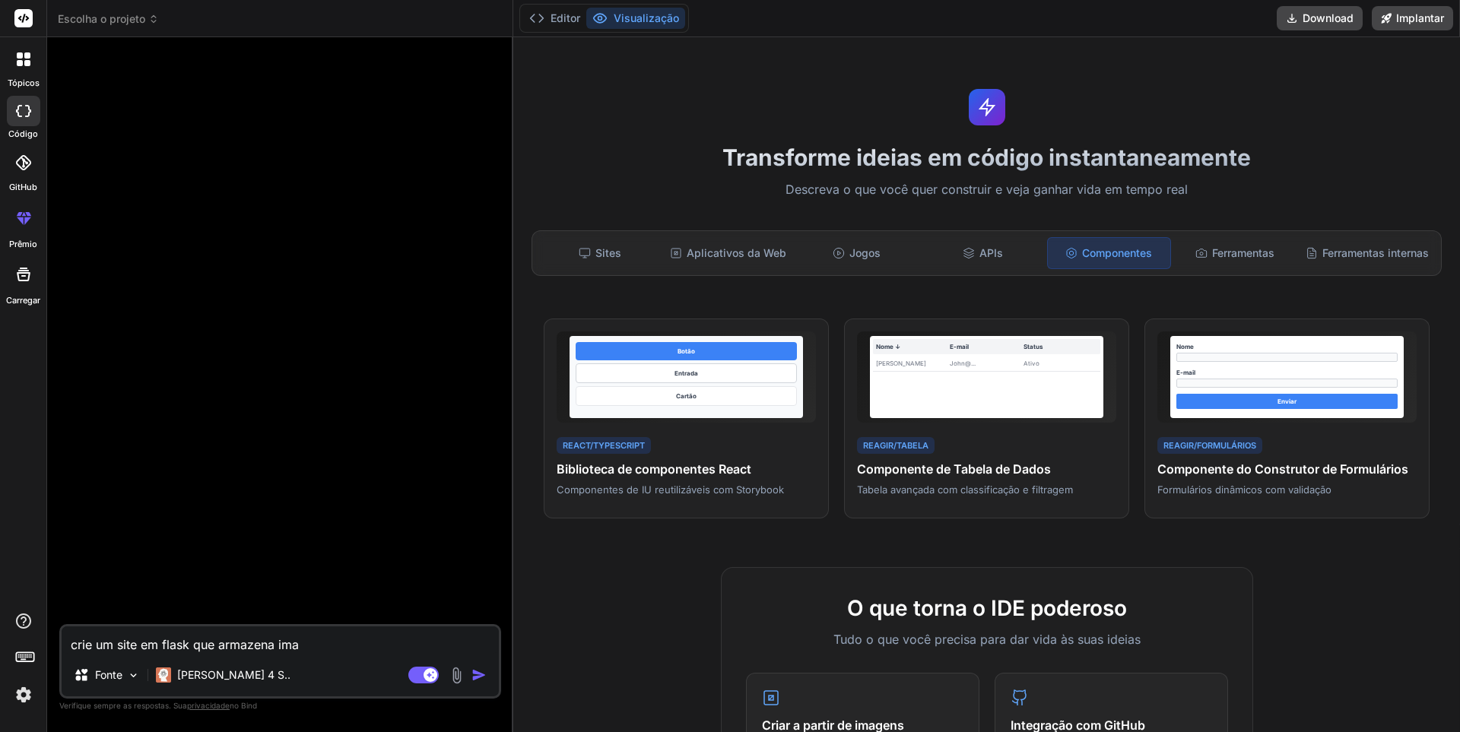
type textarea "x"
type textarea "crie um site em flask que armazena imag"
type textarea "x"
type textarea "crie um site em flask que armazena image"
type textarea "x"
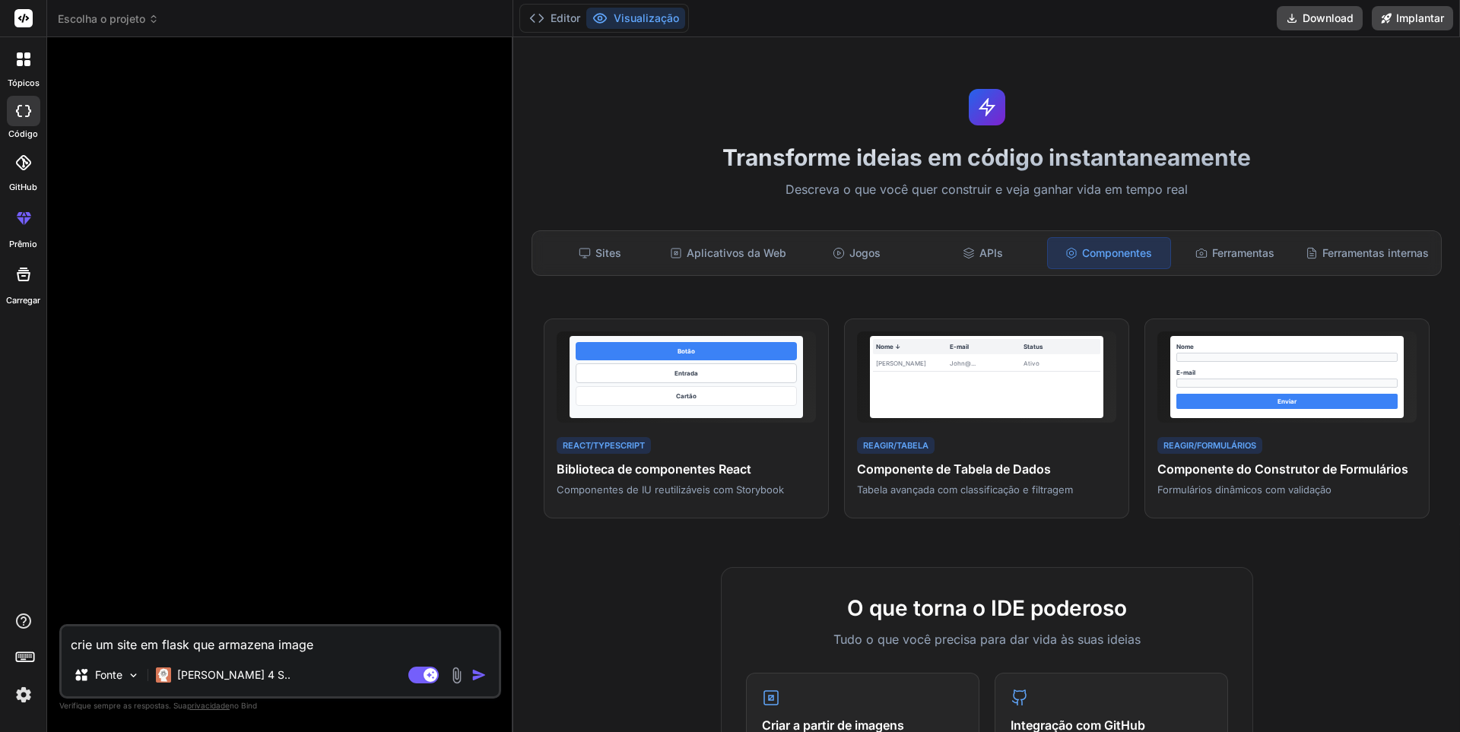
type textarea "crie um site em flask que armazena imagen"
type textarea "x"
type textarea "crie um site em flask que armazena imagens"
type textarea "x"
type textarea "crie um site em flask que armazena imagens"
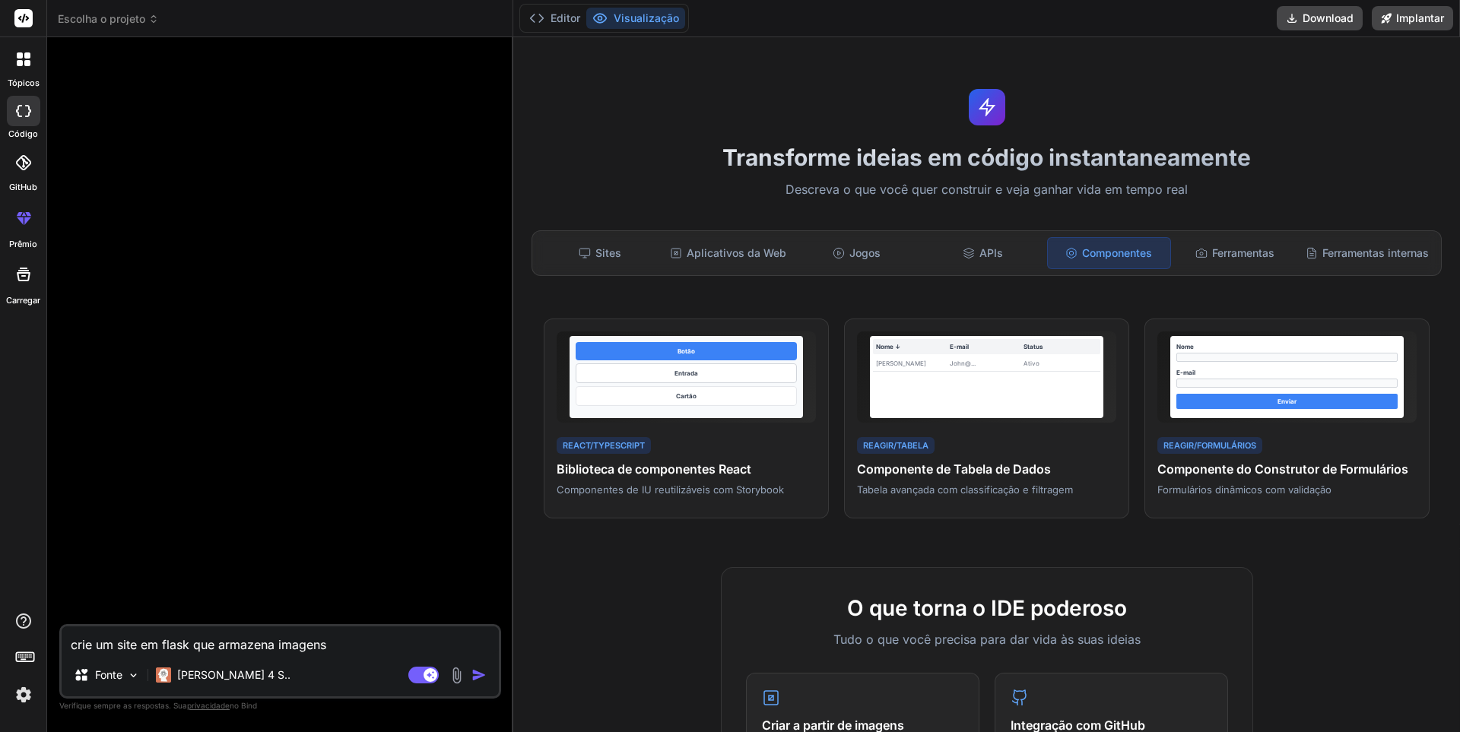
type textarea "x"
type textarea "crie um site em flask que armazena imagens e"
type textarea "x"
type textarea "crie um site em flask que armazena imagens e"
type textarea "x"
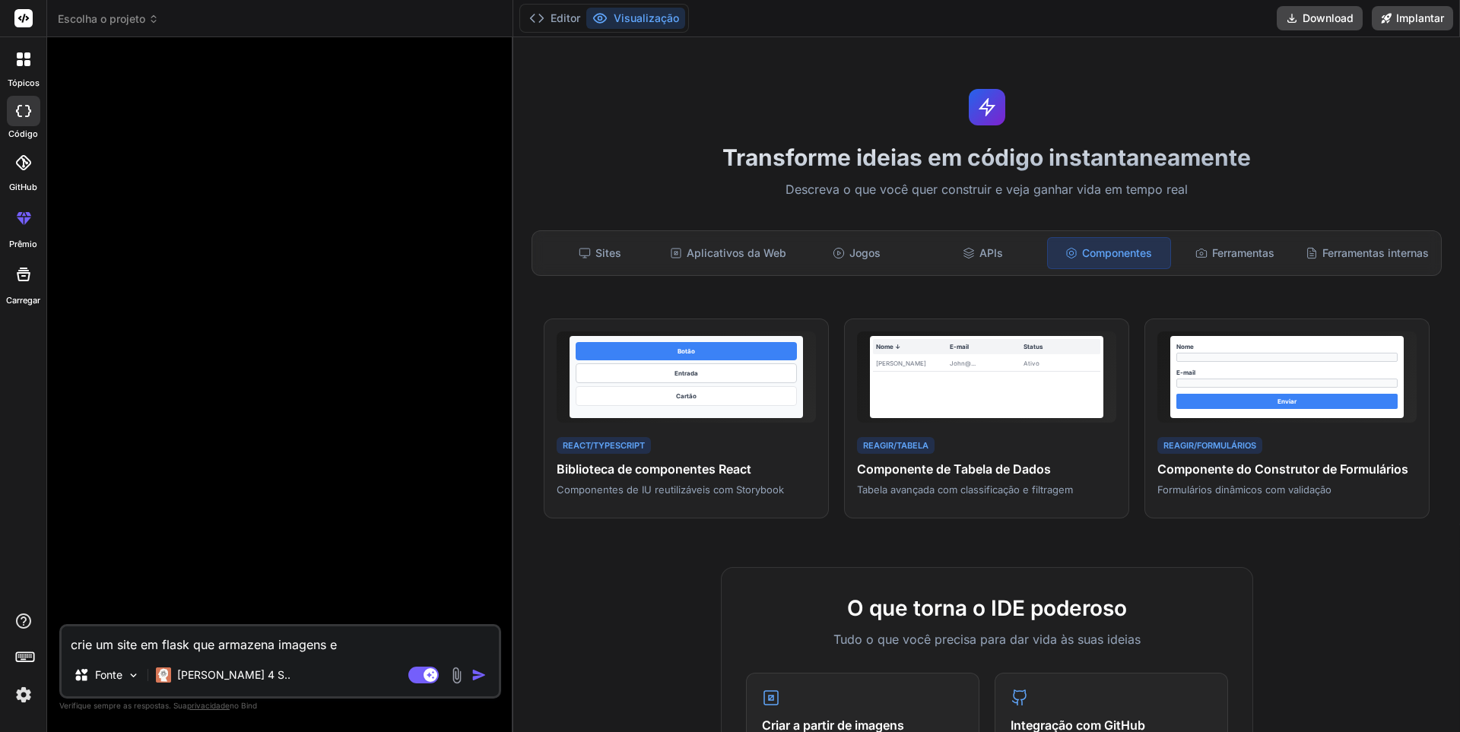
type textarea "crie um site em flask que armazena imagens e f"
type textarea "x"
type textarea "crie um site em flask que armazena imagens e"
type textarea "x"
type textarea "crie um site em flask que armazena imagens e o"
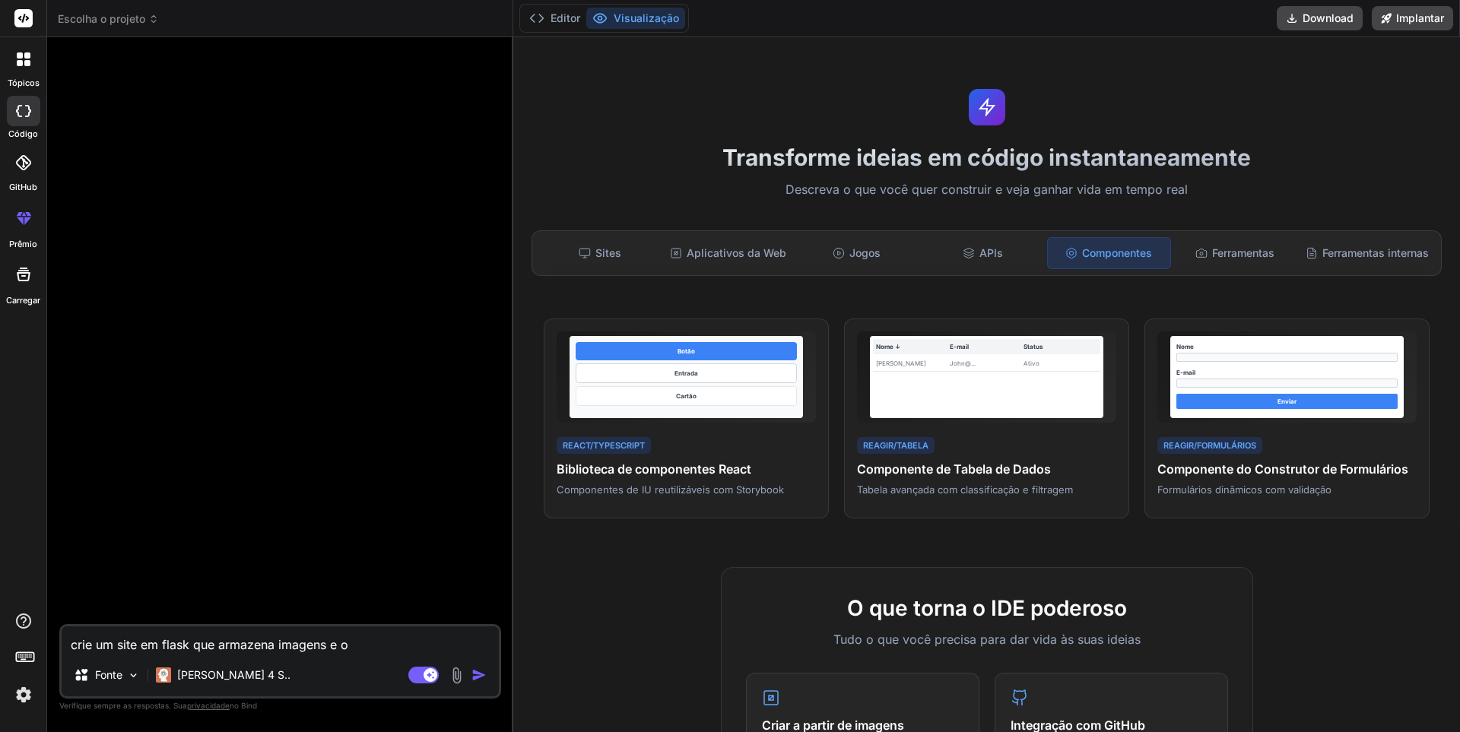
type textarea "x"
type textarea "crie um site em flask que armazena imagens e o"
type textarea "x"
type textarea "crie um site em flask que armazena imagens e o u"
type textarea "x"
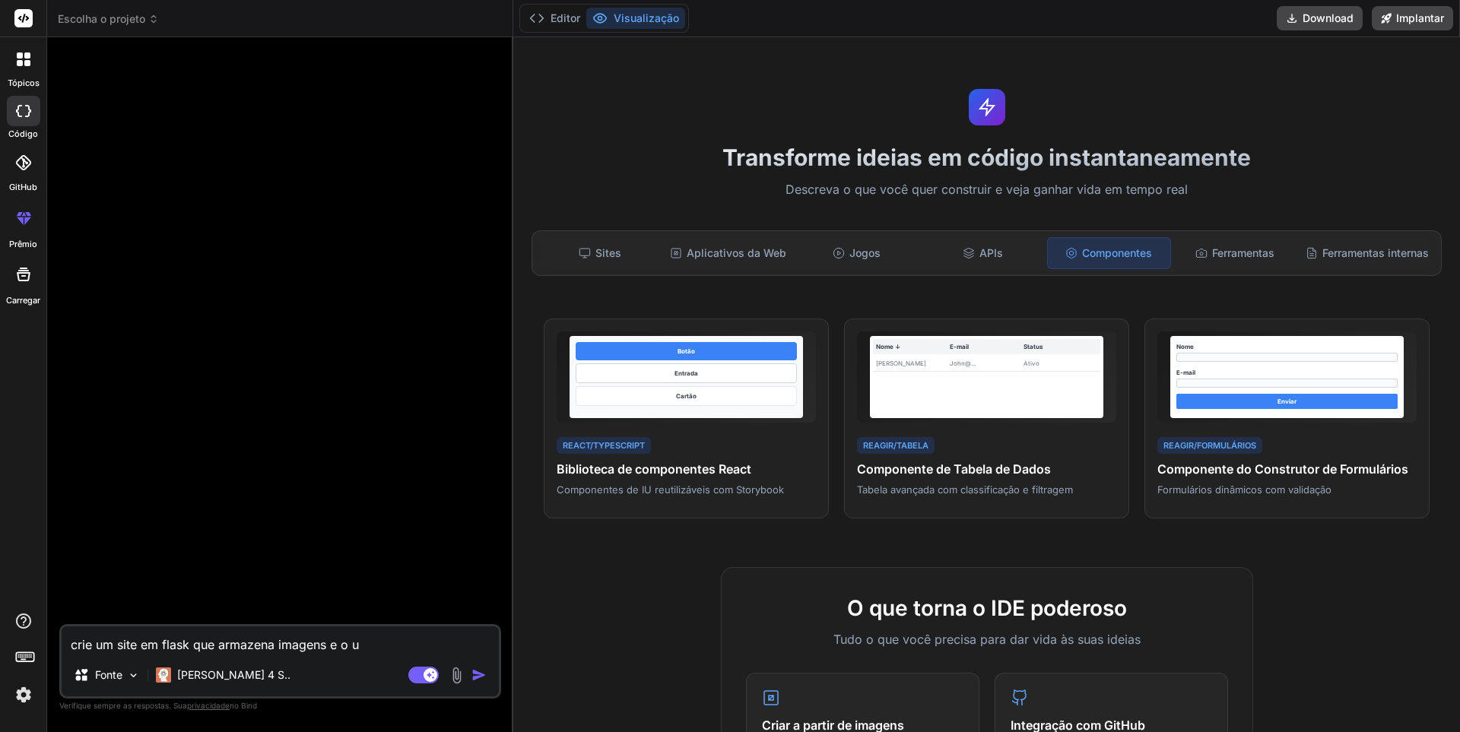
type textarea "crie um site em flask que armazena imagens e o uu"
type textarea "x"
type textarea "crie um site em flask que armazena imagens e o uus"
type textarea "x"
type textarea "crie um site em flask que armazena imagens e o [DEMOGRAPHIC_DATA]"
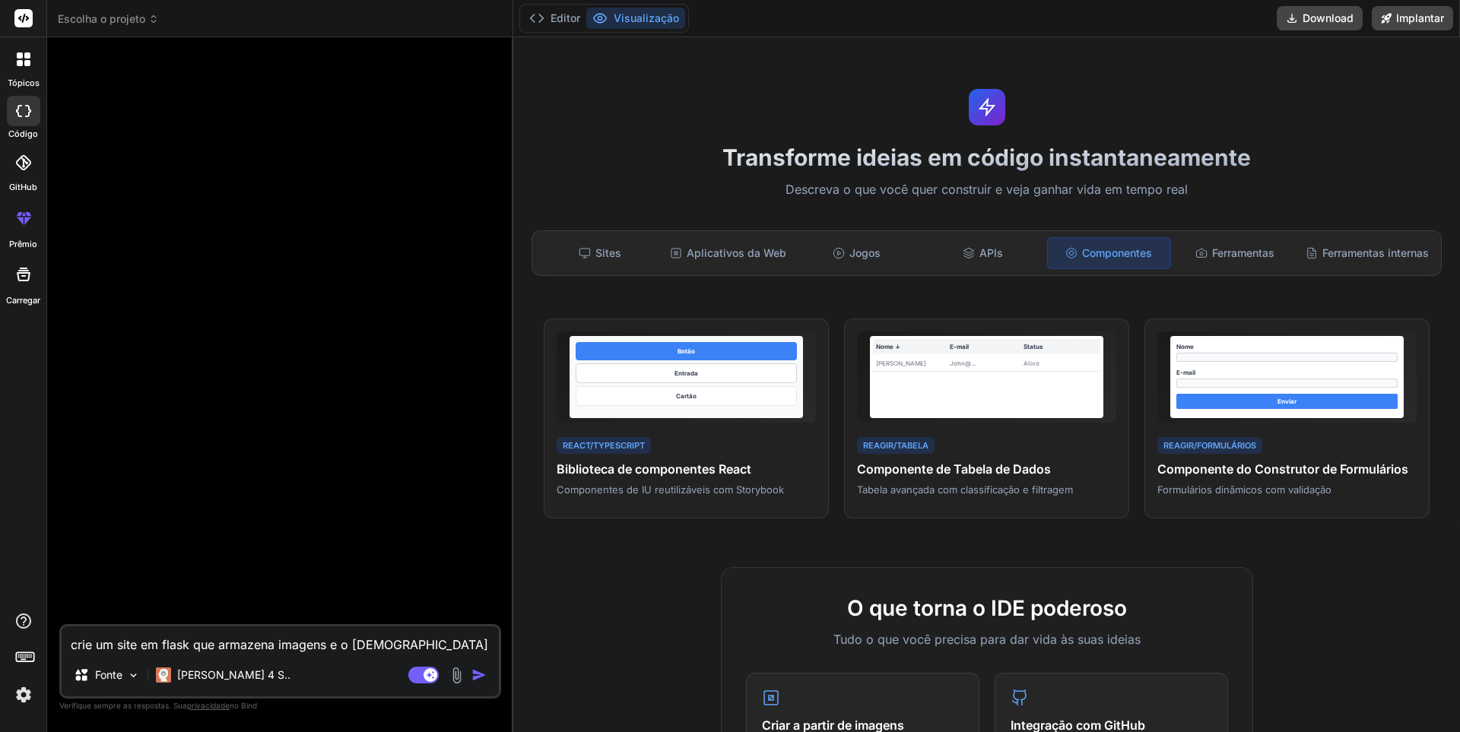
type textarea "x"
type textarea "crie um site em flask que armazena imagens e o uusár"
type textarea "x"
type textarea "crie um site em flask que armazena imagens e o [DEMOGRAPHIC_DATA]"
type textarea "x"
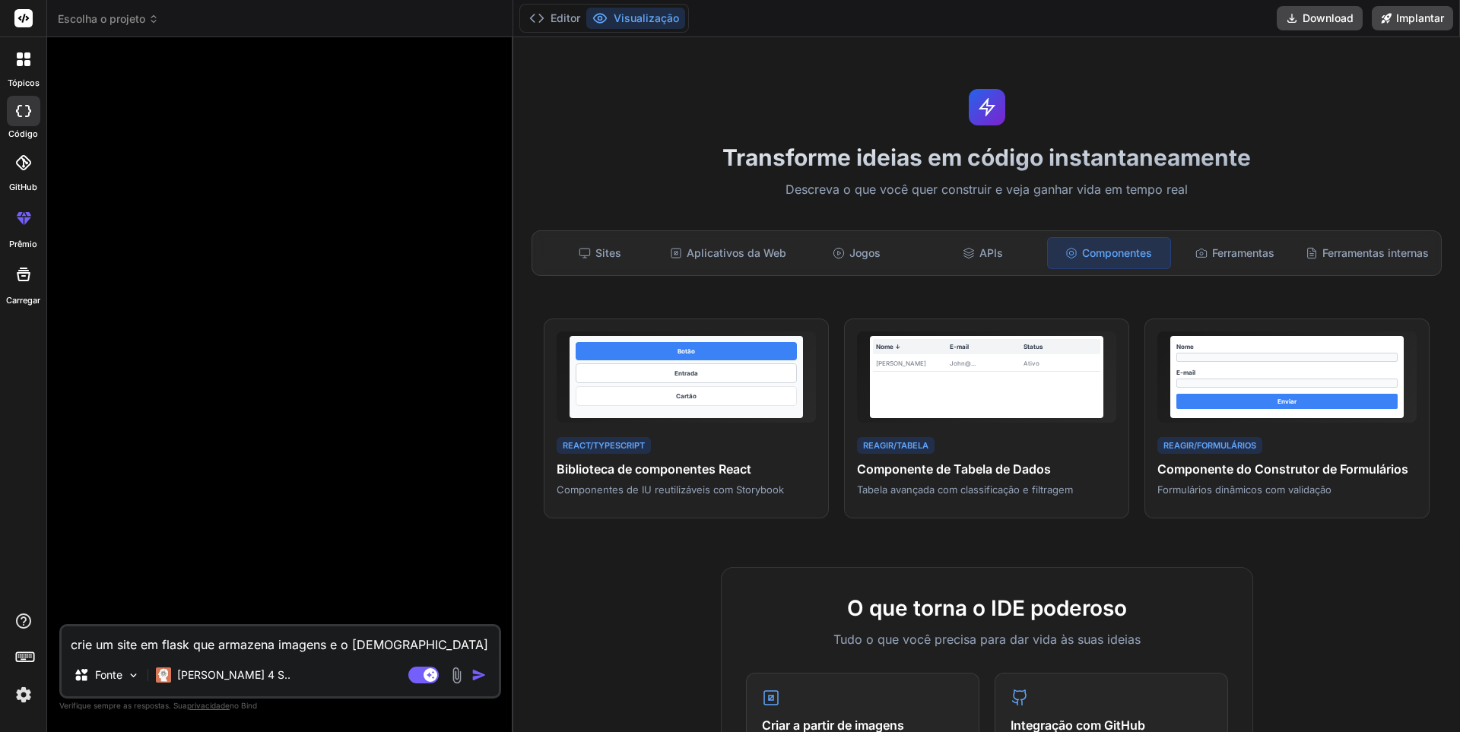
type textarea "crie um site em flask que armazena imagens e o uusário"
type textarea "x"
type textarea "crie um site em flask que armazena imagens e o uusário"
type textarea "x"
type textarea "crie um site em flask que armazena imagens e o uusário p"
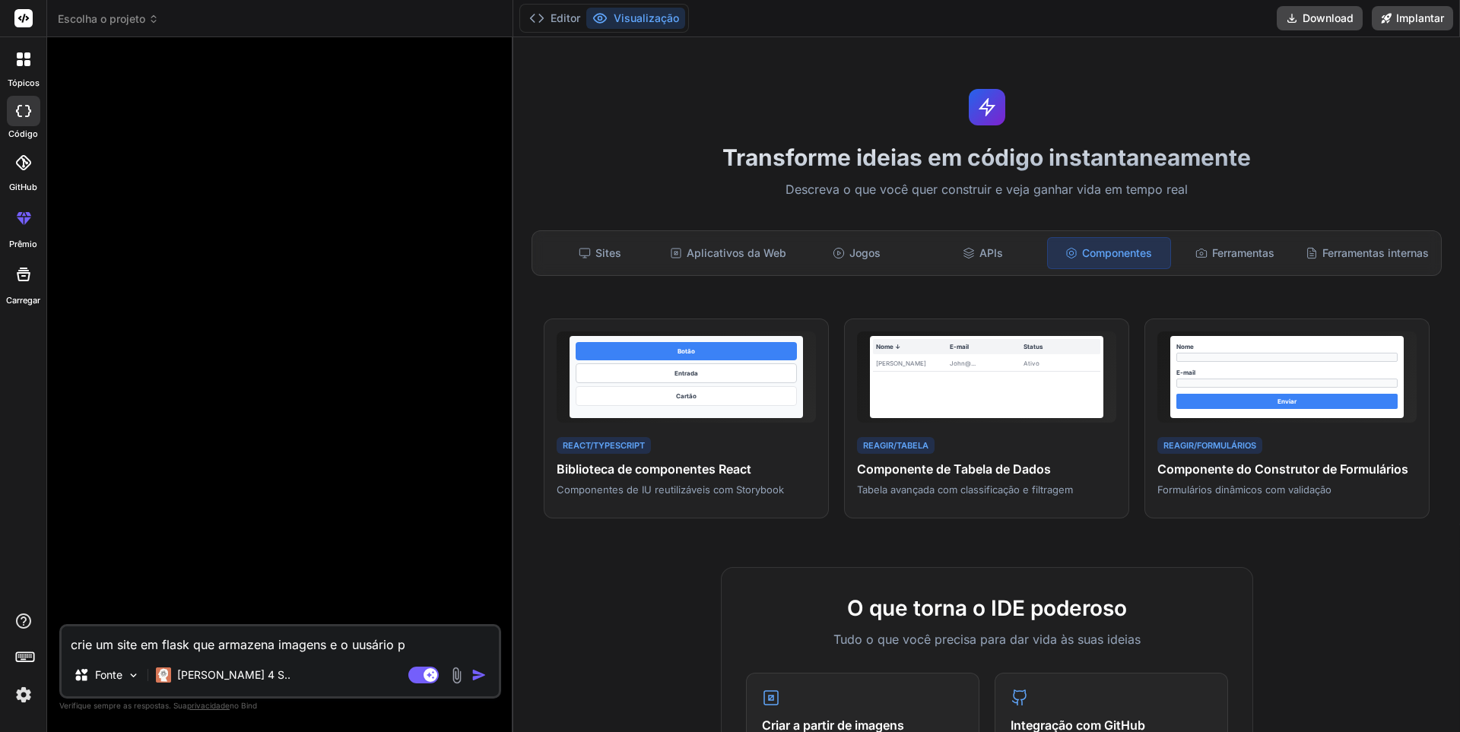
type textarea "x"
type textarea "crie um site em flask que armazena imagens e o uusário po"
type textarea "x"
type textarea "crie um site em flask que armazena imagens e o uusário pod"
type textarea "x"
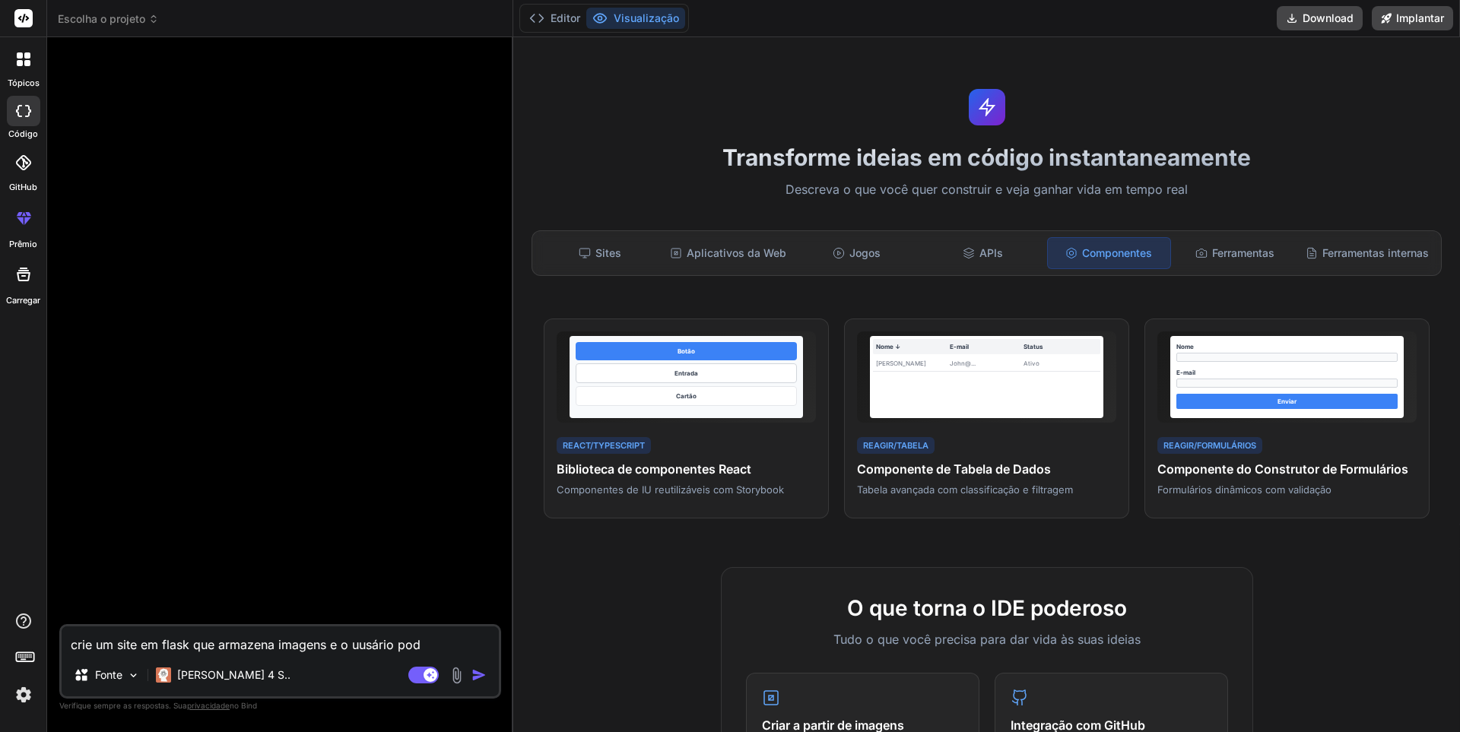
type textarea "crie um site em flask que armazena imagens e o uusário pode"
type textarea "x"
type textarea "crie um site em flask que armazena imagens e o uusário pode"
type textarea "x"
type textarea "crie um site em flask que armazena imagens e o uusário pode p"
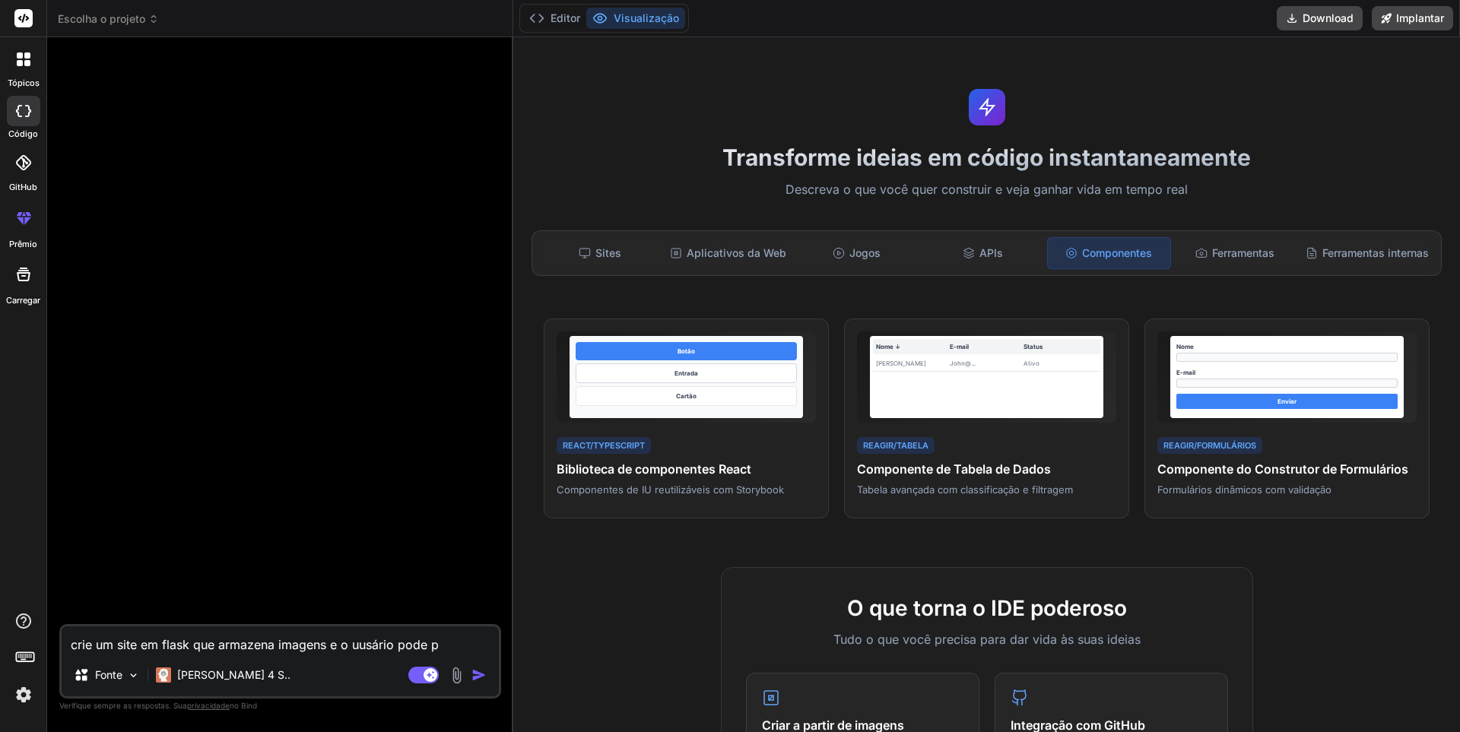
type textarea "x"
type textarea "crie um site em flask que armazena imagens e o uusário pode pe"
type textarea "x"
type textarea "crie um site em flask que armazena imagens e o uusário pode pes"
type textarea "x"
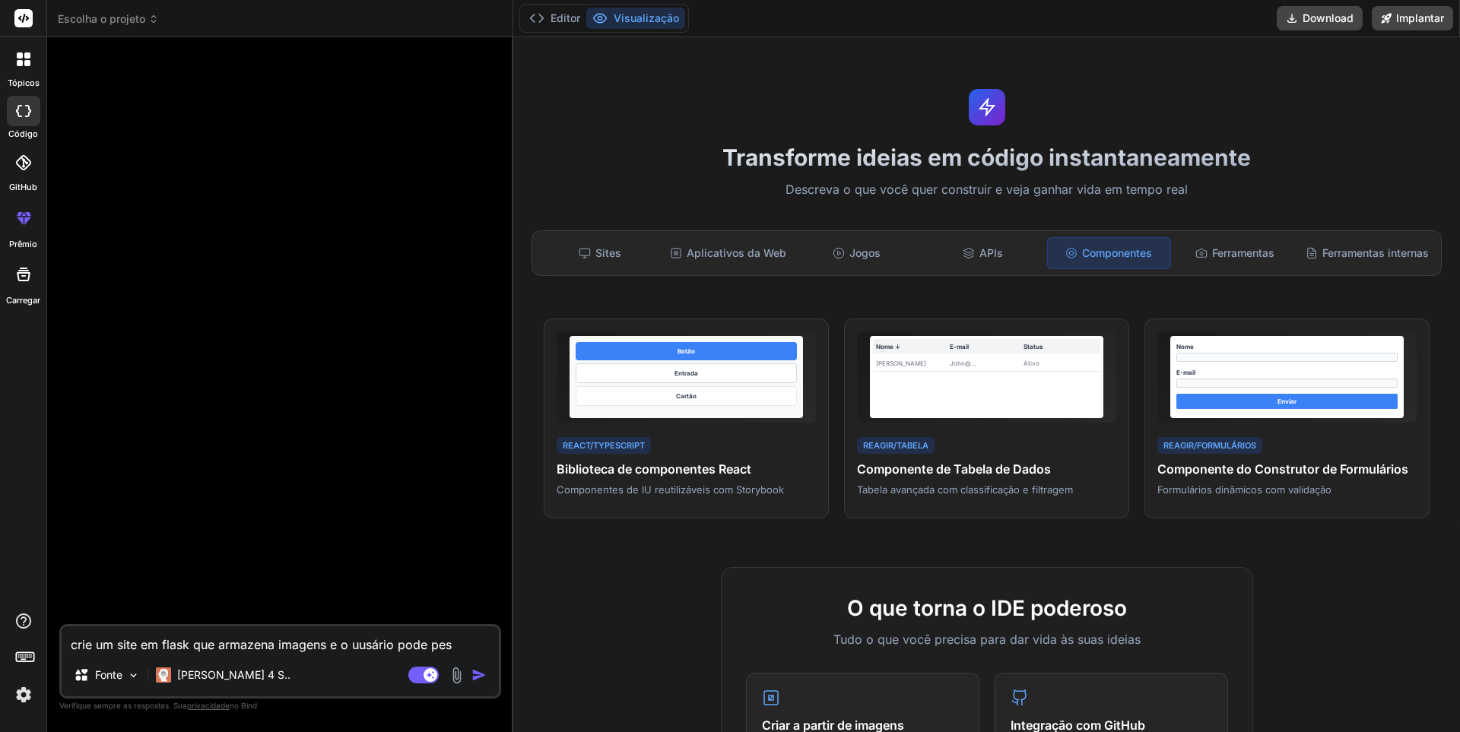
type textarea "crie um site em flask que armazena imagens e o uusário pode pesq"
type textarea "x"
type textarea "crie um site em flask que armazena imagens e o uusário pode pesqu"
type textarea "x"
type textarea "crie um site em flask que armazena imagens e o uusário pode pesqui"
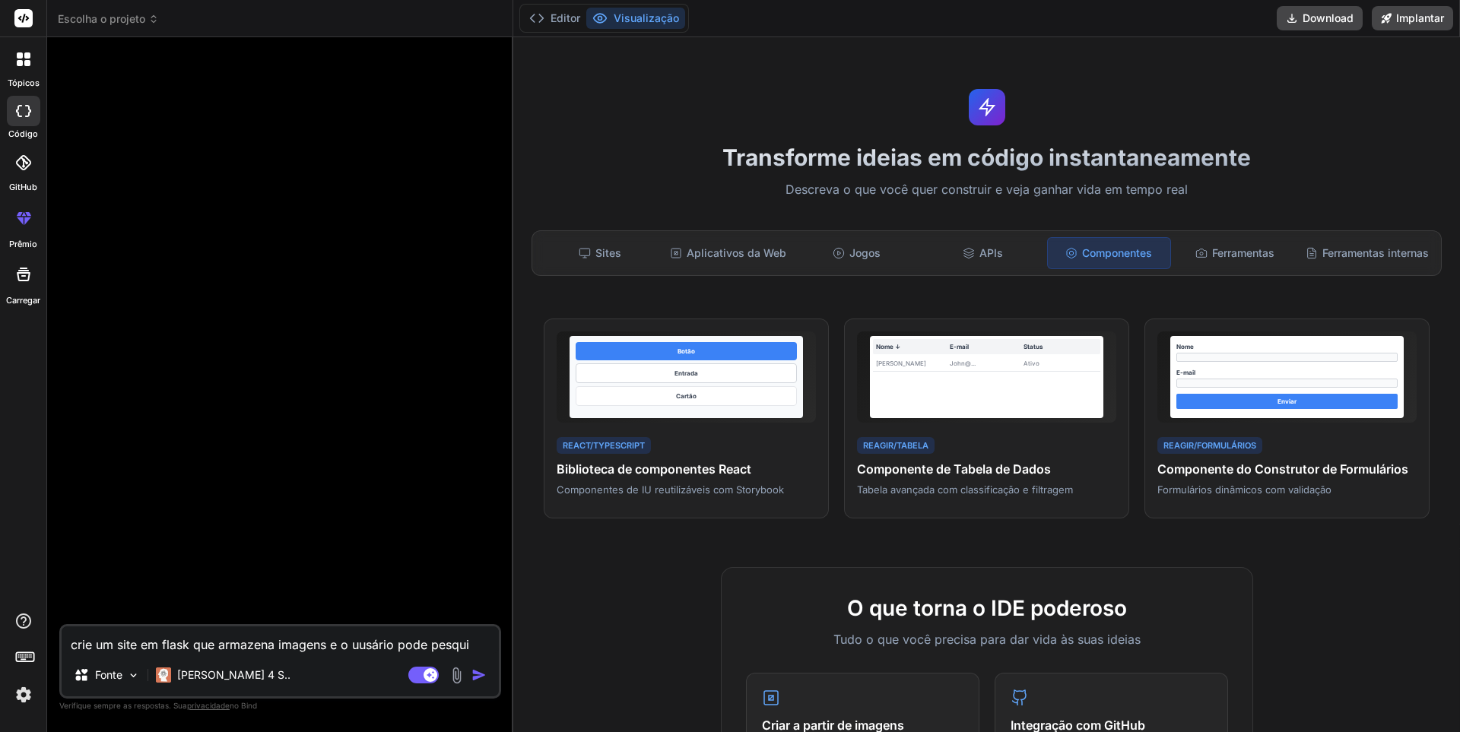
type textarea "x"
type textarea "crie um site em flask que armazena imagens e o uusário pode pesquis"
type textarea "x"
type textarea "crie um site em flask que armazena imagens e o uusário pode pesquisa"
type textarea "x"
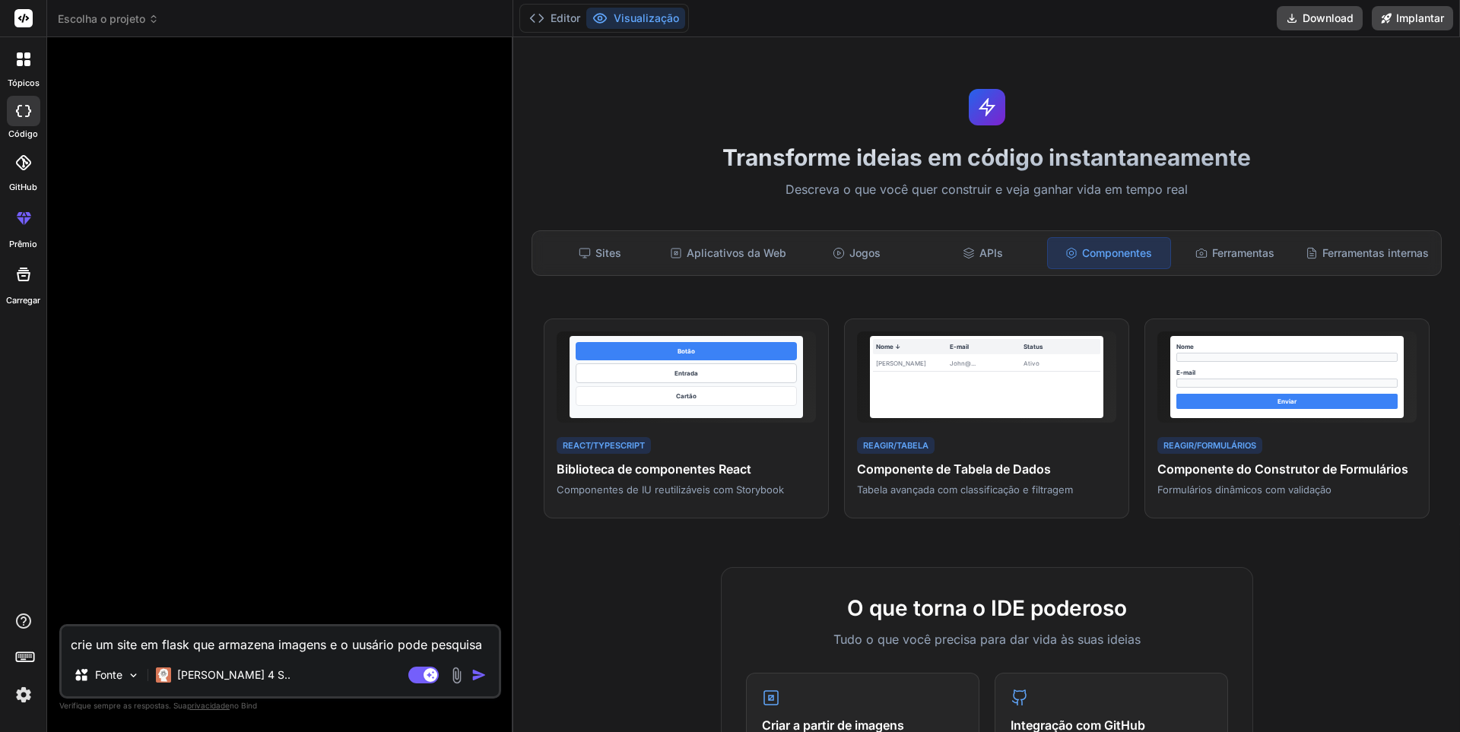
type textarea "crie um site em flask que armazena imagens e o uusário pode pesquisar"
type textarea "x"
type textarea "crie um site em flask que armazena imagens e o uusário pode pesquisar"
type textarea "x"
type textarea "crie um site em flask que armazena imagens e o uusário pode pesquisar a"
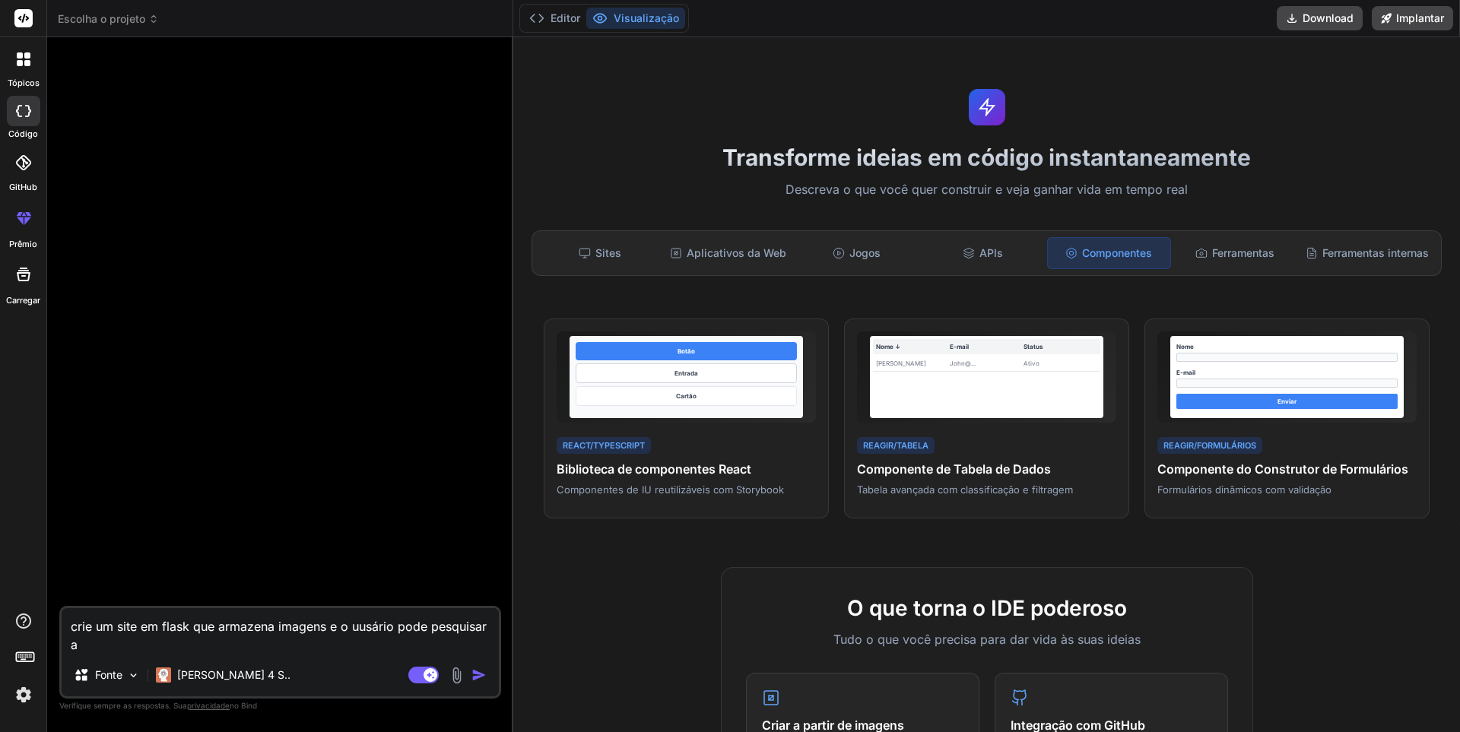
type textarea "x"
type textarea "crie um site em flask que armazena imagens e o uusário pode pesquisar al"
type textarea "x"
type textarea "crie um site em flask que armazena imagens e o uusário pode pesquisar alg"
type textarea "x"
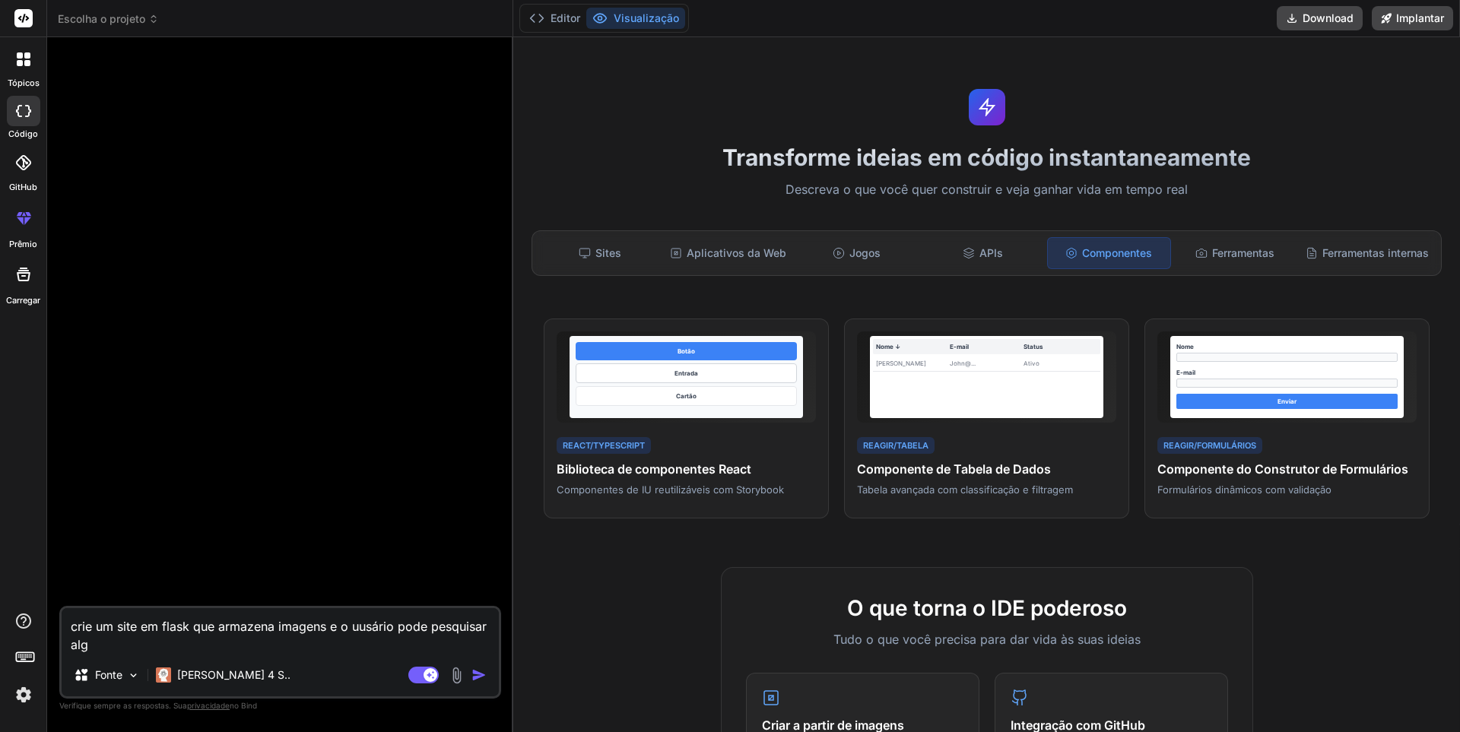
type textarea "crie um site em flask que armazena imagens e o uusário pode pesquisar algu"
type textarea "x"
type textarea "crie um site em flask que armazena imagens e o uusário pode pesquisar algué"
type textarea "x"
type textarea "crie um site em flask que armazena imagens e o uusário pode pesquisar alguém"
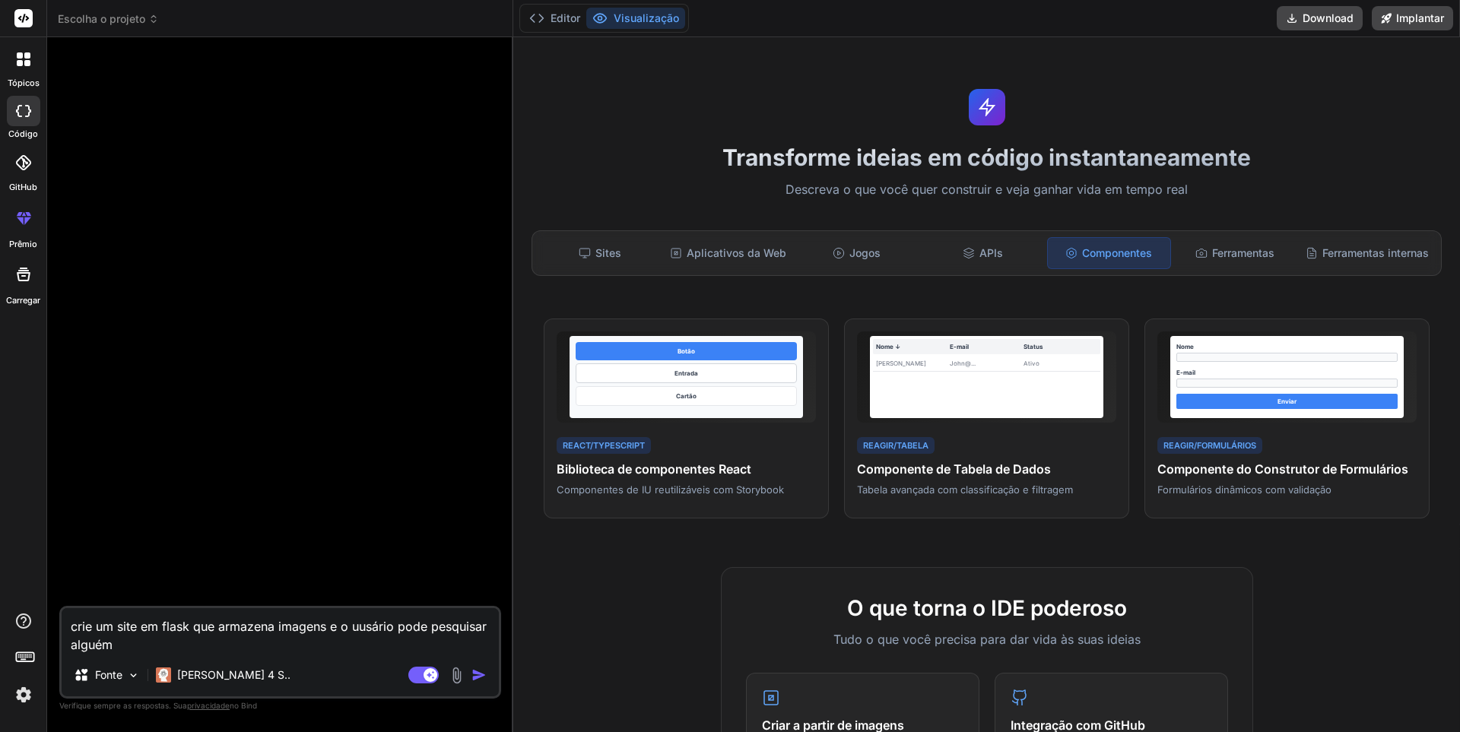
type textarea "x"
type textarea "crie um site em flask que armazena imagens e o uusário pode pesquisar alguém"
type textarea "x"
type textarea "crie um site em flask que armazena imagens e o uusário pode pesquisar alguém a"
type textarea "x"
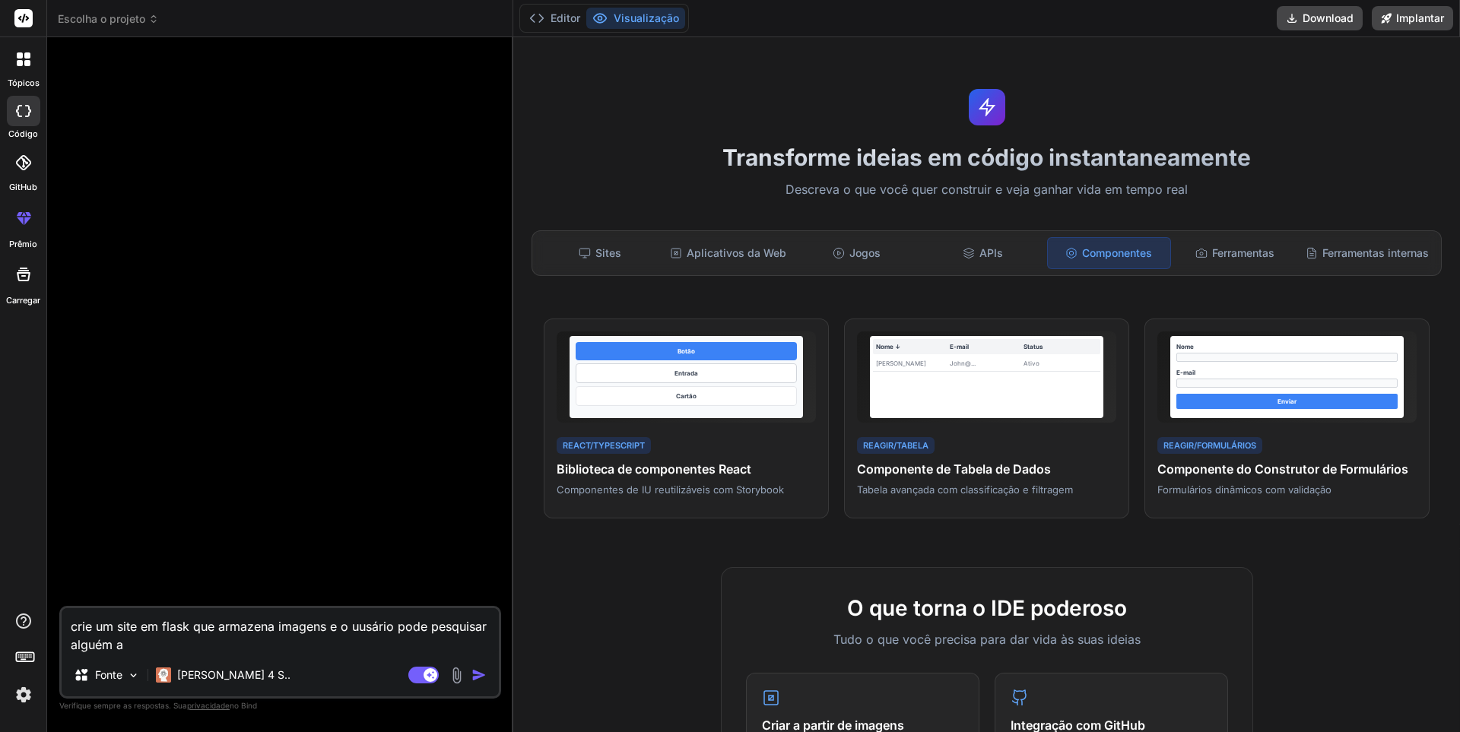
type textarea "crie um site em flask que armazena imagens e o uusário pode pesquisar alguém ap"
type textarea "x"
type textarea "crie um site em flask que armazena imagens e o uusário pode pesquisar alguém apa"
type textarea "x"
type textarea "crie um site em flask que armazena imagens e o uusário pode pesquisar alguém ap…"
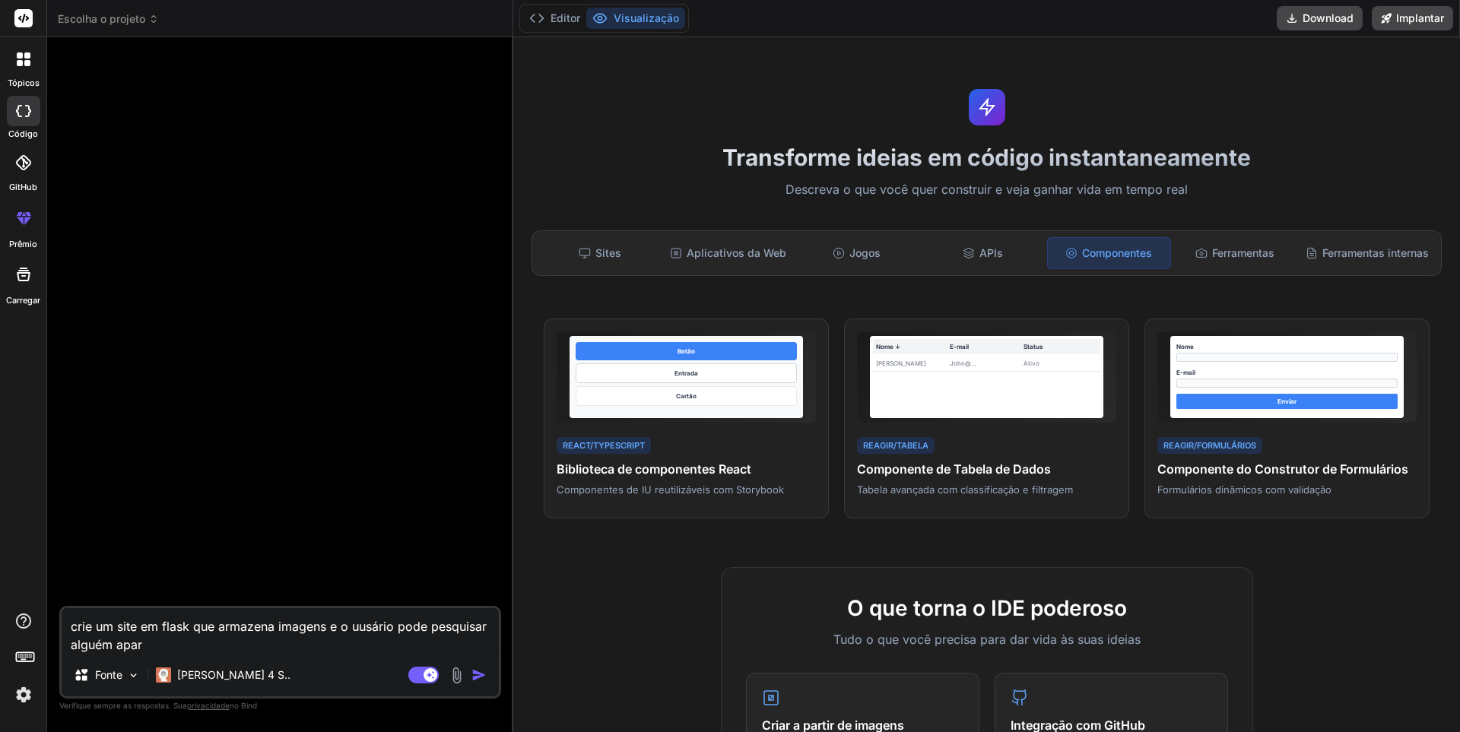
type textarea "x"
type textarea "crie um site em flask que armazena imagens e o uusário pode pesquisar alguém ap…"
type textarea "x"
type textarea "crie um site em flask que armazena imagens e o uusário pode pesquisar alguém ap…"
type textarea "x"
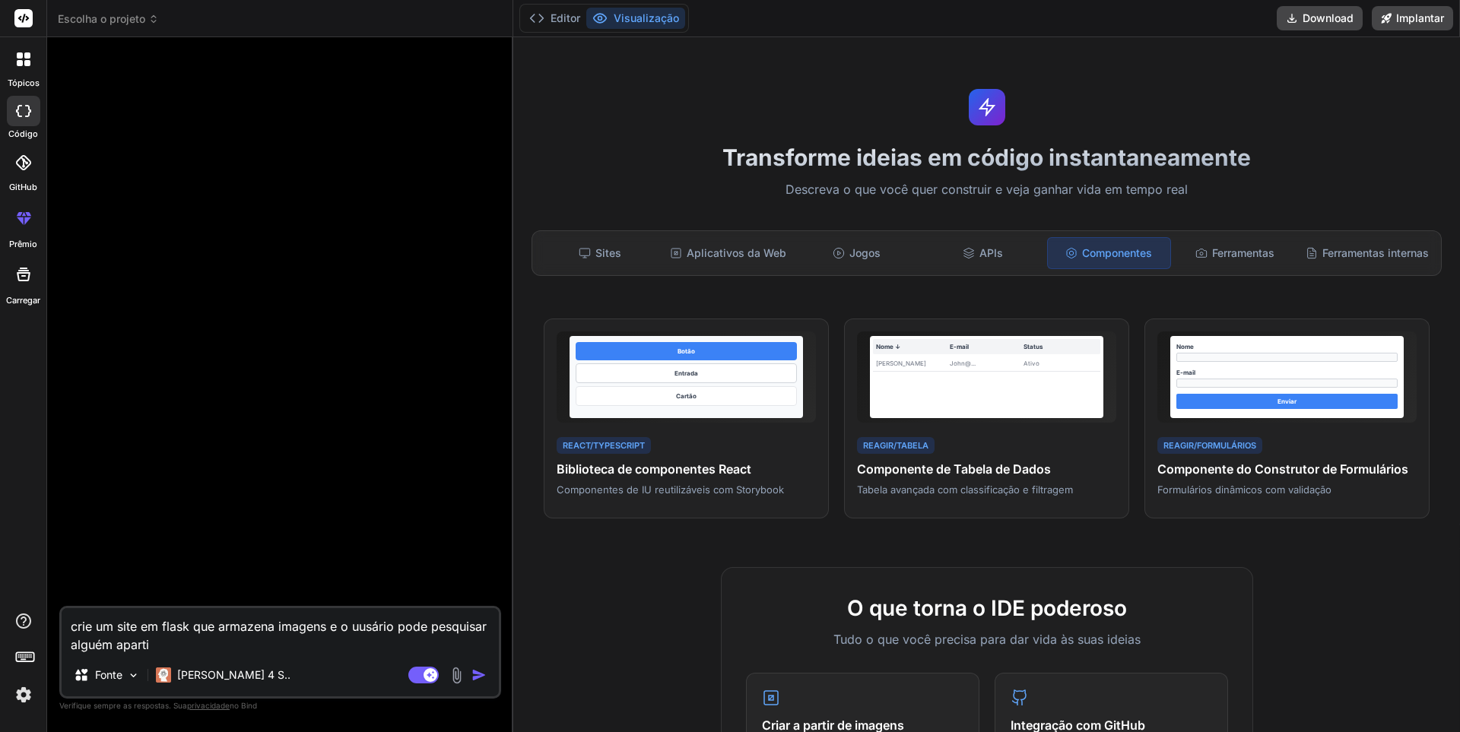
type textarea "crie um site em flask que armazena imagens e o uusário pode pesquisar alguém ap…"
type textarea "x"
type textarea "crie um site em flask que armazena imagens e o uusário pode pesquisar alguém ap…"
type textarea "x"
type textarea "crie um site em flask que armazena imagens e o uusário pode pesquisar alguém ap…"
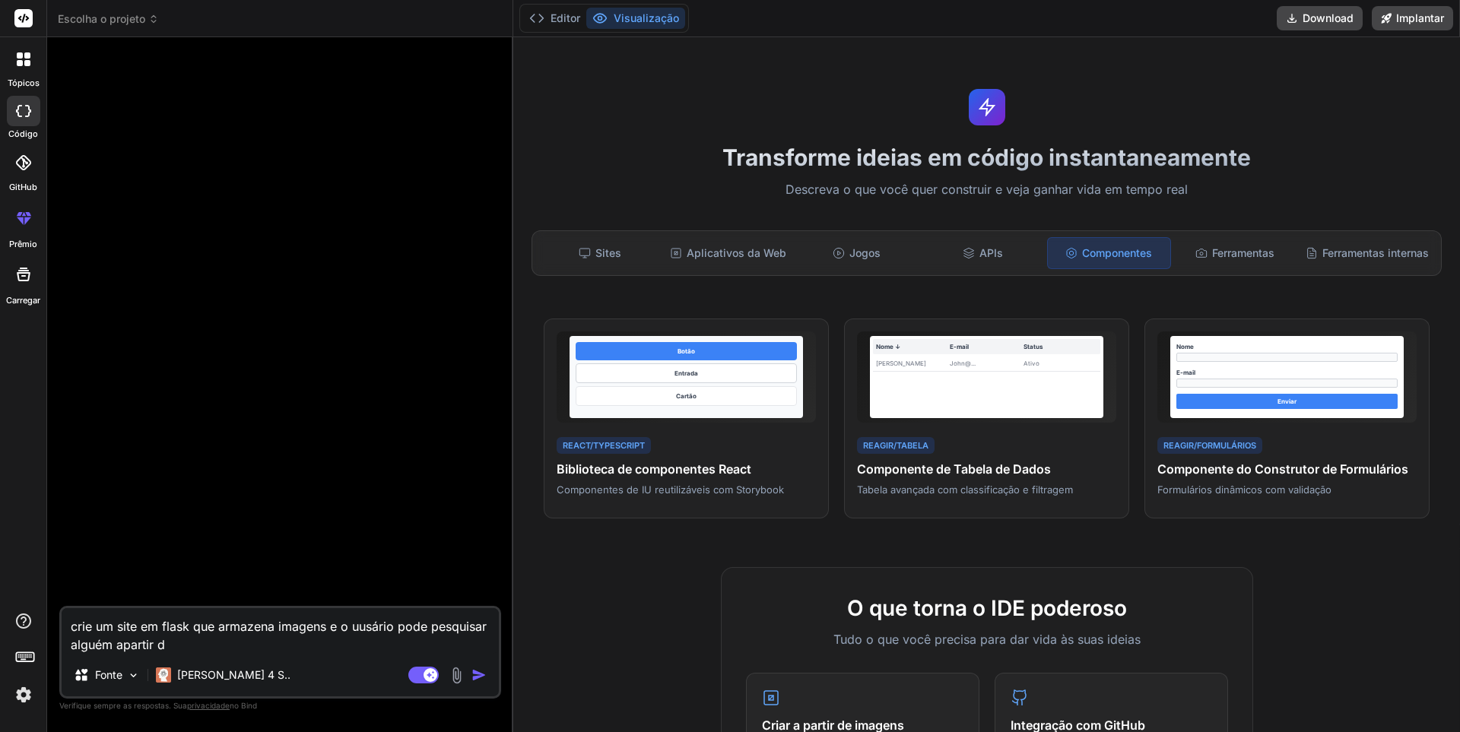
type textarea "x"
type textarea "crie um site em flask que armazena imagens e o uusário pode pesquisar alguém ap…"
type textarea "x"
type textarea "crie um site em flask que armazena imagens e o uusário pode pesquisar alguém ap…"
type textarea "x"
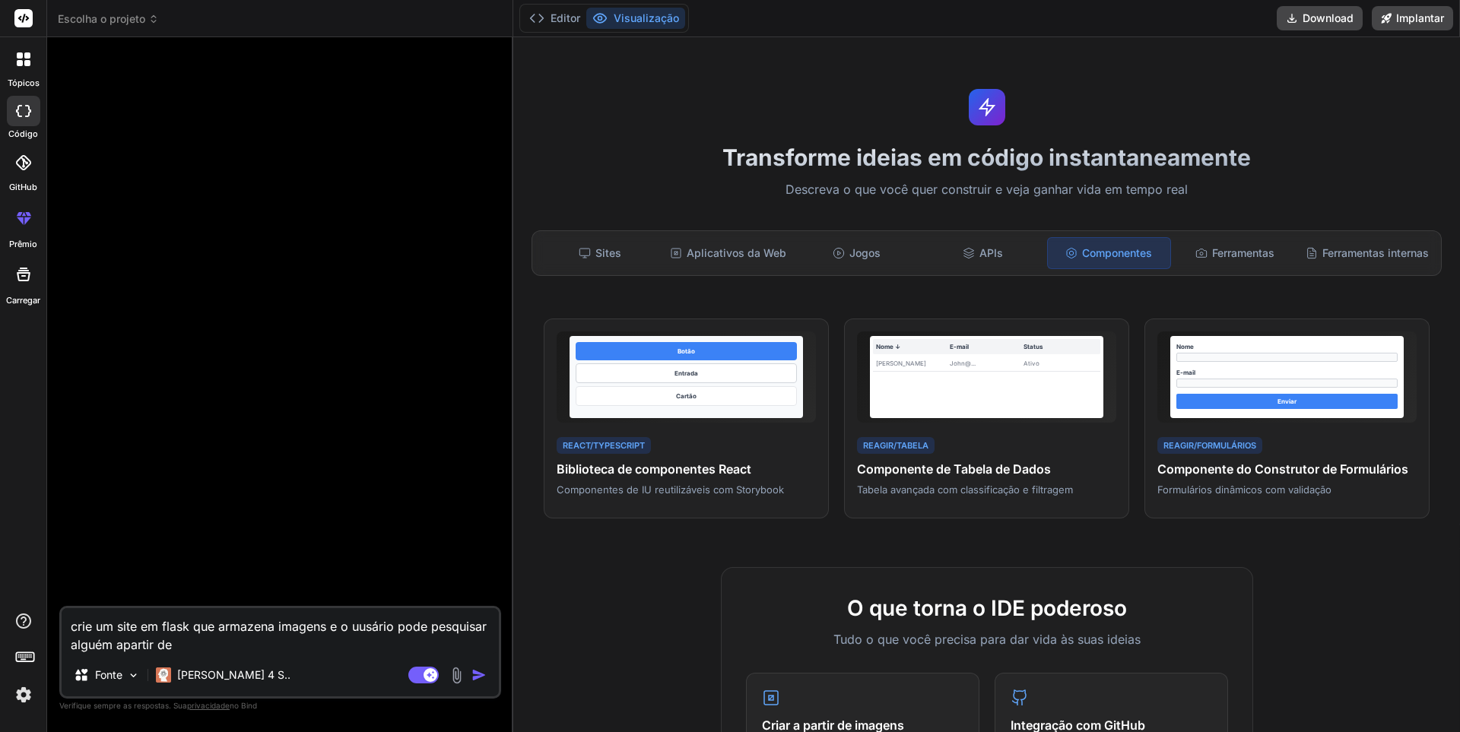
type textarea "crie um site em flask que armazena imagens e o uusário pode pesquisar alguém ap…"
type textarea "x"
type textarea "crie um site em flask que armazena imagens e o uusário pode pesquisar alguém ap…"
type textarea "x"
type textarea "crie um site em flask que armazena imagens e o uusário pode pesquisar alguém ap…"
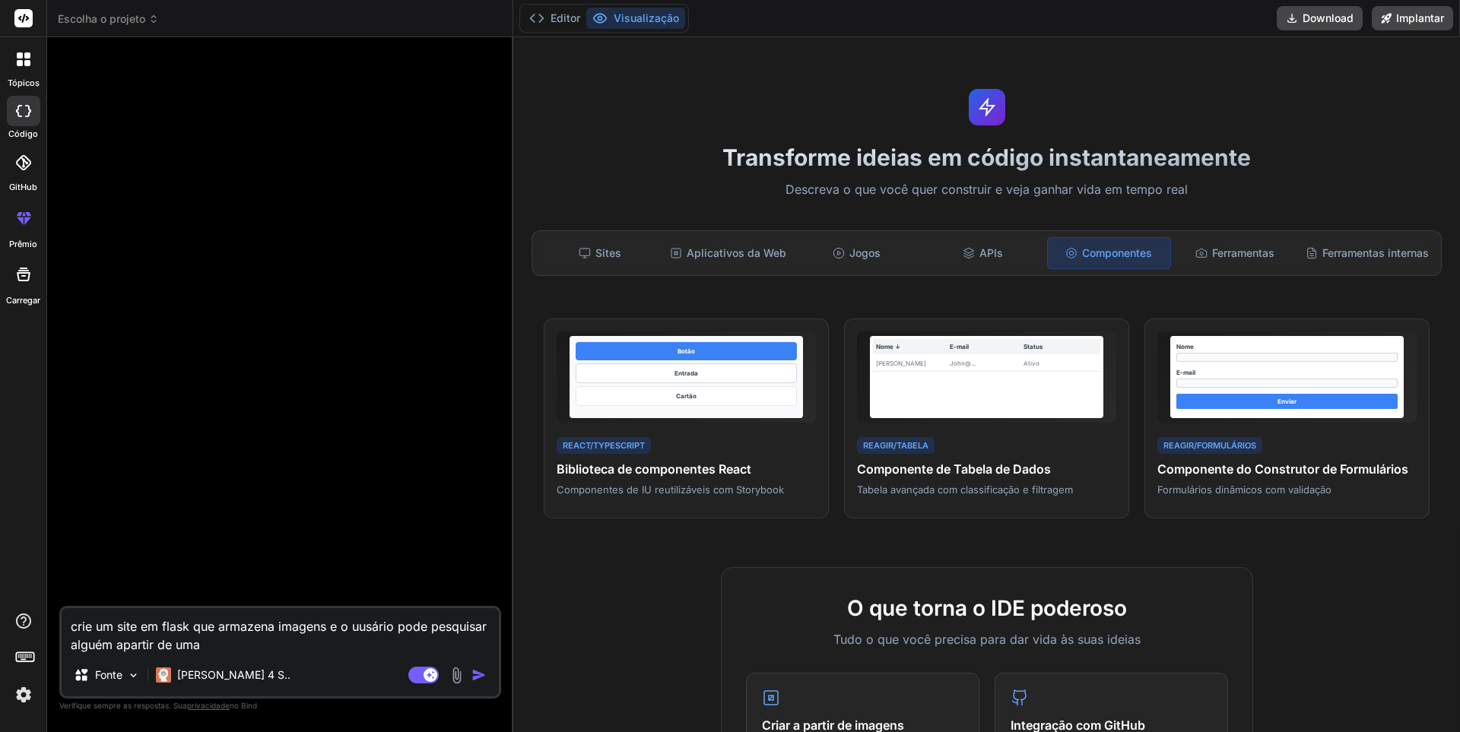
type textarea "x"
type textarea "crie um site em flask que armazena imagens e o uusário pode pesquisar alguém ap…"
type textarea "x"
type textarea "crie um site em flask que armazena imagens e o uusário pode pesquisar alguém ap…"
type textarea "x"
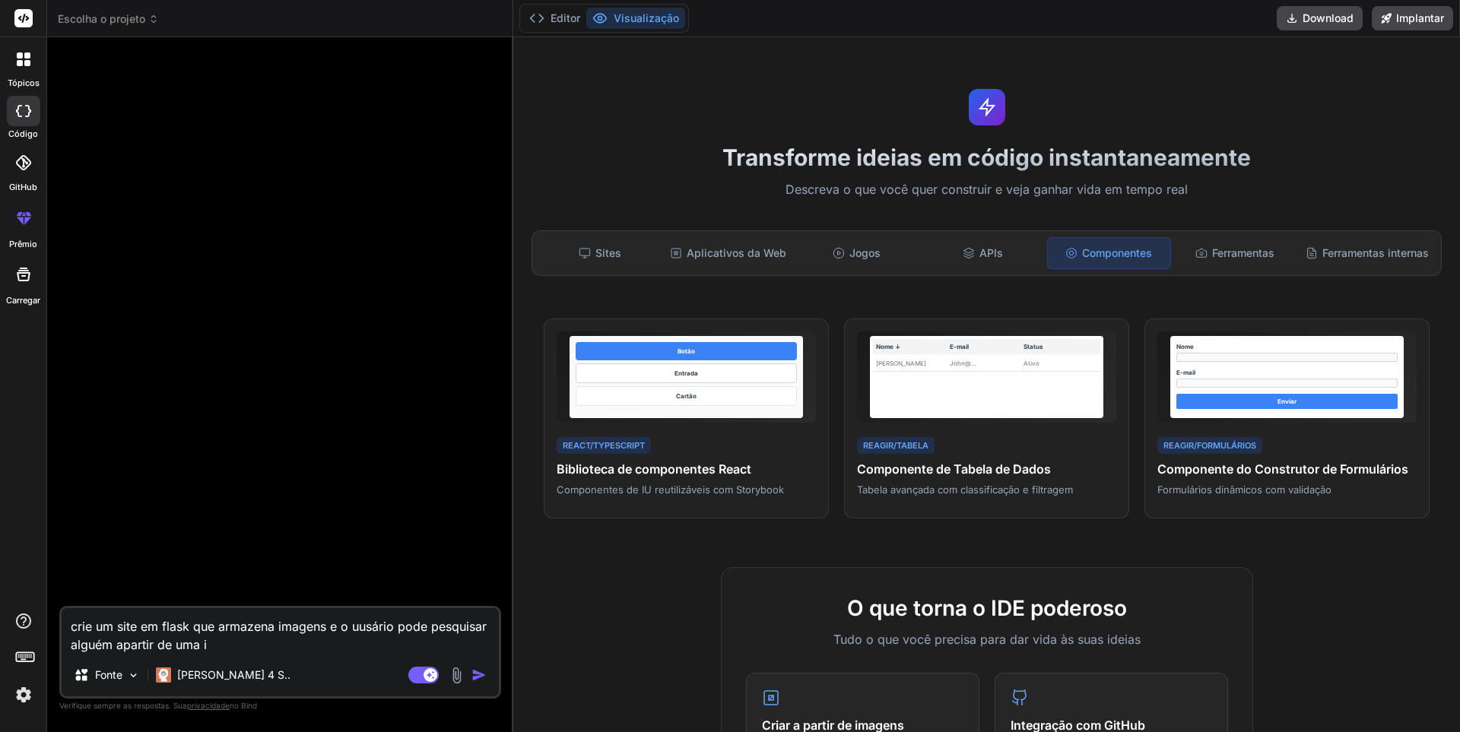
type textarea "crie um site em flask que armazena imagens e o uusário pode pesquisar alguém ap…"
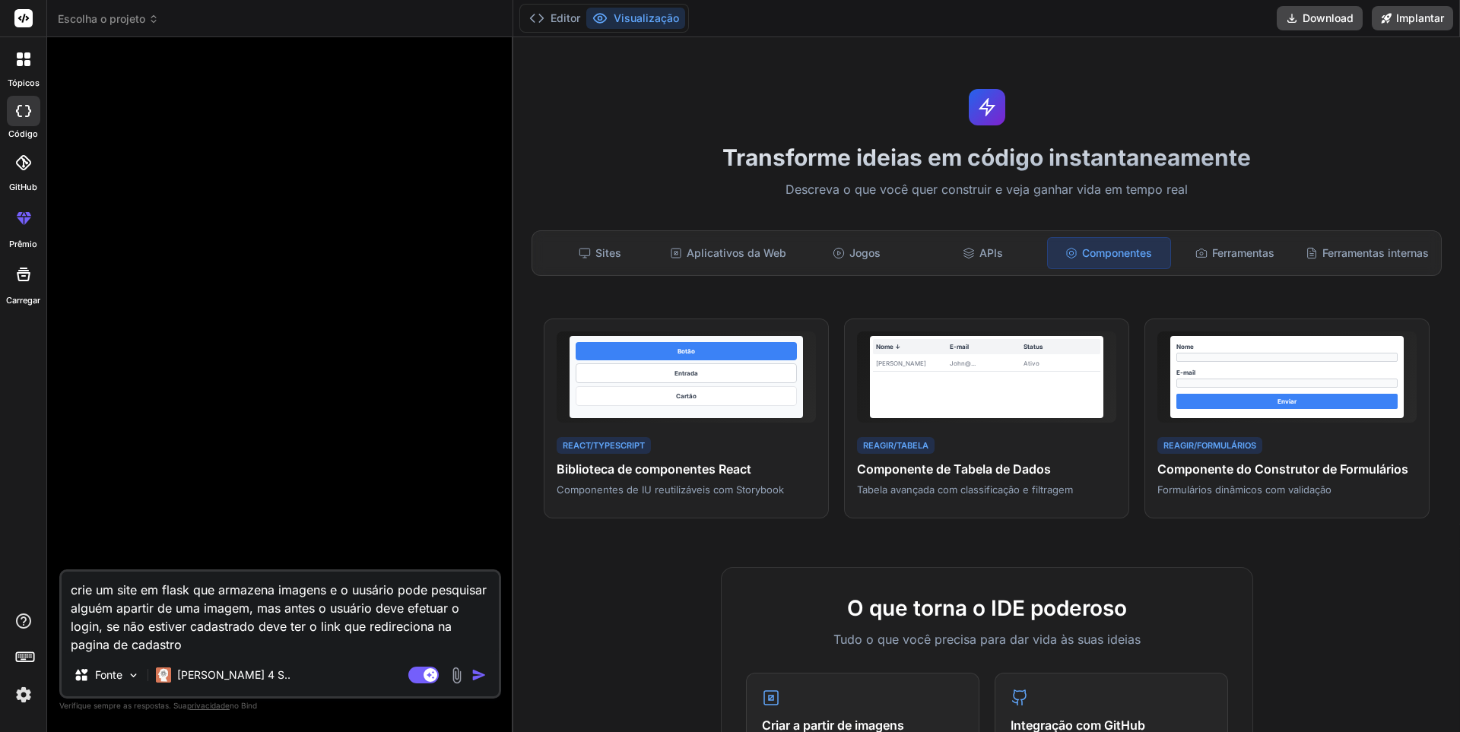
click at [481, 676] on img "button" at bounding box center [478, 675] width 15 height 15
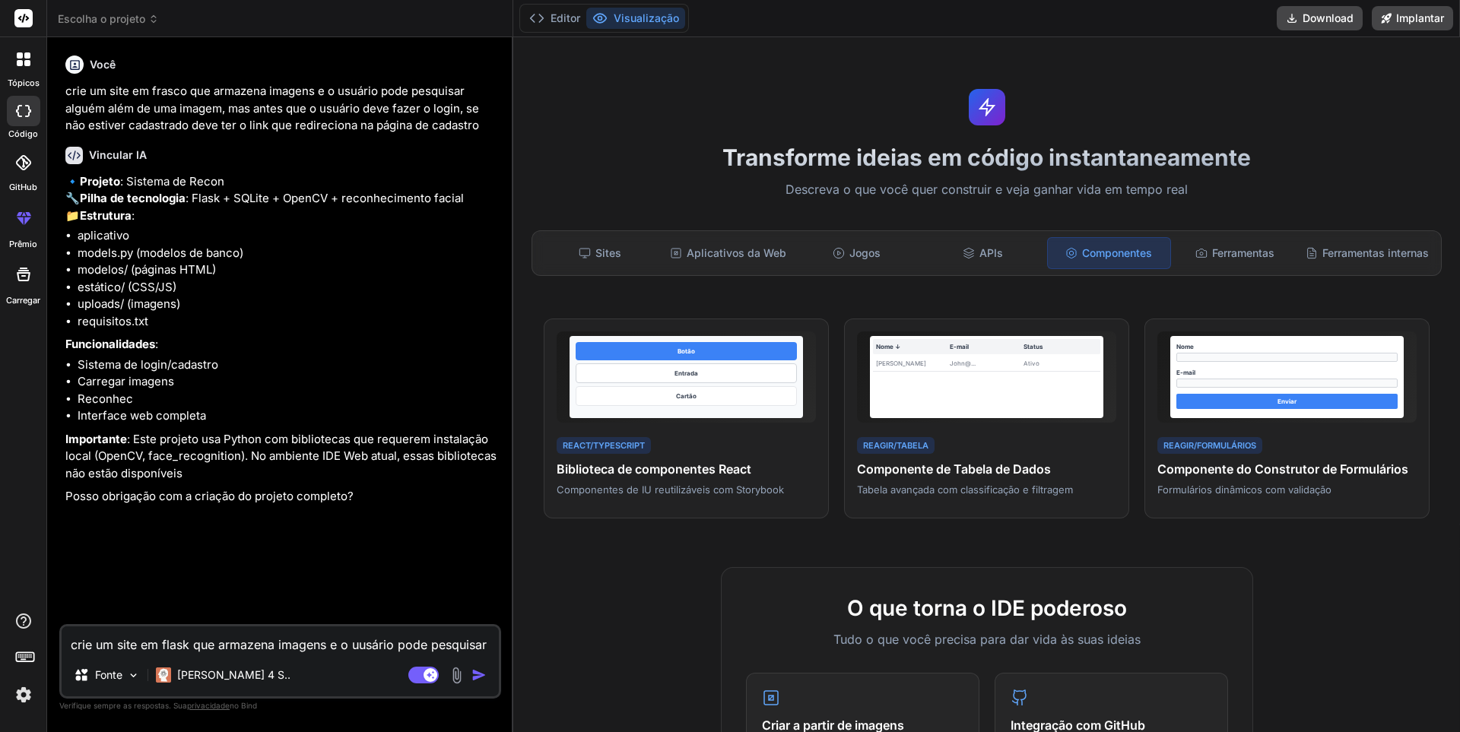
click at [135, 646] on textarea "crie um site em flask que armazena imagens e o uusário pode pesquisar alguém ap…" at bounding box center [280, 640] width 437 height 27
click at [484, 674] on img "button" at bounding box center [478, 675] width 15 height 15
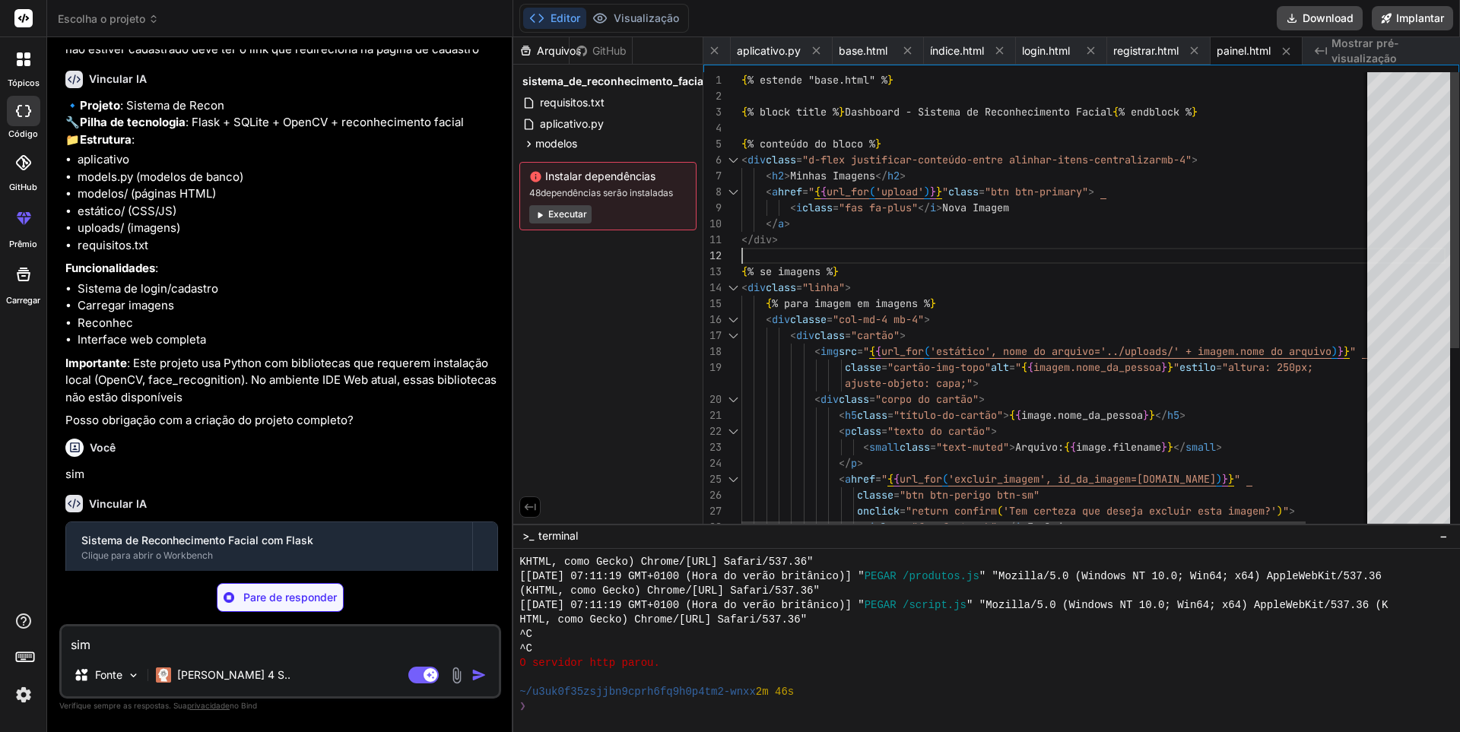
click at [1356, 252] on div "{ % estende "base.html" % } { % block title % } Dashboard - Sistema de Reconhec…" at bounding box center [1093, 452] width 704 height 760
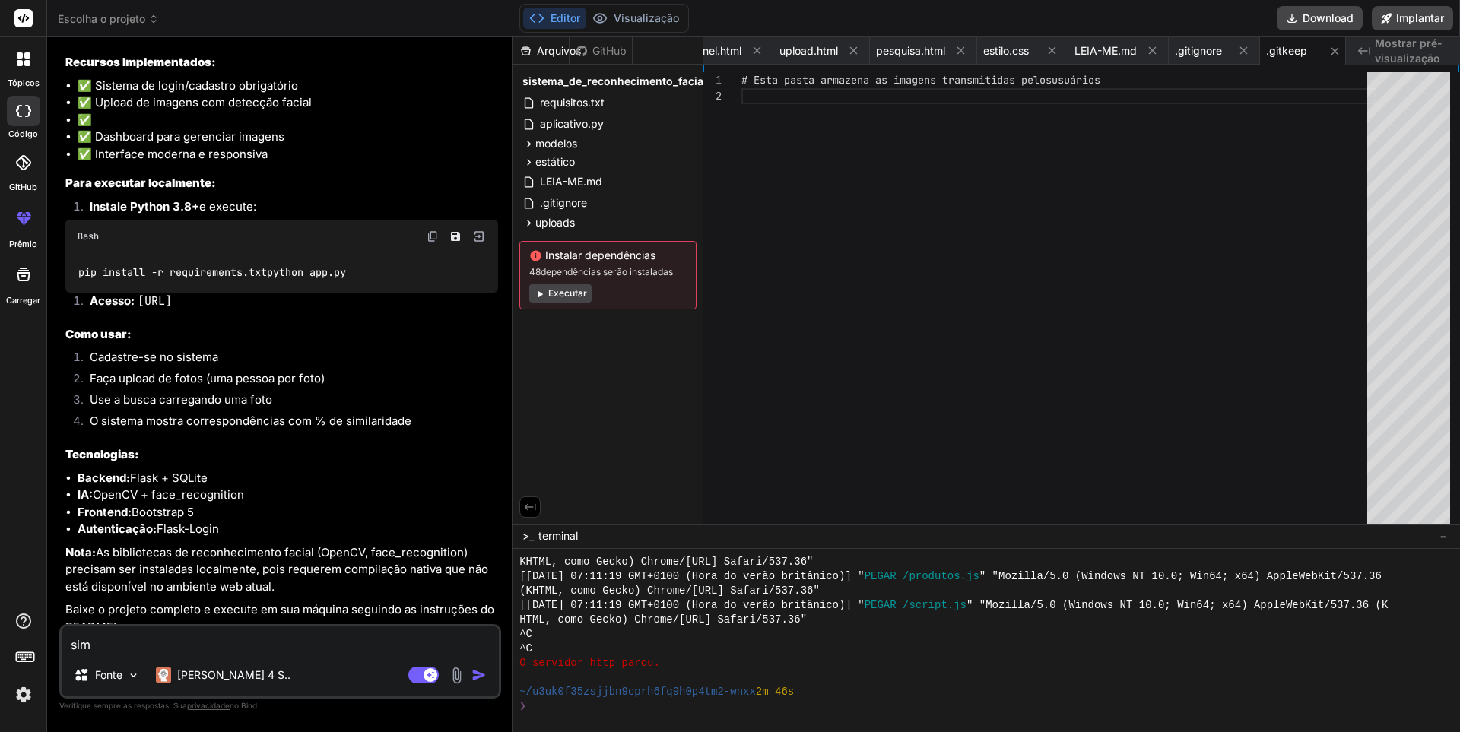
scroll to position [1063, 0]
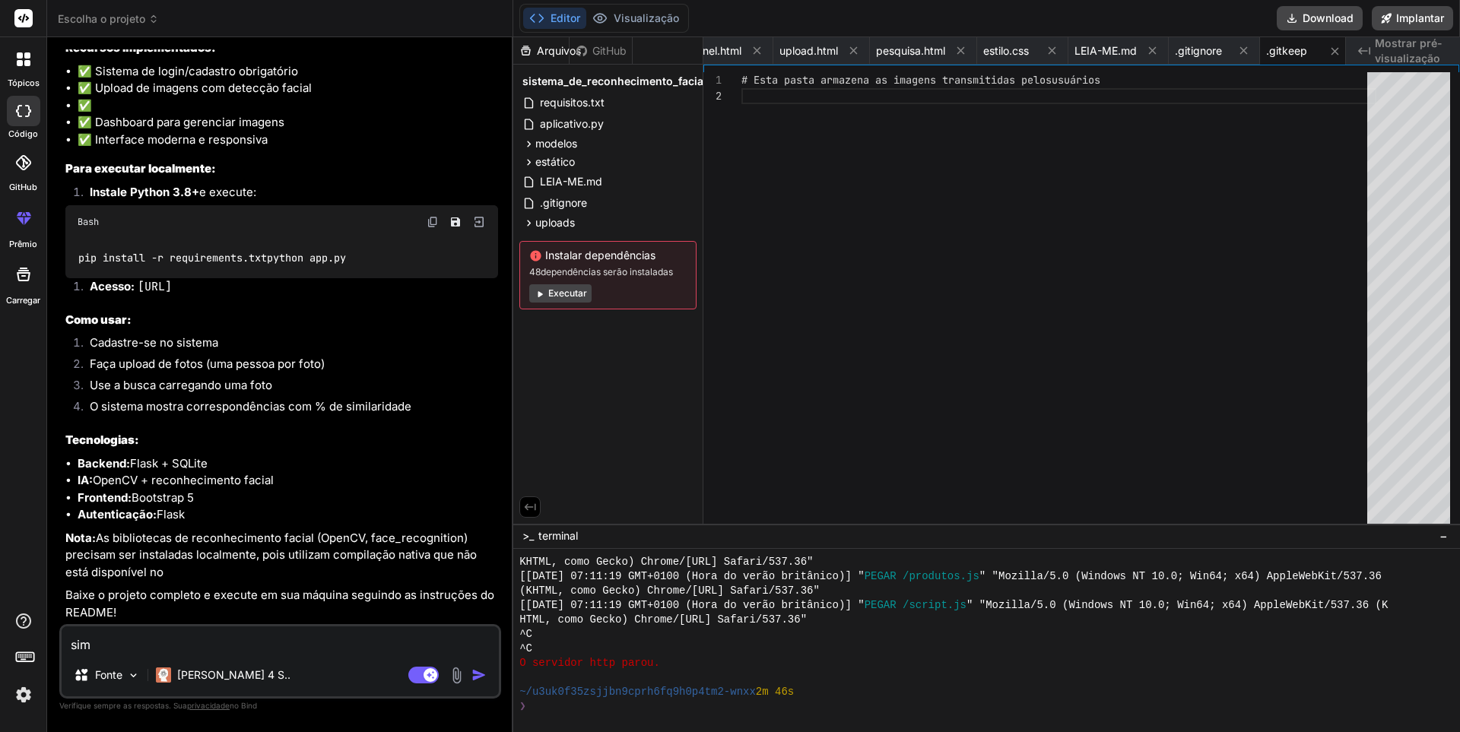
click at [557, 288] on font "Executar" at bounding box center [567, 292] width 39 height 11
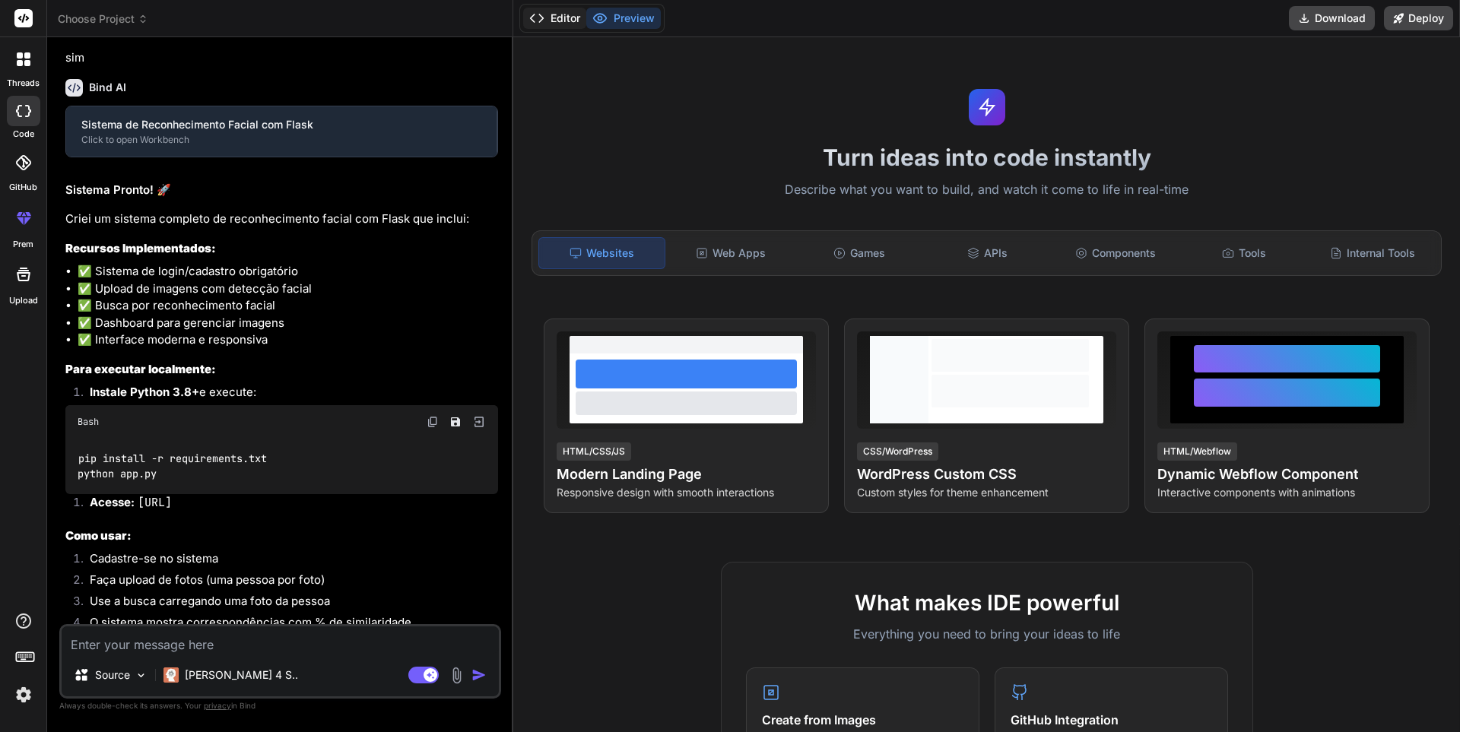
scroll to position [510, 0]
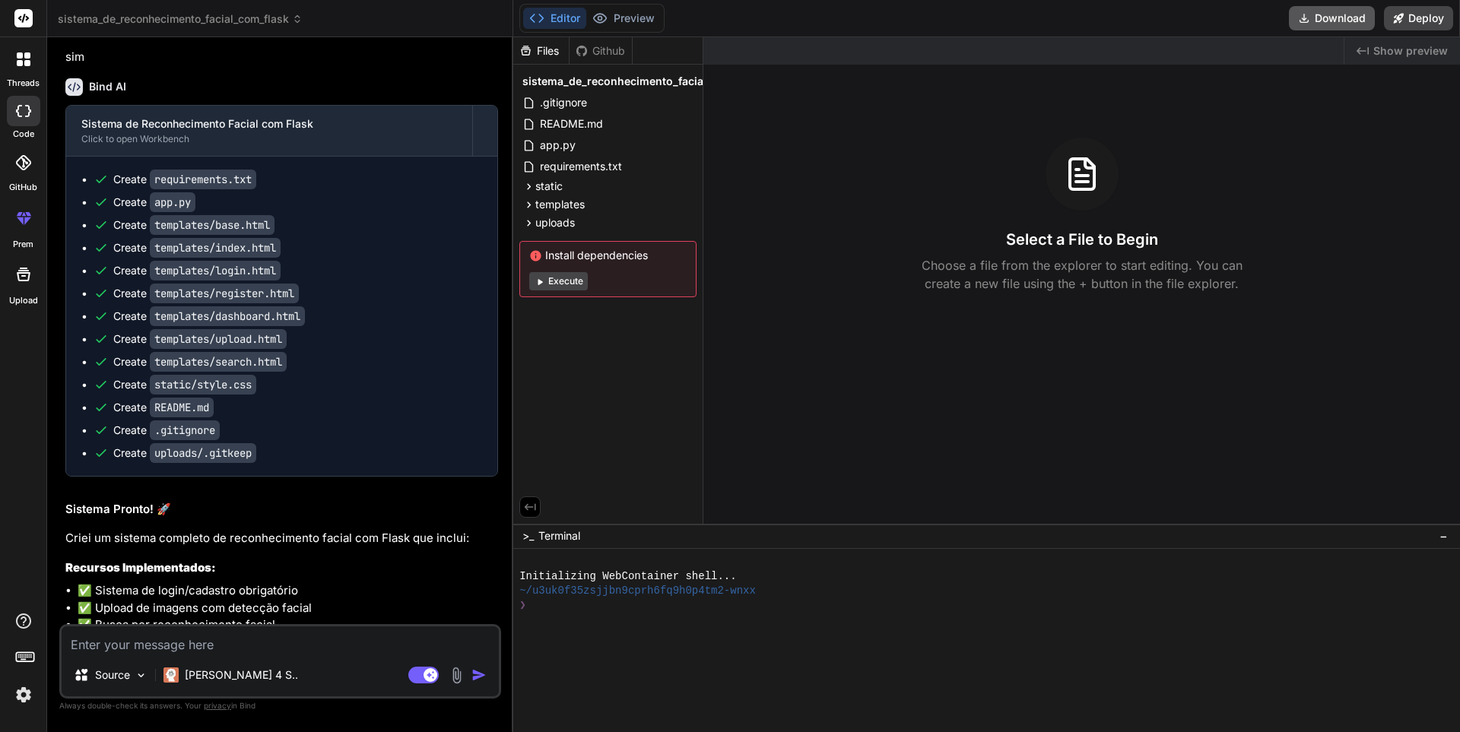
click at [1319, 15] on button "Download" at bounding box center [1332, 18] width 86 height 24
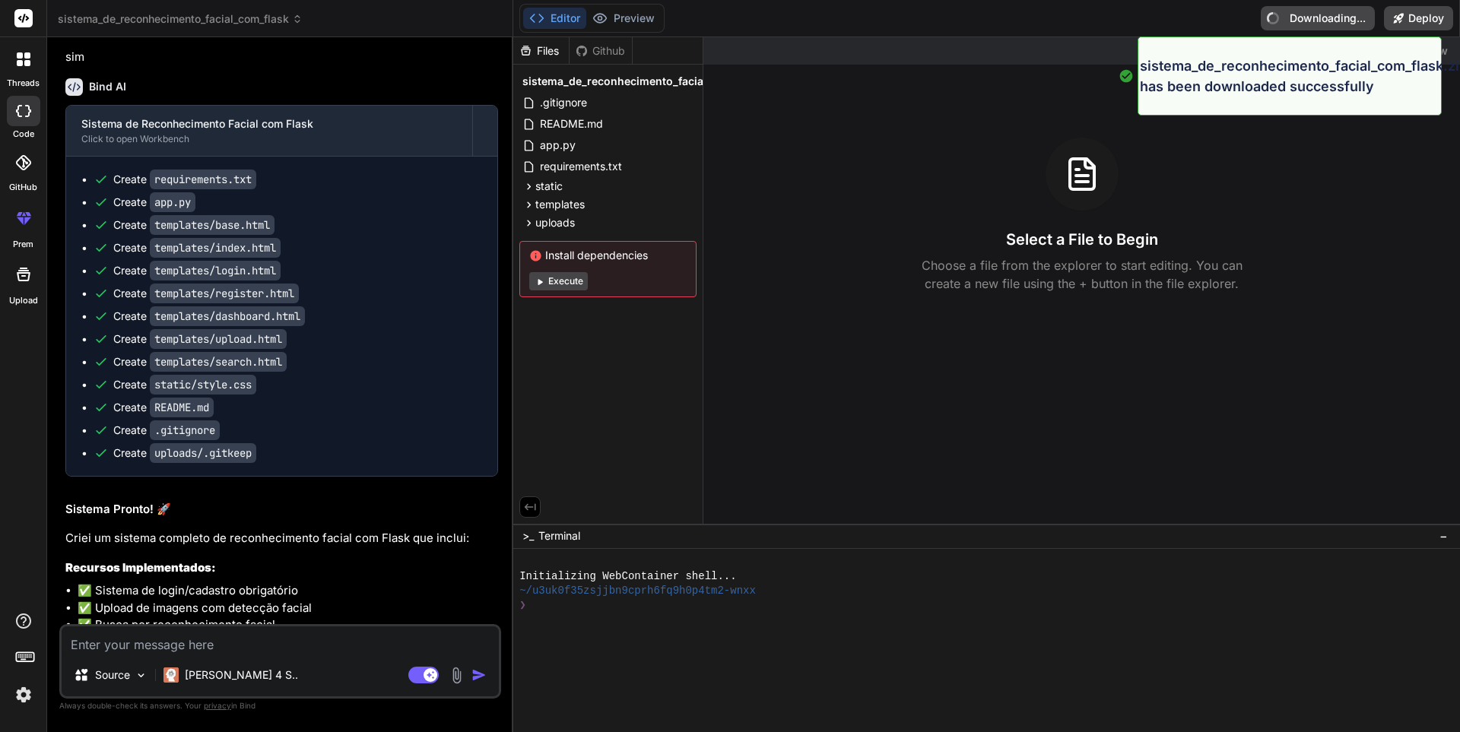
type textarea "x"
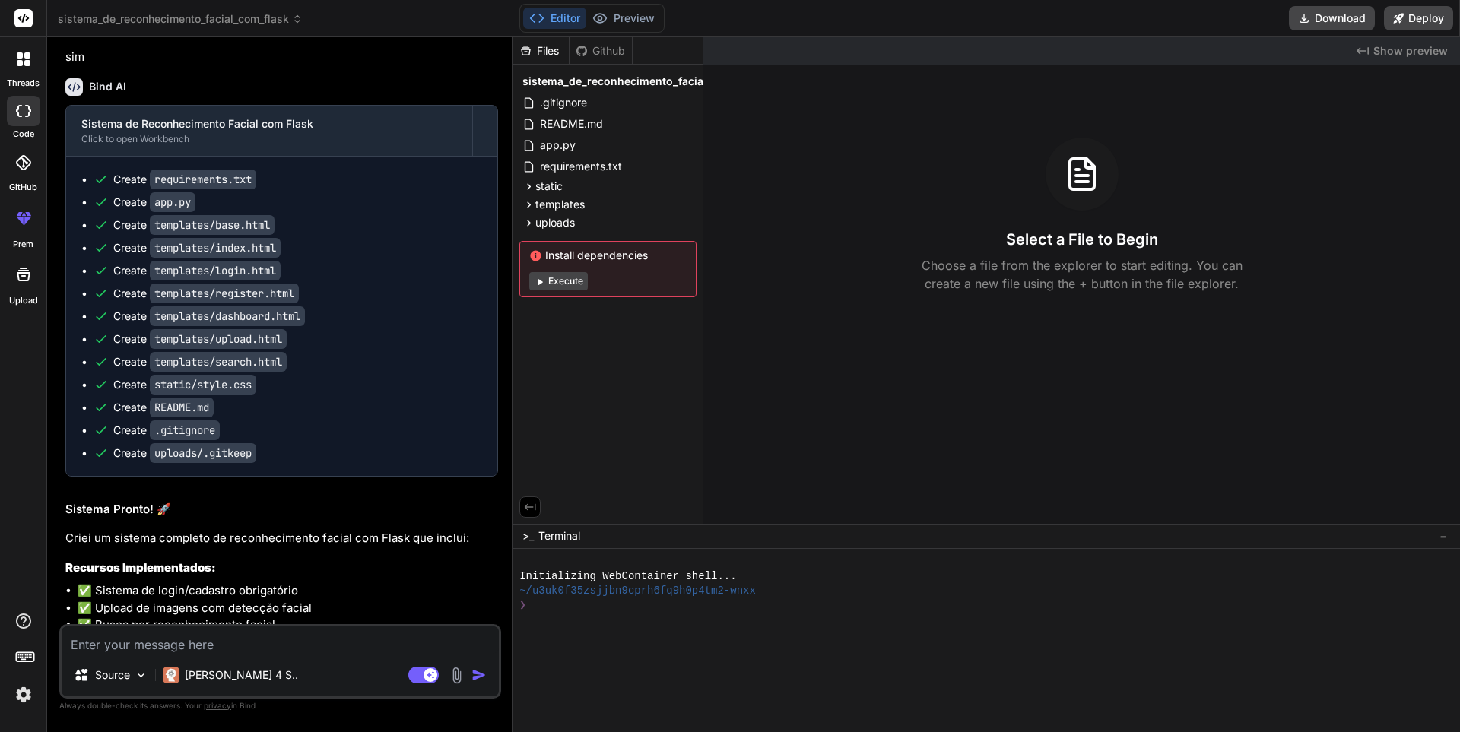
click at [97, 650] on textarea at bounding box center [280, 640] width 437 height 27
type textarea "t"
type textarea "x"
type textarea "te"
type textarea "x"
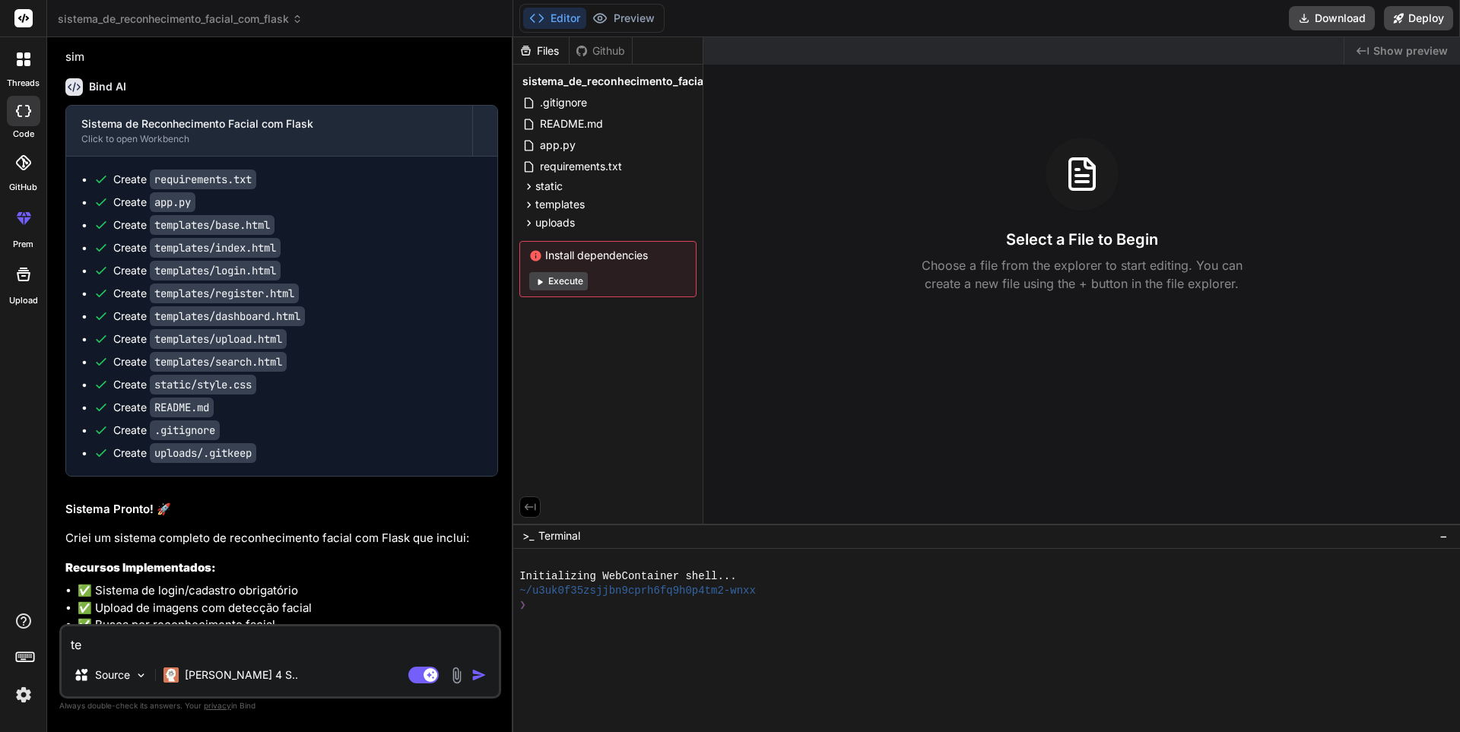
type textarea "tem"
type textarea "x"
type textarea "tem"
type textarea "x"
type textarea "tem"
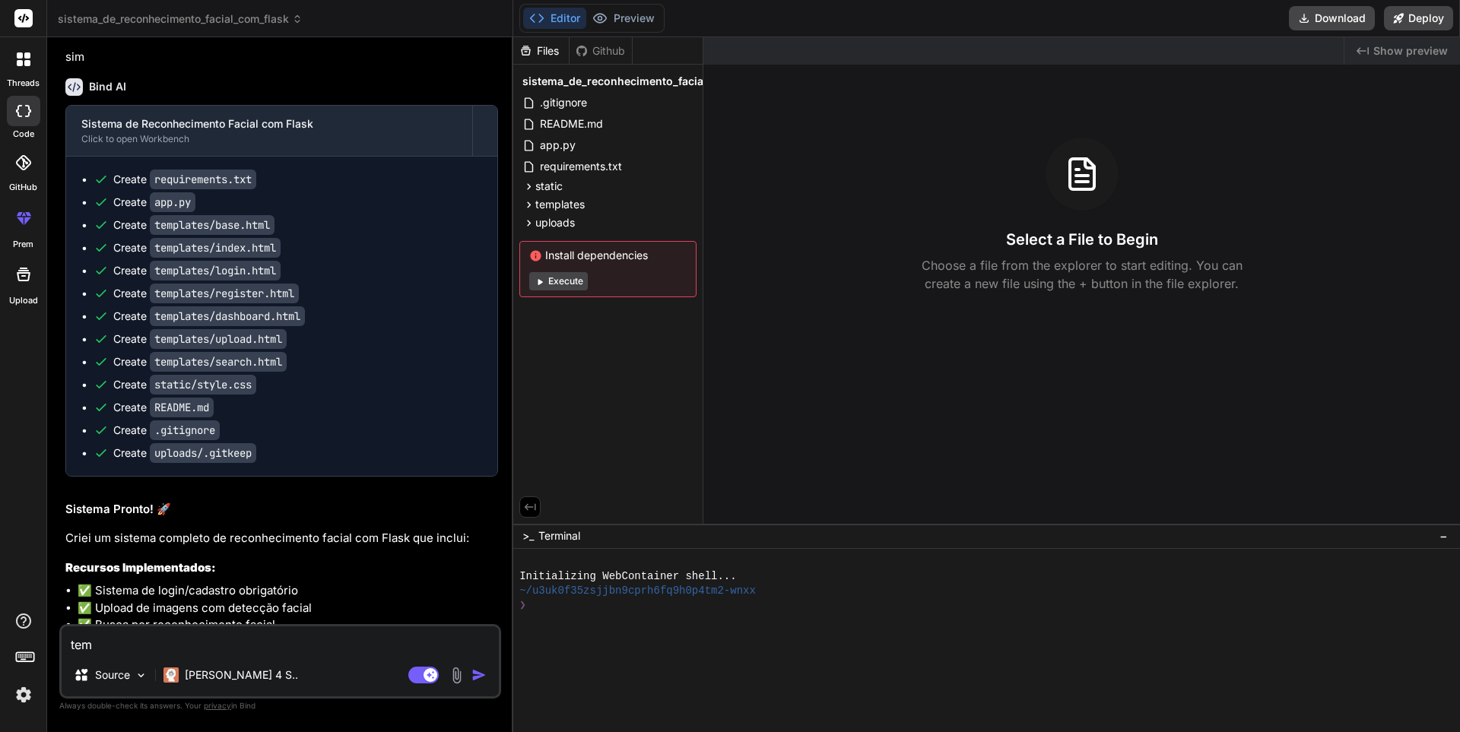
type textarea "x"
type textarea "te"
type textarea "x"
type textarea "t"
type textarea "x"
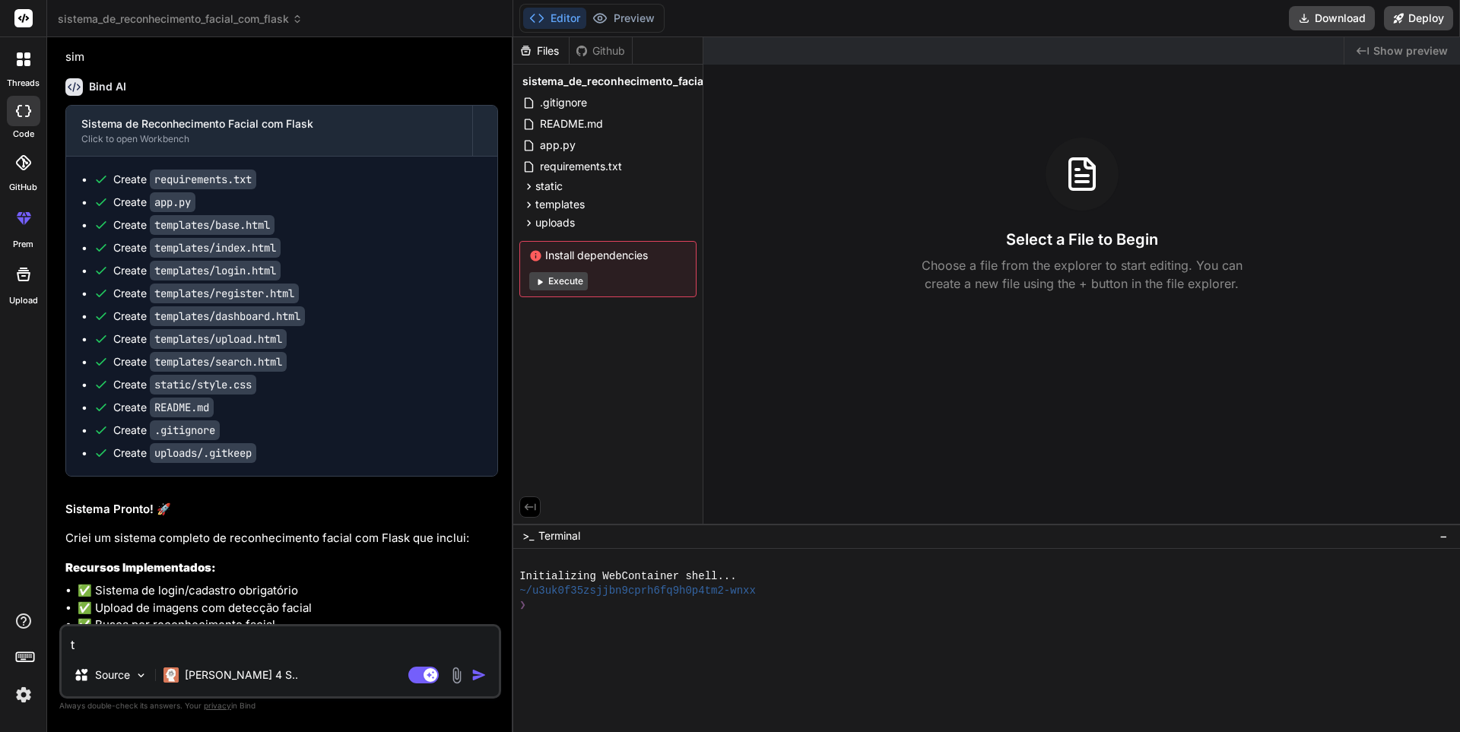
type textarea "x"
type textarea "c"
type textarea "x"
type textarea "cr"
type textarea "x"
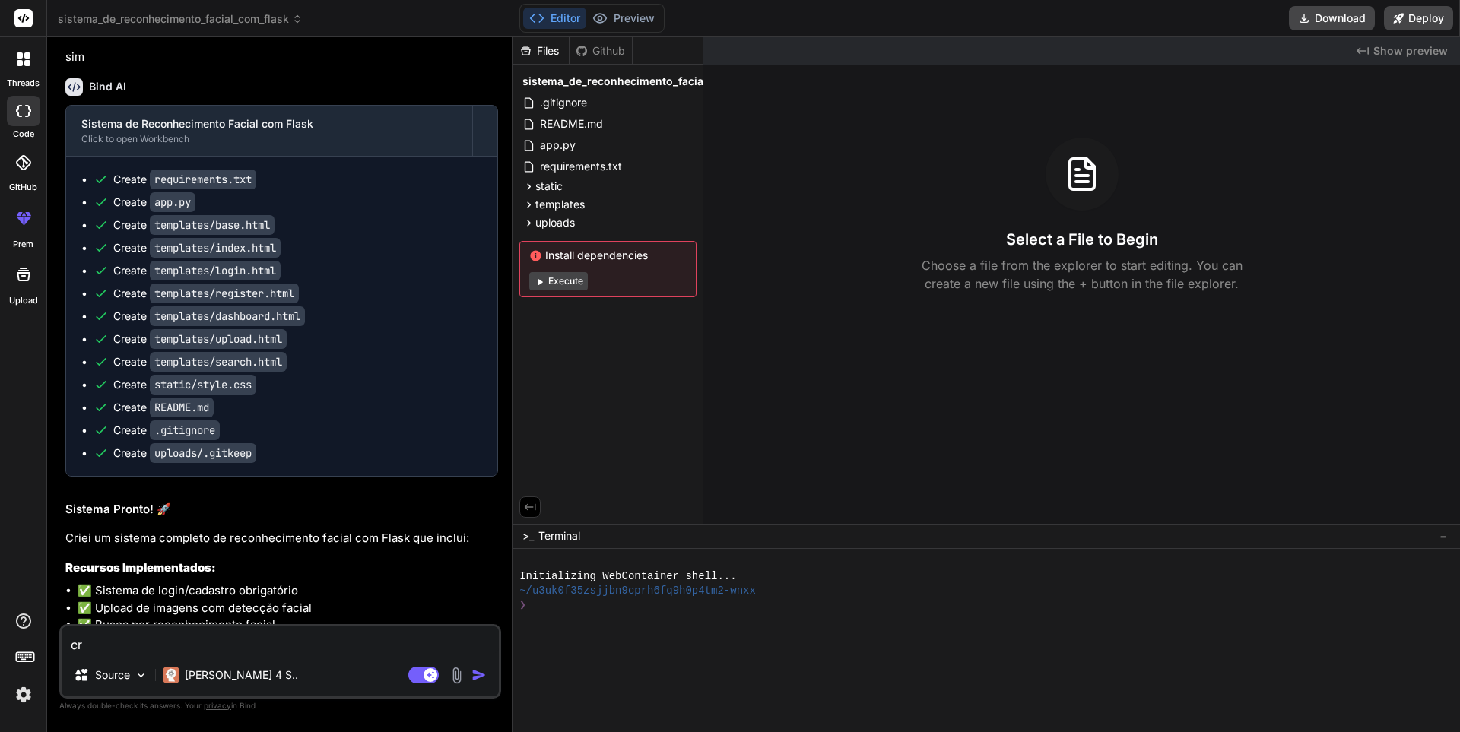
type textarea "cri"
type textarea "x"
type textarea "crie"
type textarea "x"
type textarea "crie"
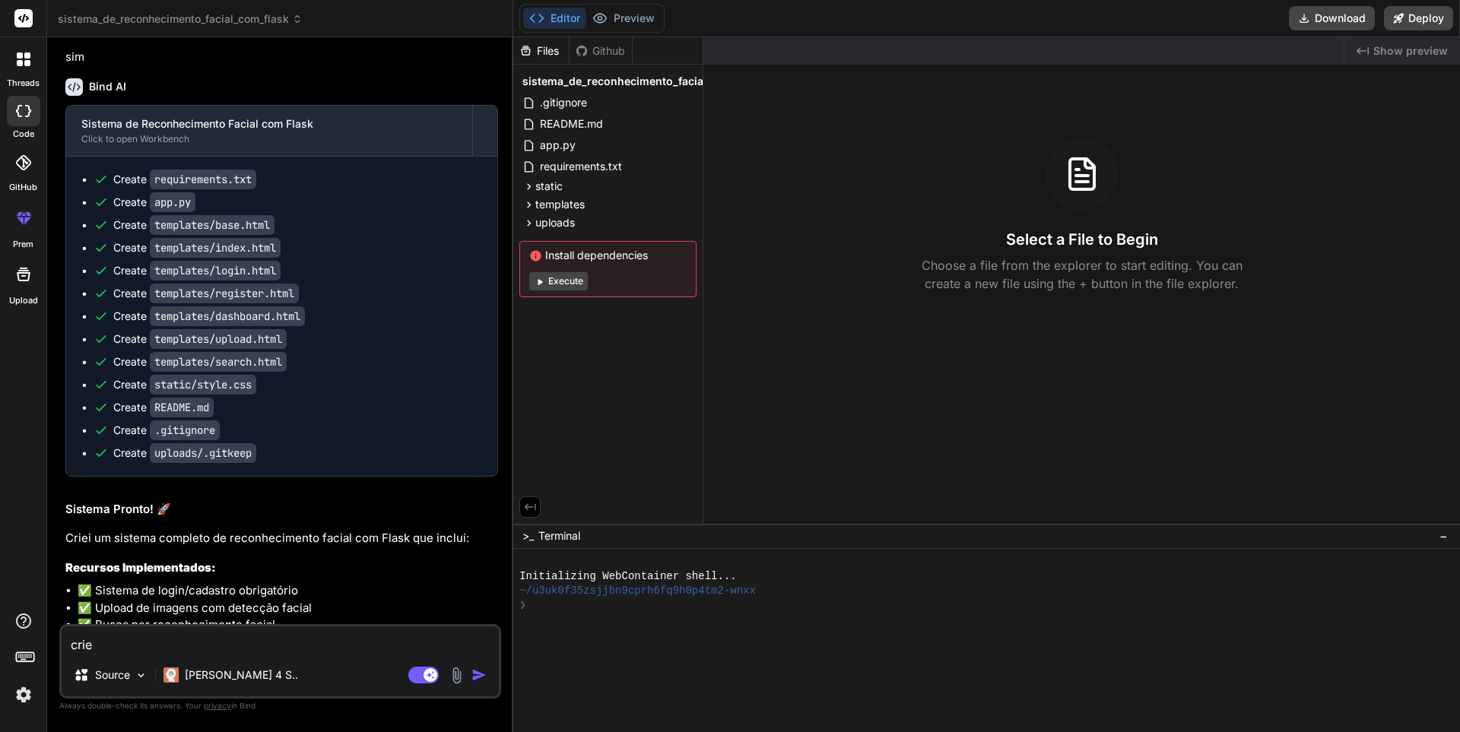
type textarea "x"
type textarea "crie u"
type textarea "x"
type textarea "crie um"
type textarea "x"
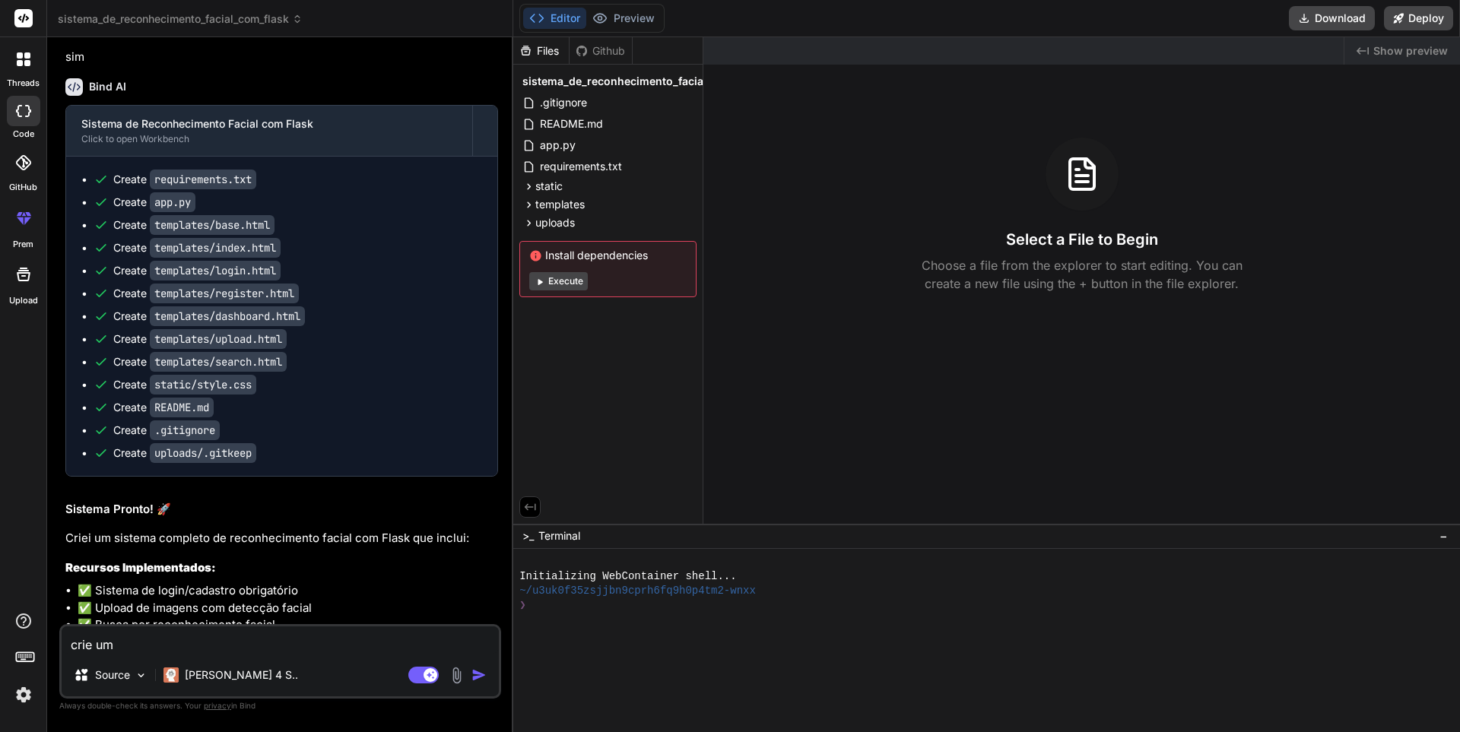
type textarea "crie um"
type textarea "x"
type textarea "crie um a"
type textarea "x"
type textarea "crie um ar"
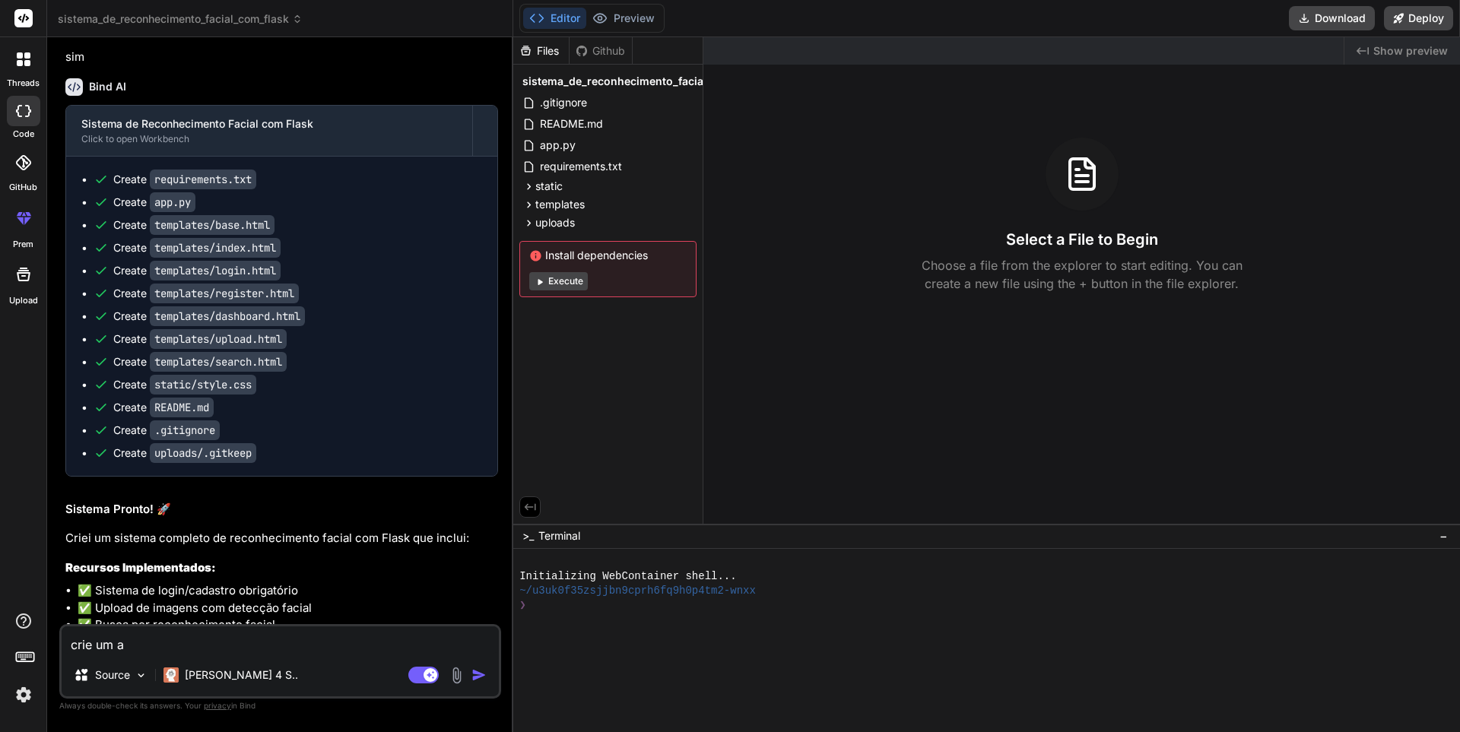
type textarea "x"
type textarea "crie um arq"
type textarea "x"
type textarea "crie um arqu"
type textarea "x"
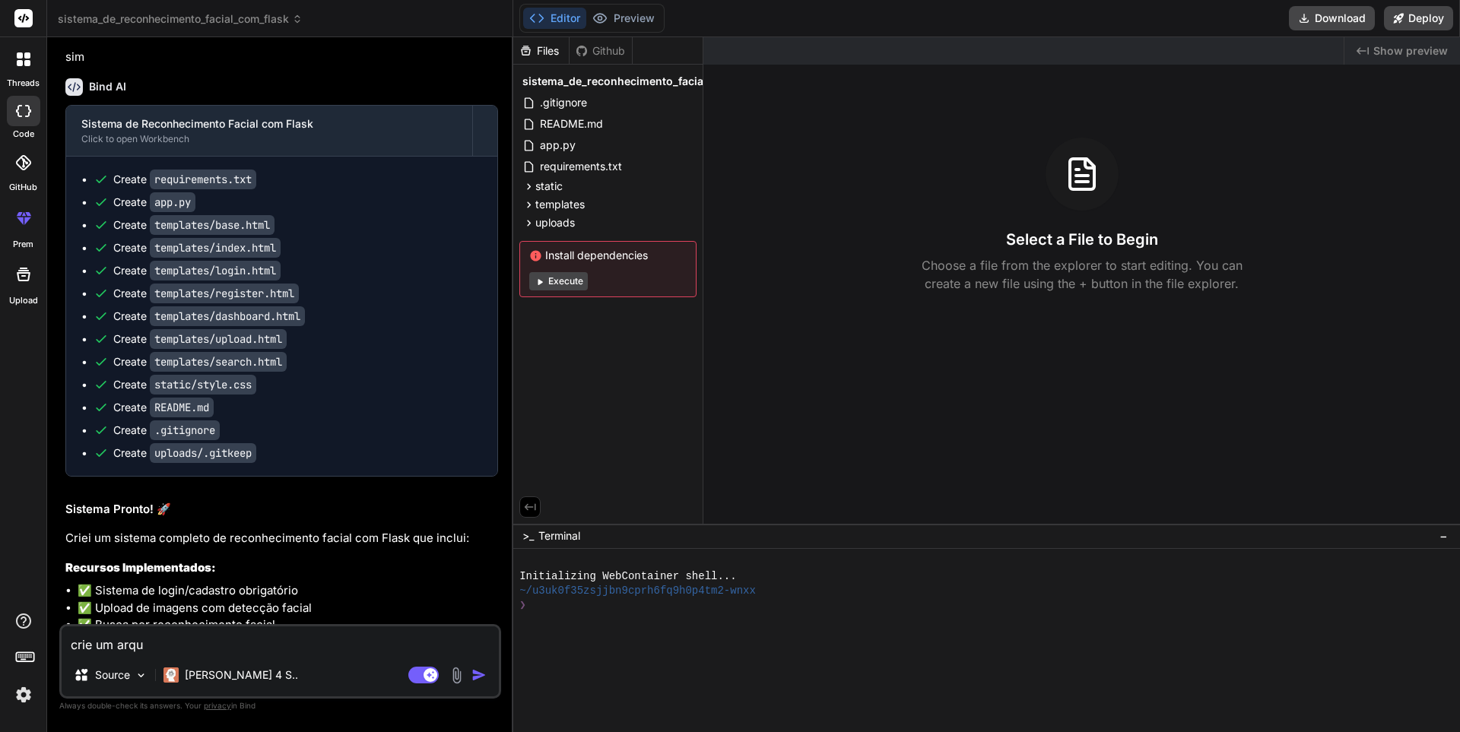
type textarea "crie um arqui"
type textarea "x"
type textarea "crie um arquiv"
type textarea "x"
type textarea "crie um arquivo"
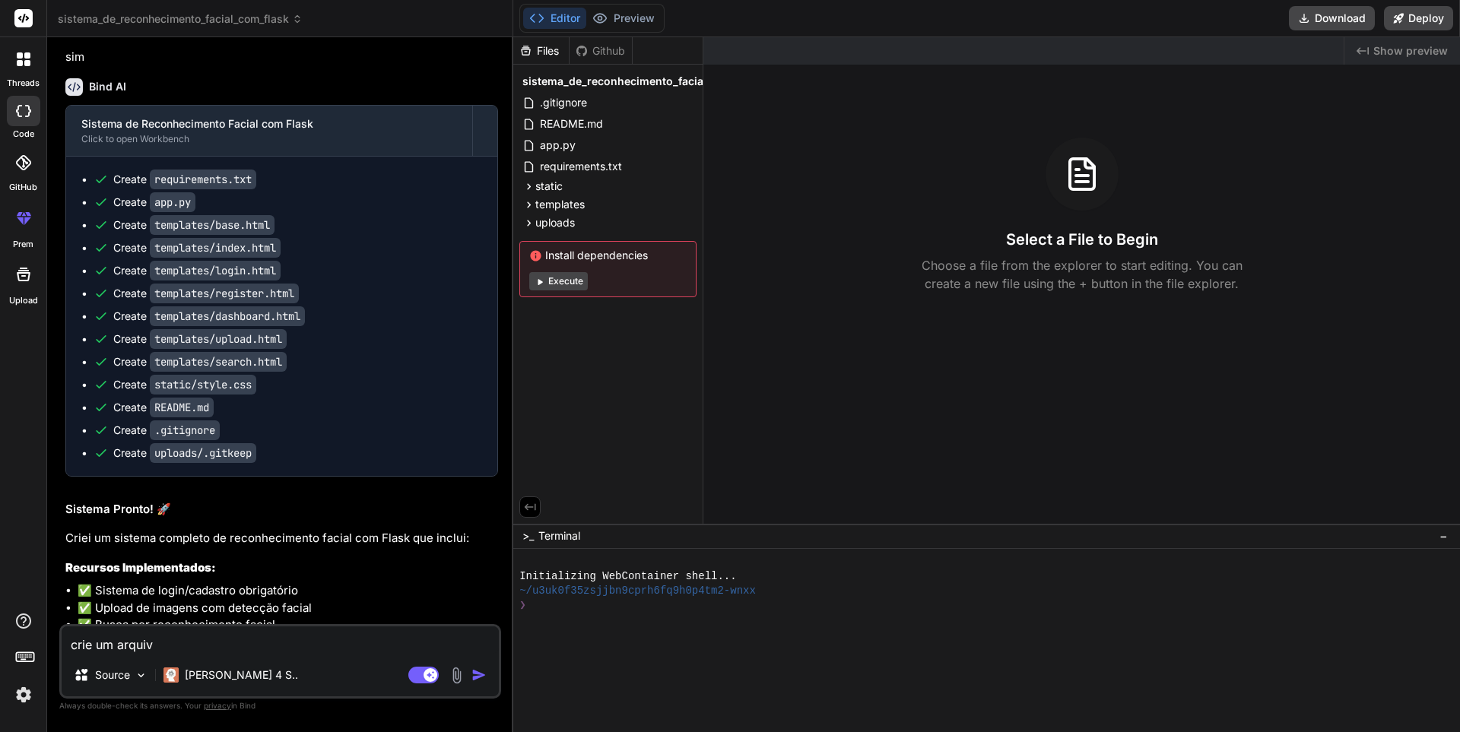
type textarea "x"
type textarea "crie um arquivo"
type textarea "x"
type textarea "crie um arquivo p"
type textarea "x"
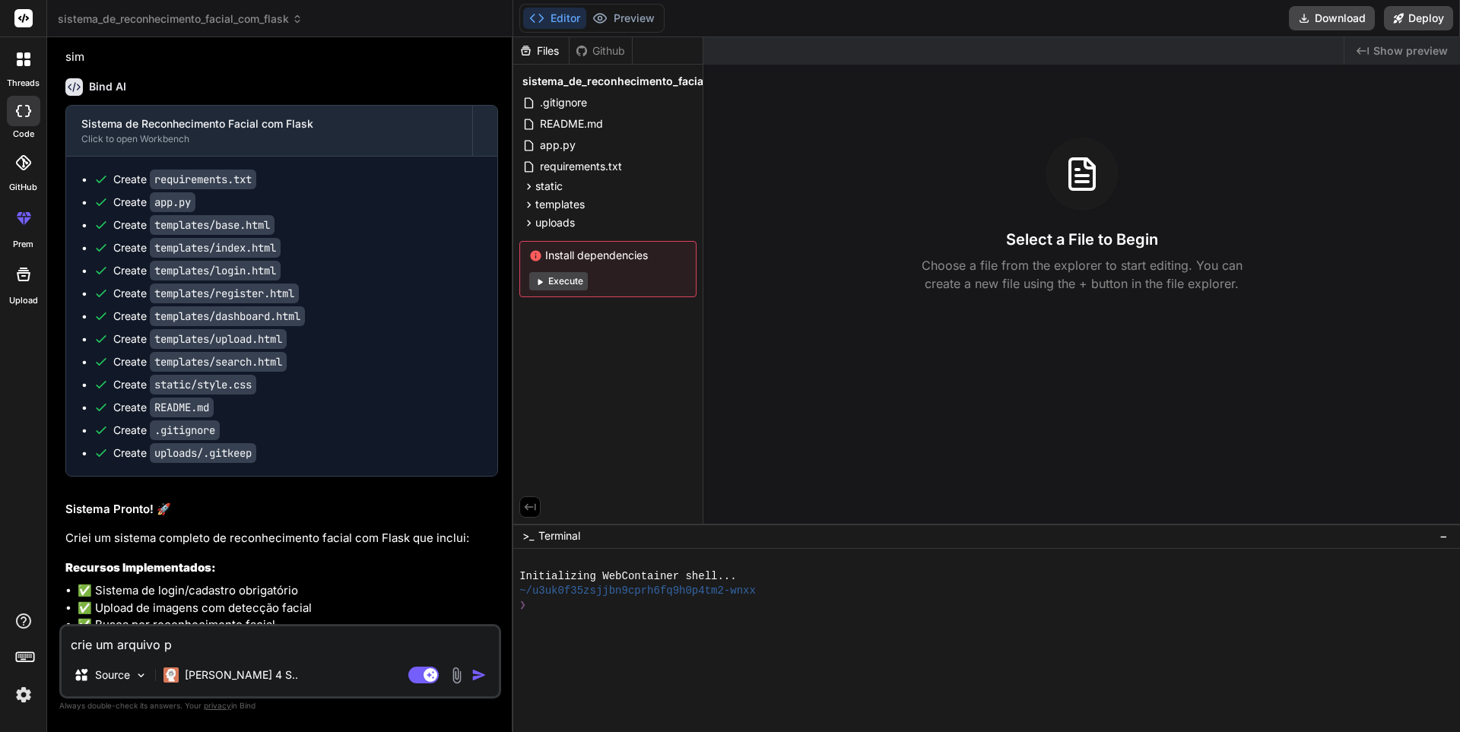
type textarea "crie um arquivo pa"
type textarea "x"
type textarea "crie um arquivo par"
type textarea "x"
type textarea "crie um arquivo para"
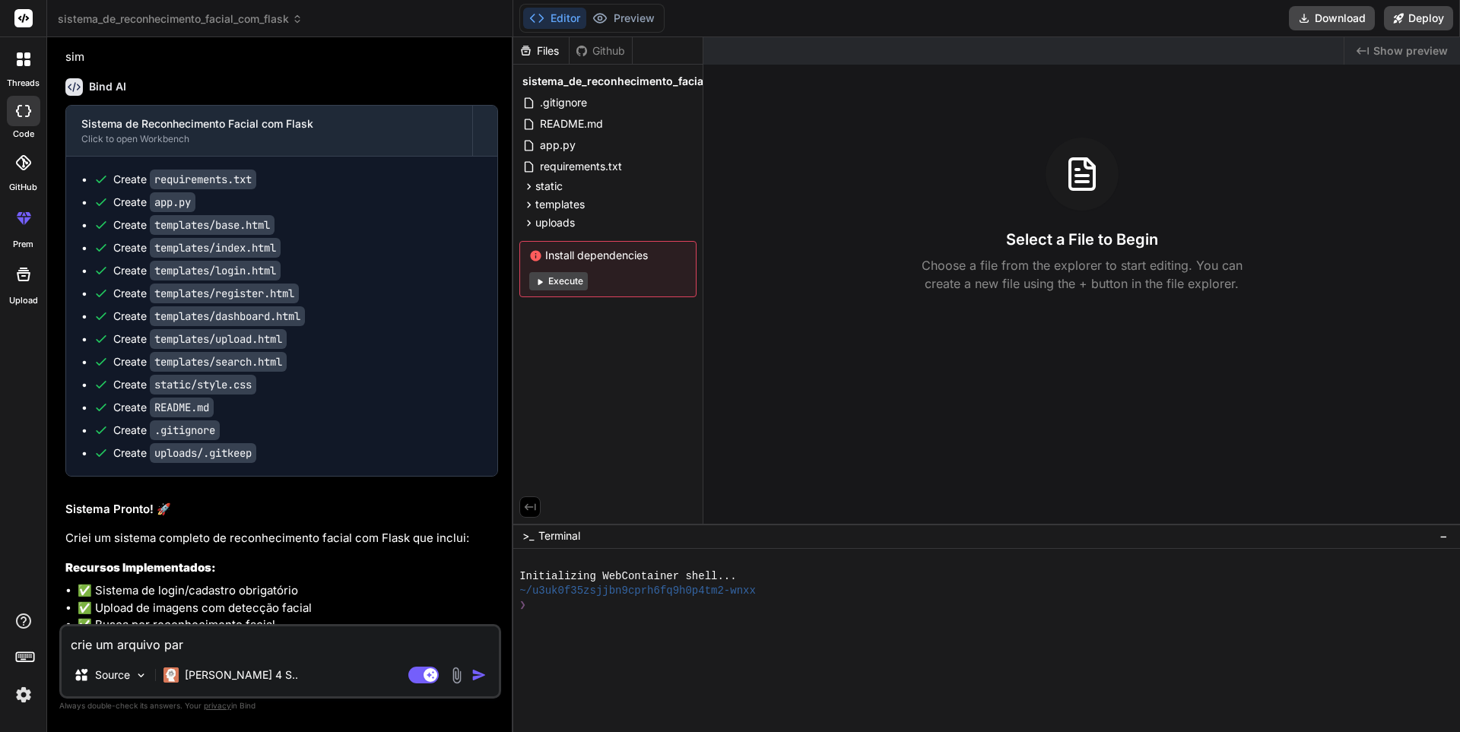
type textarea "x"
type textarea "crie um arquivo para"
type textarea "x"
type textarea "crie um arquivo para o"
type textarea "x"
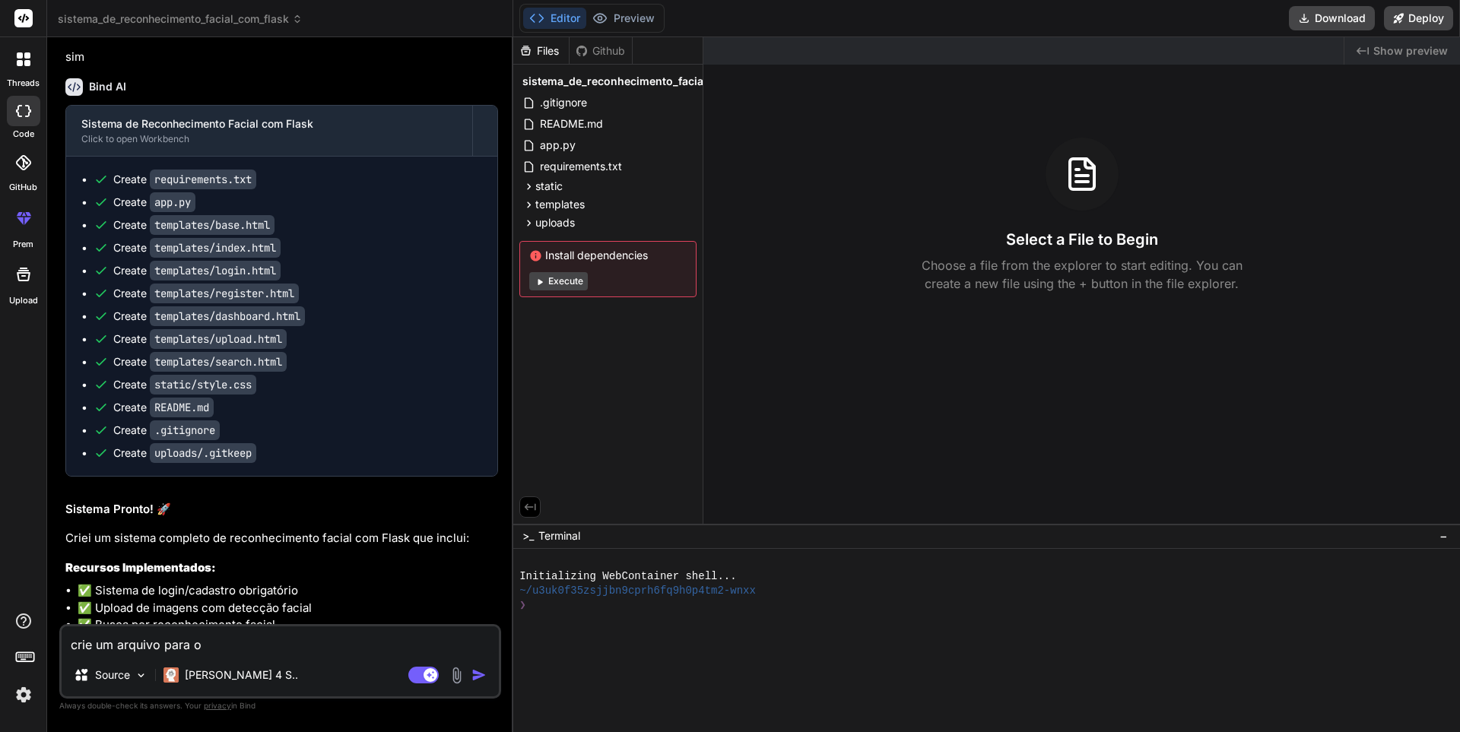
type textarea "crie um arquivo para o"
type textarea "x"
type textarea "crie um arquivo para o c"
type textarea "x"
type textarea "crie um arquivo para o ca"
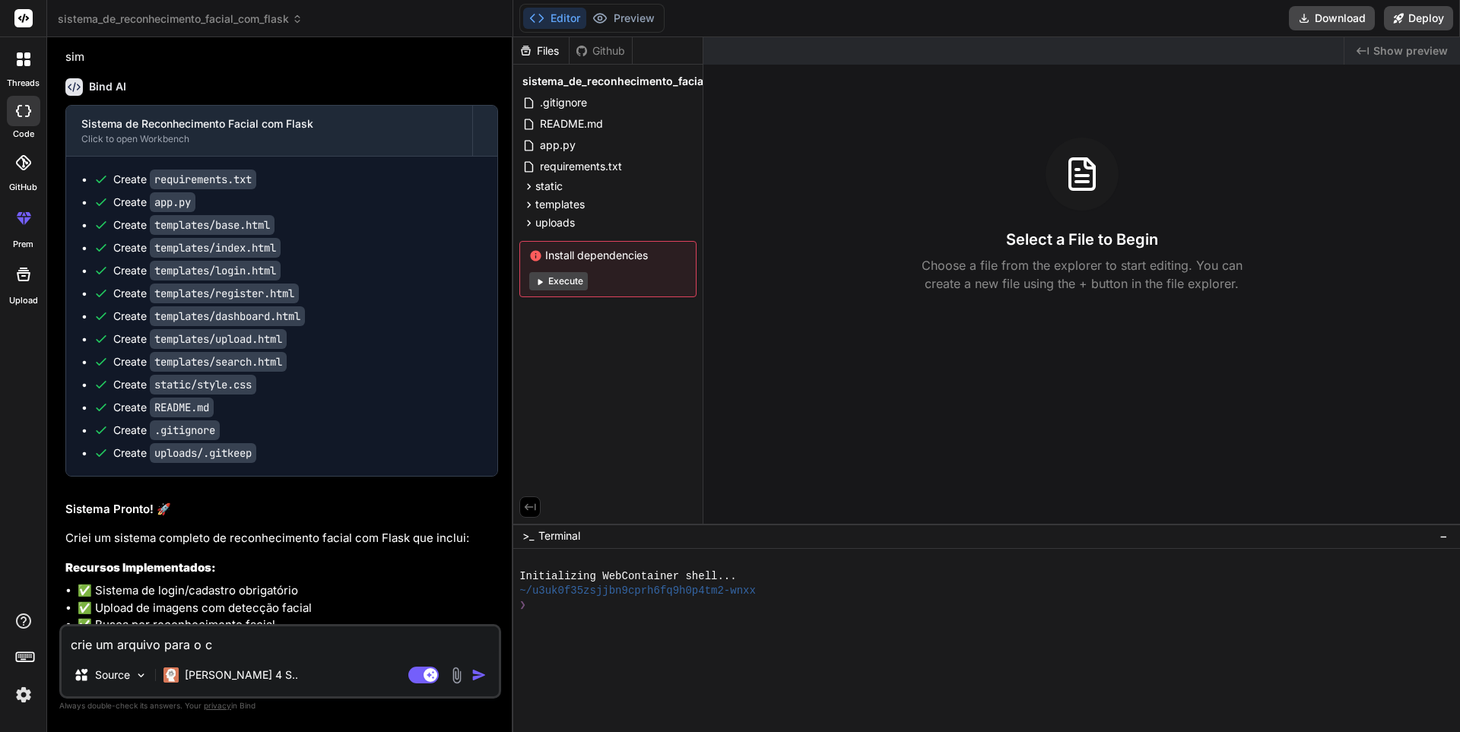
type textarea "x"
type textarea "crie um arquivo para o car"
type textarea "x"
type textarea "crie um arquivo para o carr"
type textarea "x"
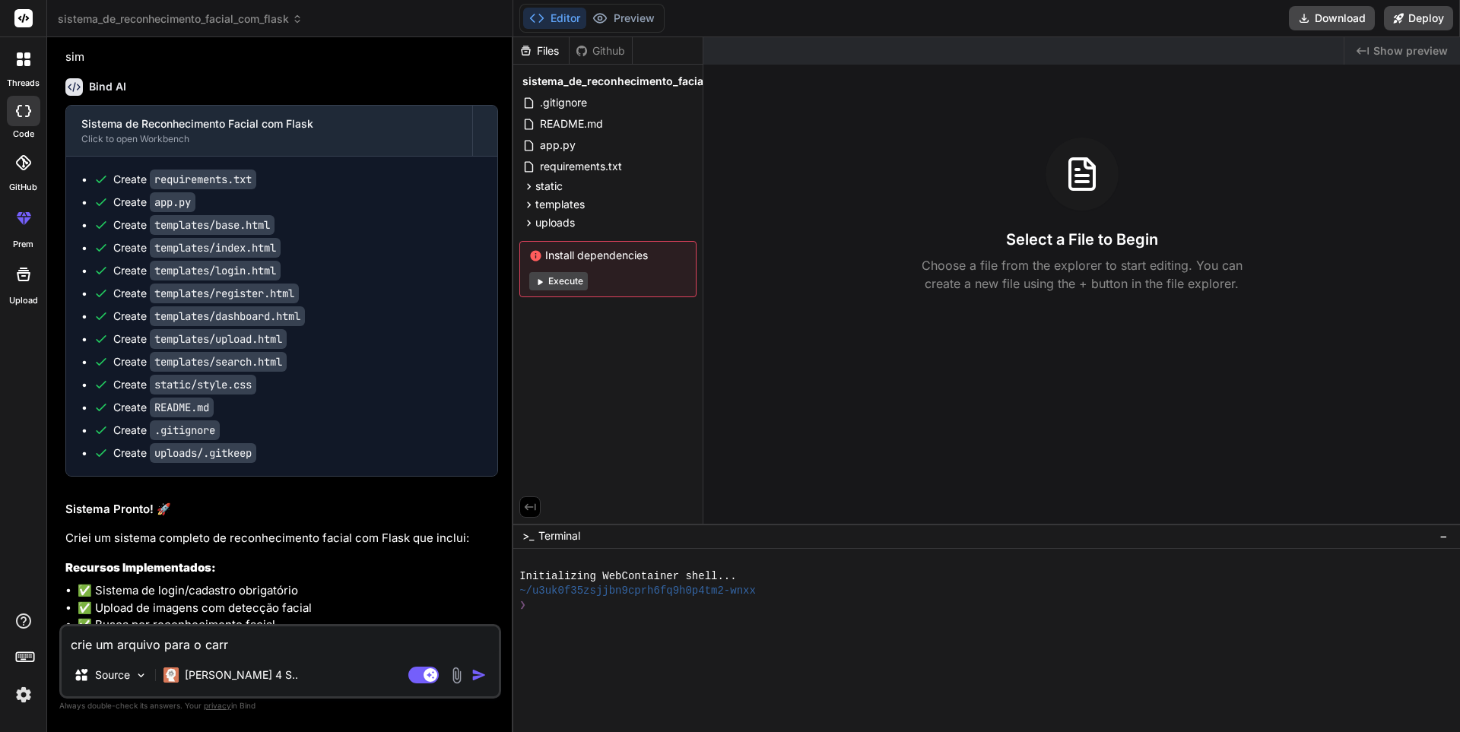
type textarea "crie um arquivo para o carre"
type textarea "x"
type textarea "crie um arquivo para o carreg"
type textarea "x"
type textarea "crie um arquivo para o carrega"
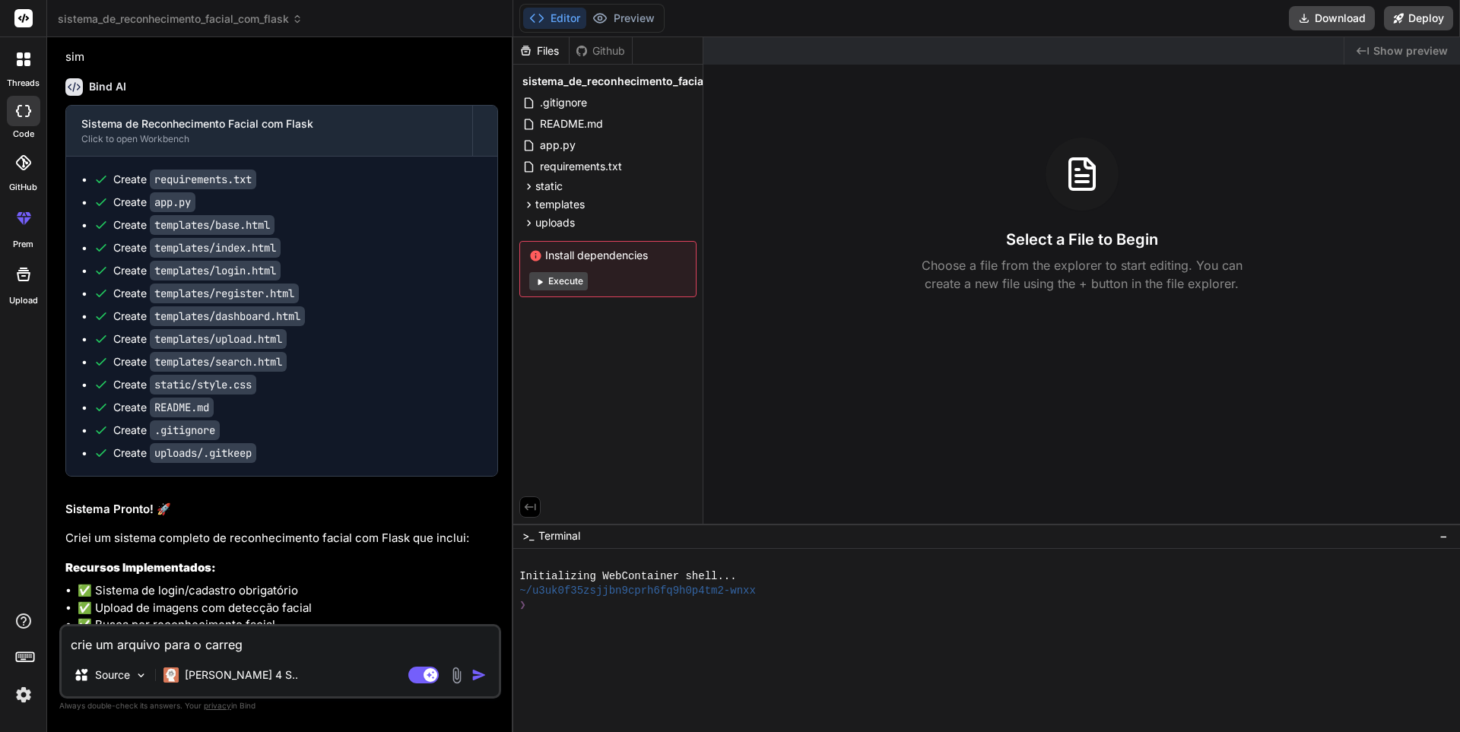
type textarea "x"
type textarea "crie um arquivo para o carregam"
type textarea "x"
type textarea "crie um arquivo para o carregame"
type textarea "x"
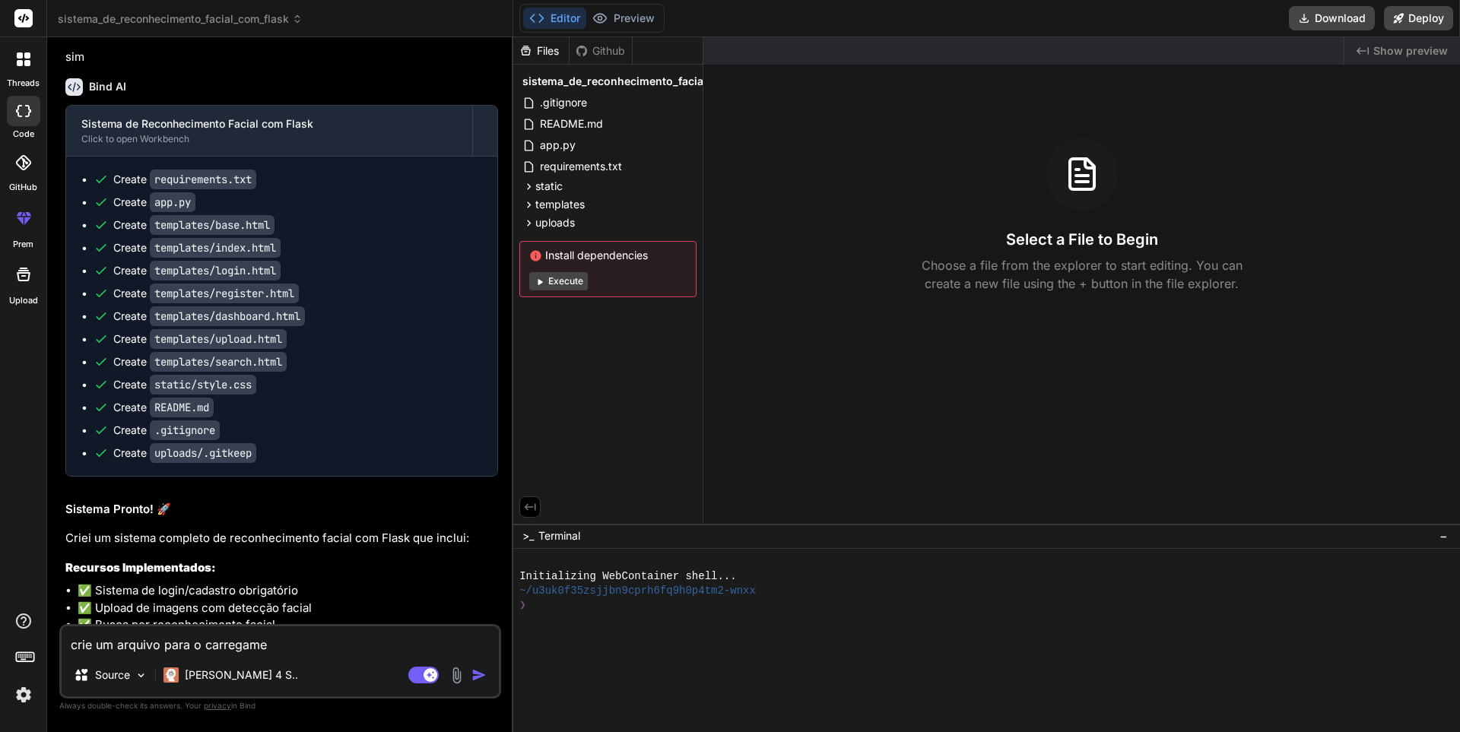
type textarea "crie um arquivo para o carregamen"
type textarea "x"
type textarea "crie um arquivo para o carregament"
type textarea "x"
type textarea "crie um arquivo para o carregamento"
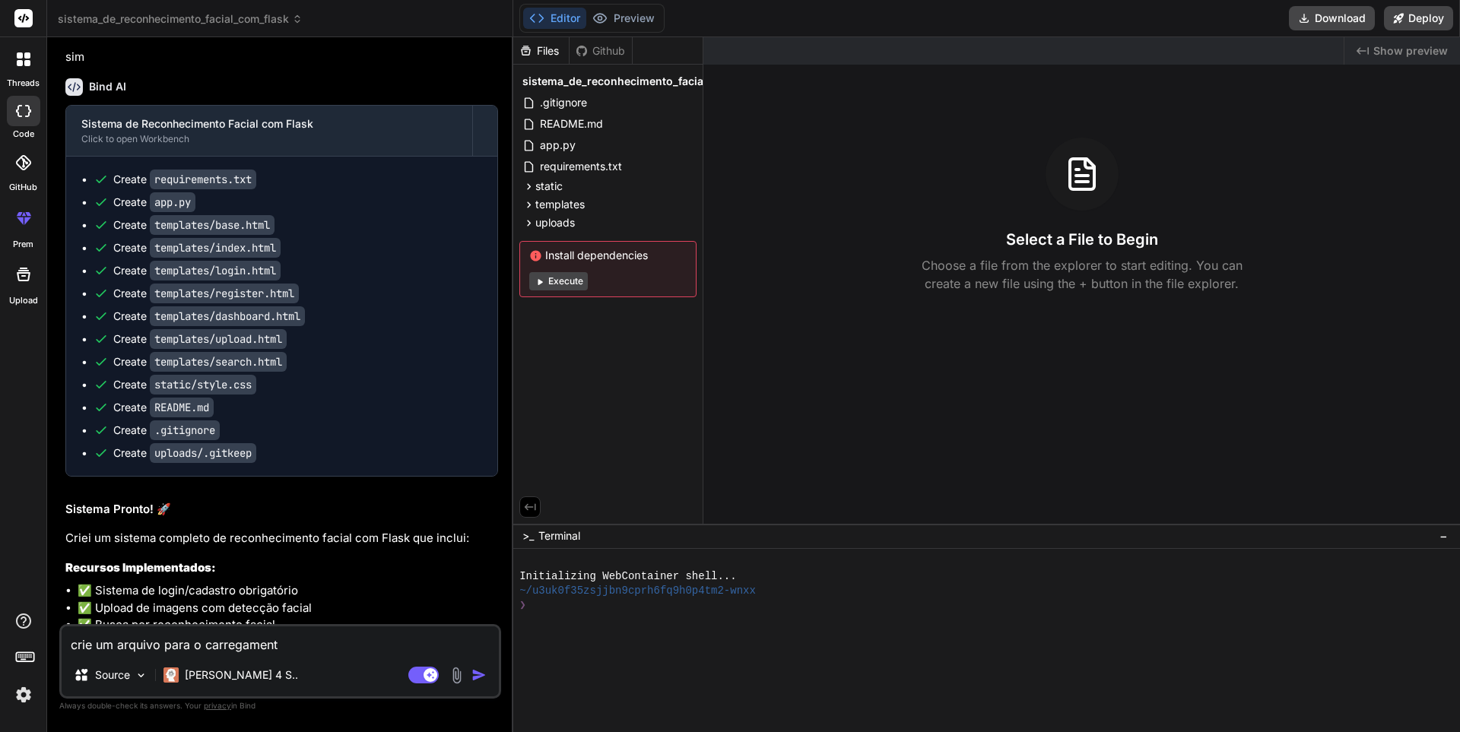
type textarea "x"
type textarea "crie um arquivo para o carregamento"
click at [484, 678] on img "button" at bounding box center [478, 675] width 15 height 15
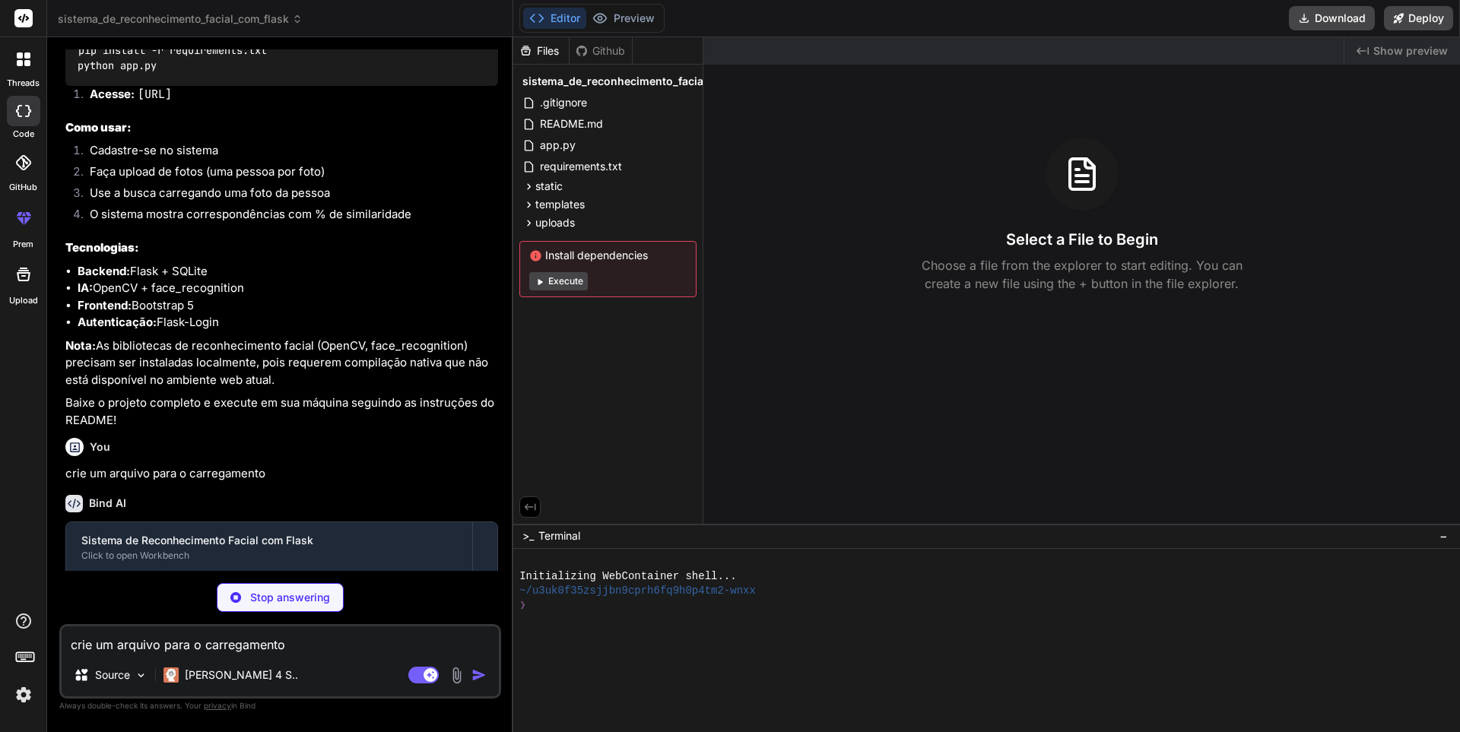
scroll to position [1321, 0]
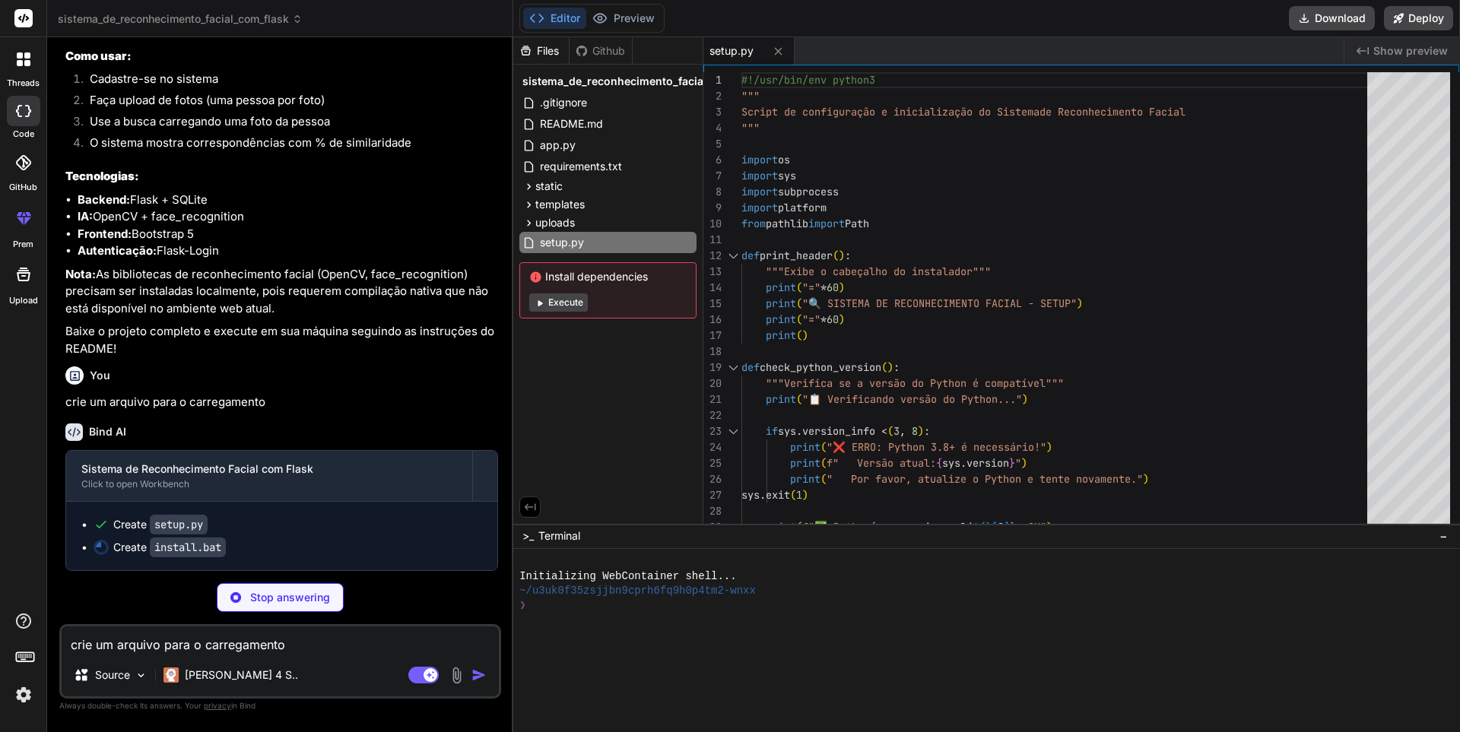
click at [562, 300] on button "Execute" at bounding box center [558, 303] width 59 height 18
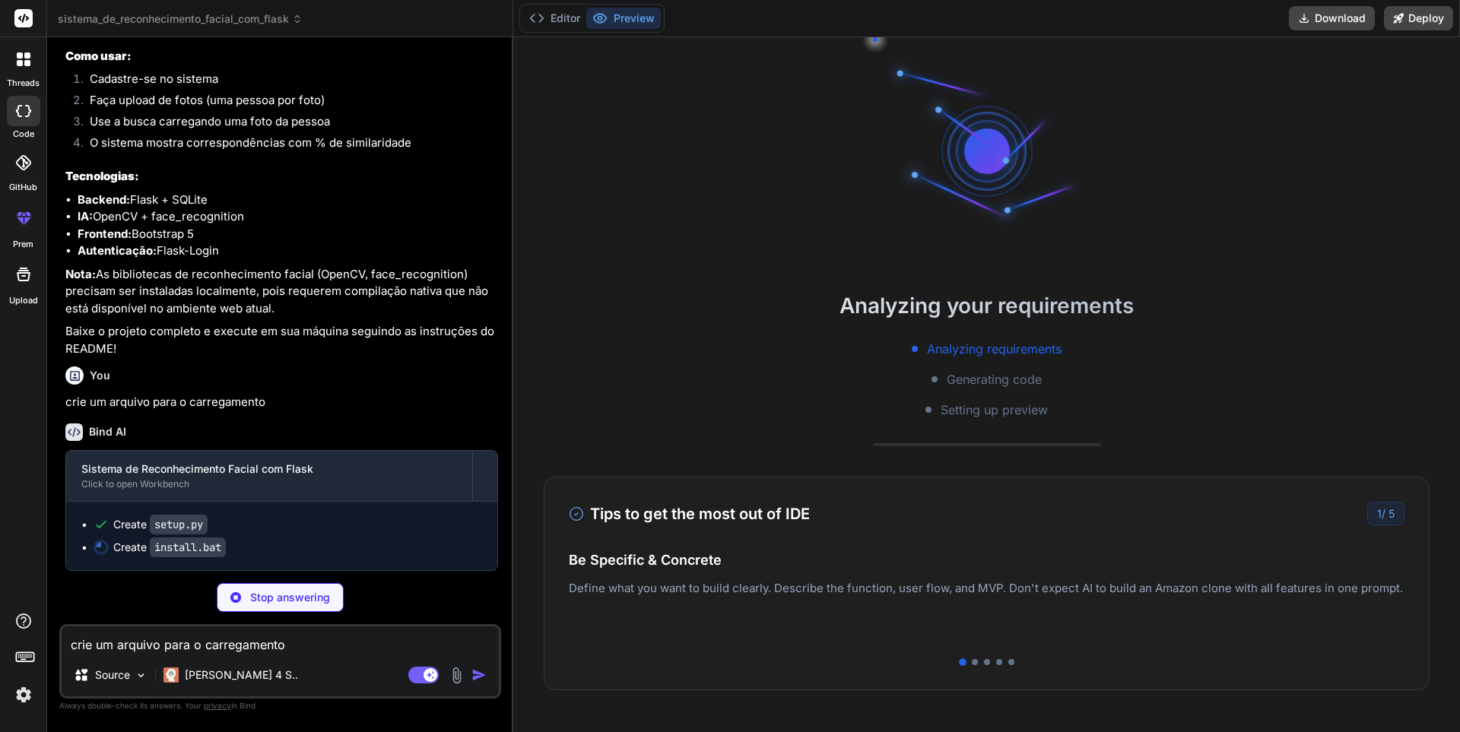
type textarea "x"
type textarea "echo. pause"
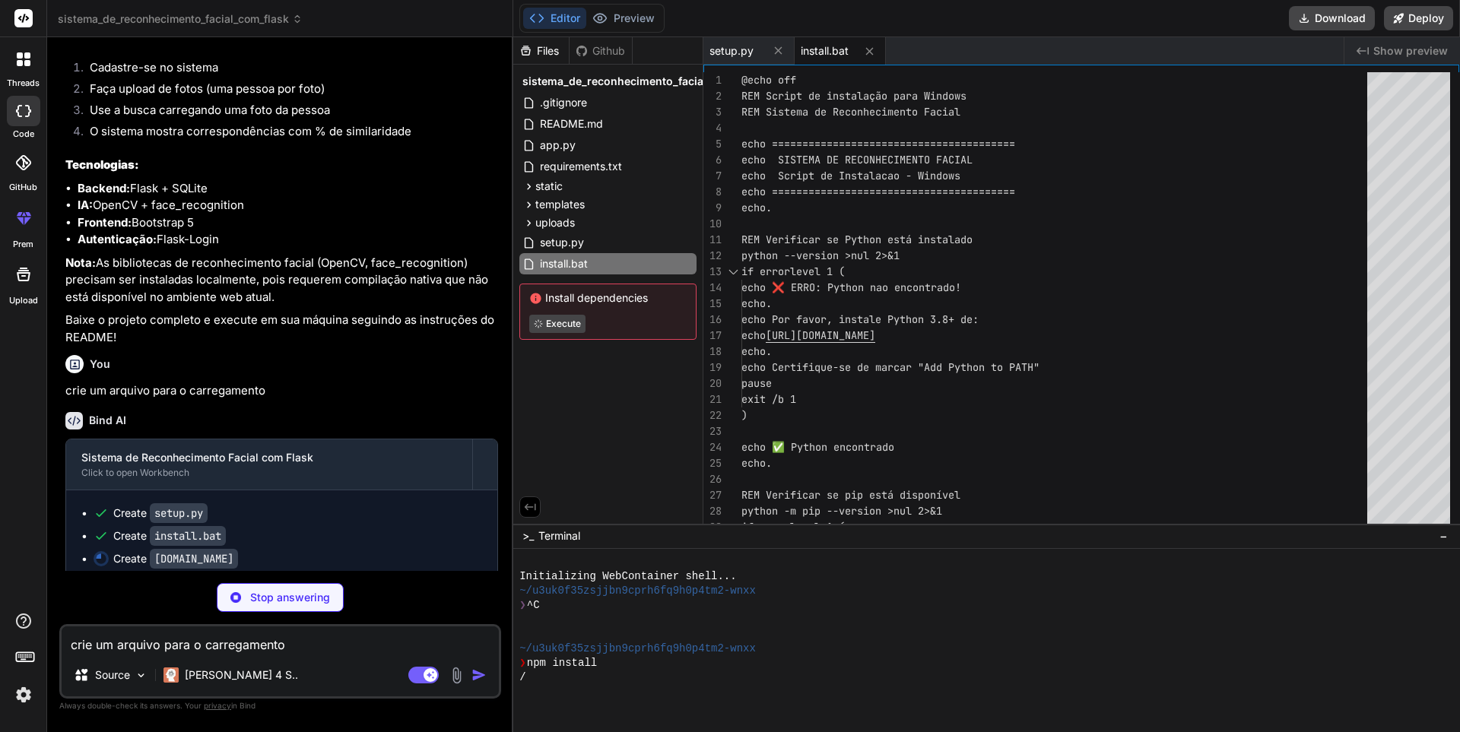
type textarea "x"
type textarea "echo " conda install -c conda-forge dlib" echo exit 1 fi"
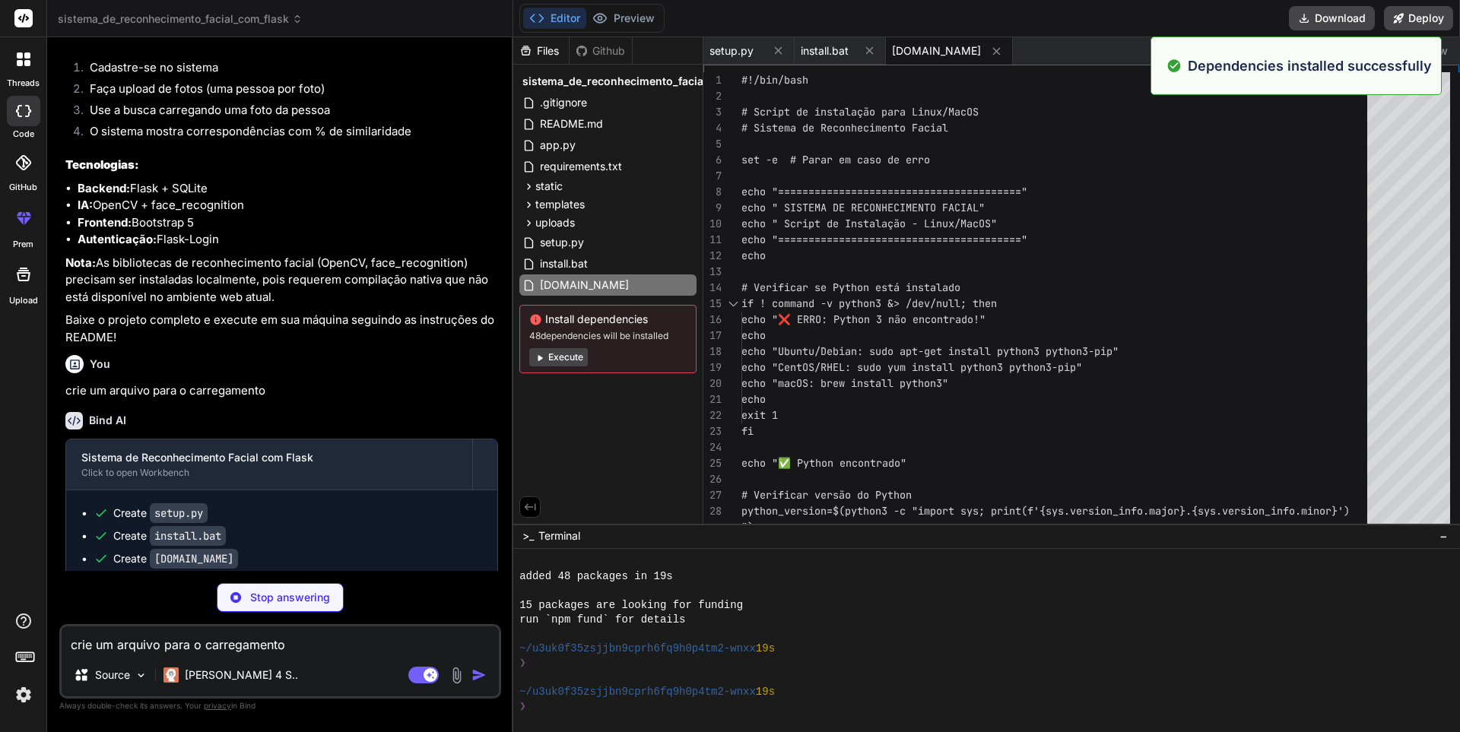
scroll to position [116, 0]
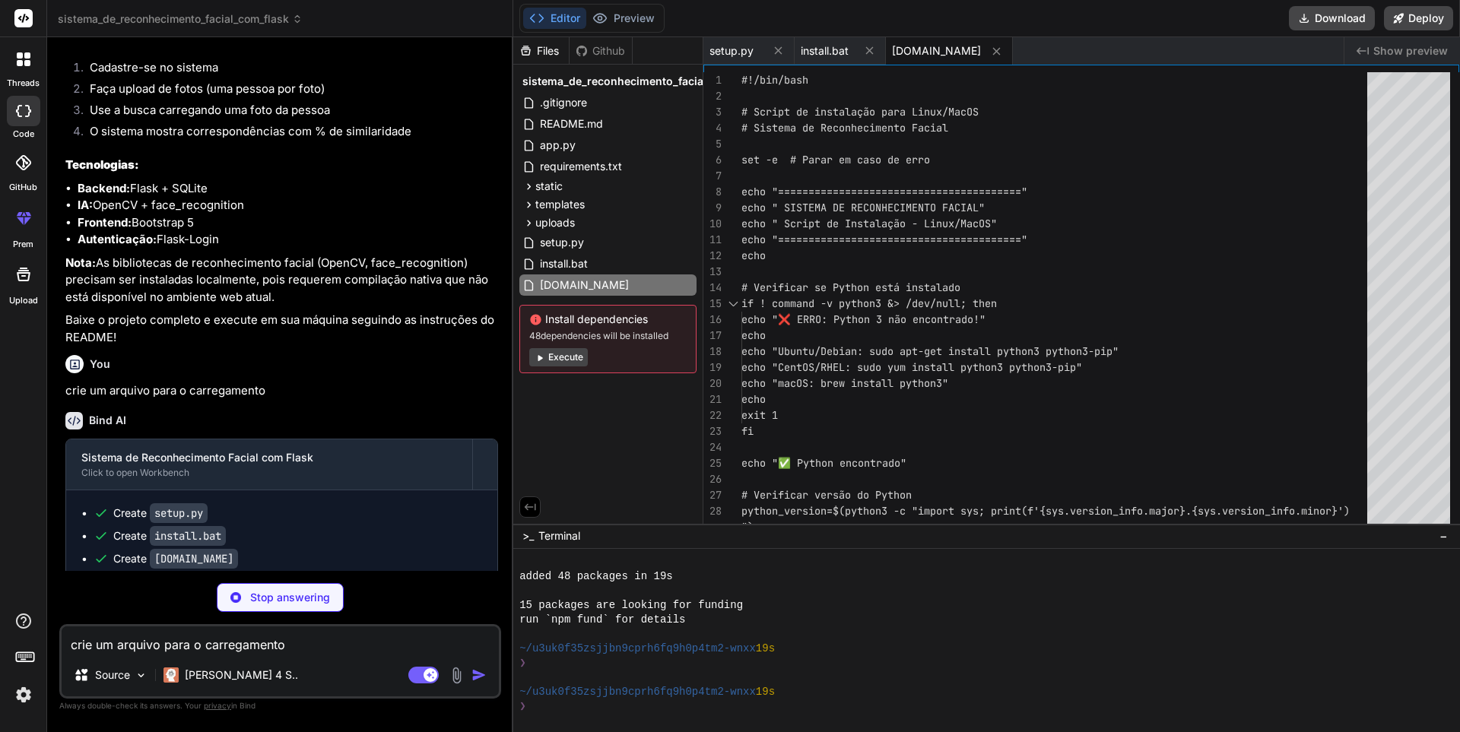
click at [573, 354] on button "Execute" at bounding box center [558, 357] width 59 height 18
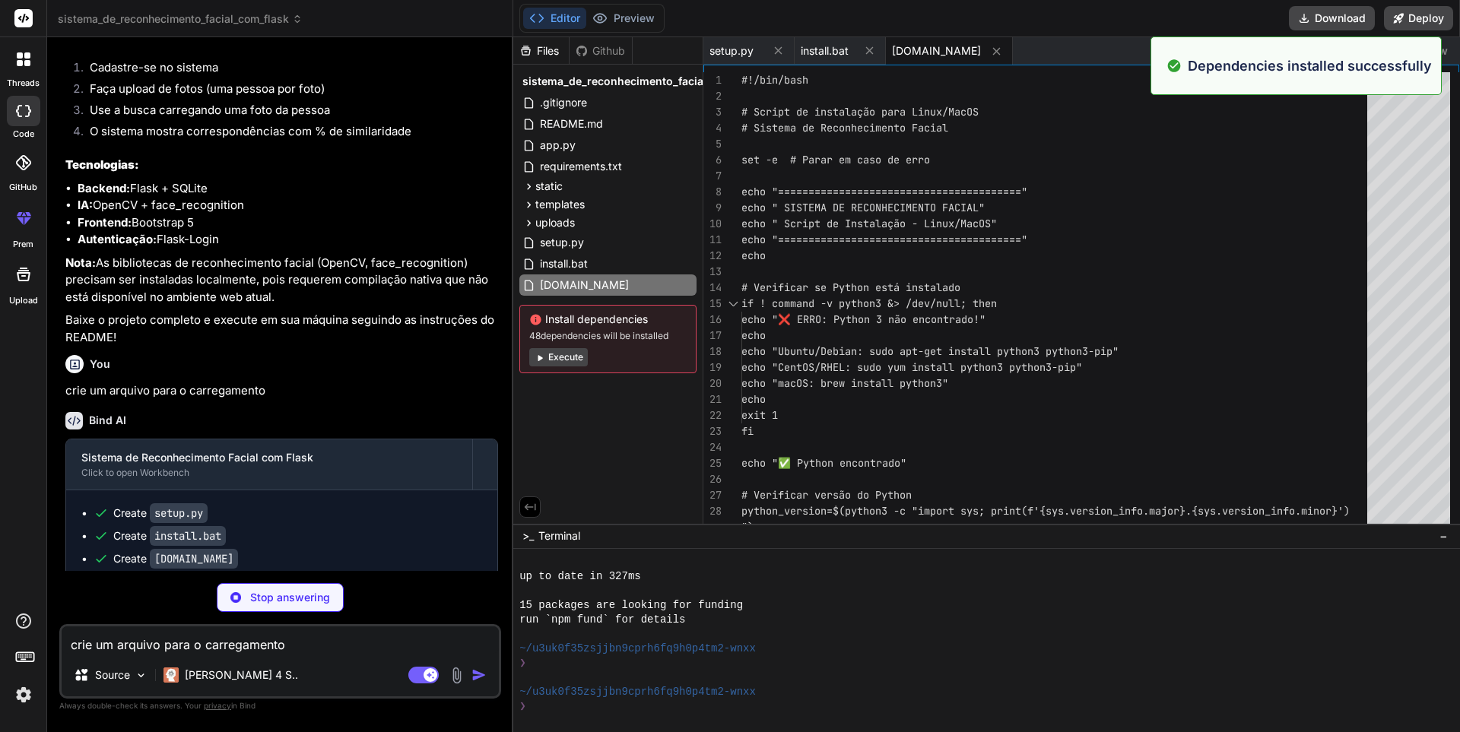
scroll to position [332, 0]
type textarea "x"
type textarea "print("\n👋 Aplicação encerrada pelo usuário") except ImportError as e: print(f"…"
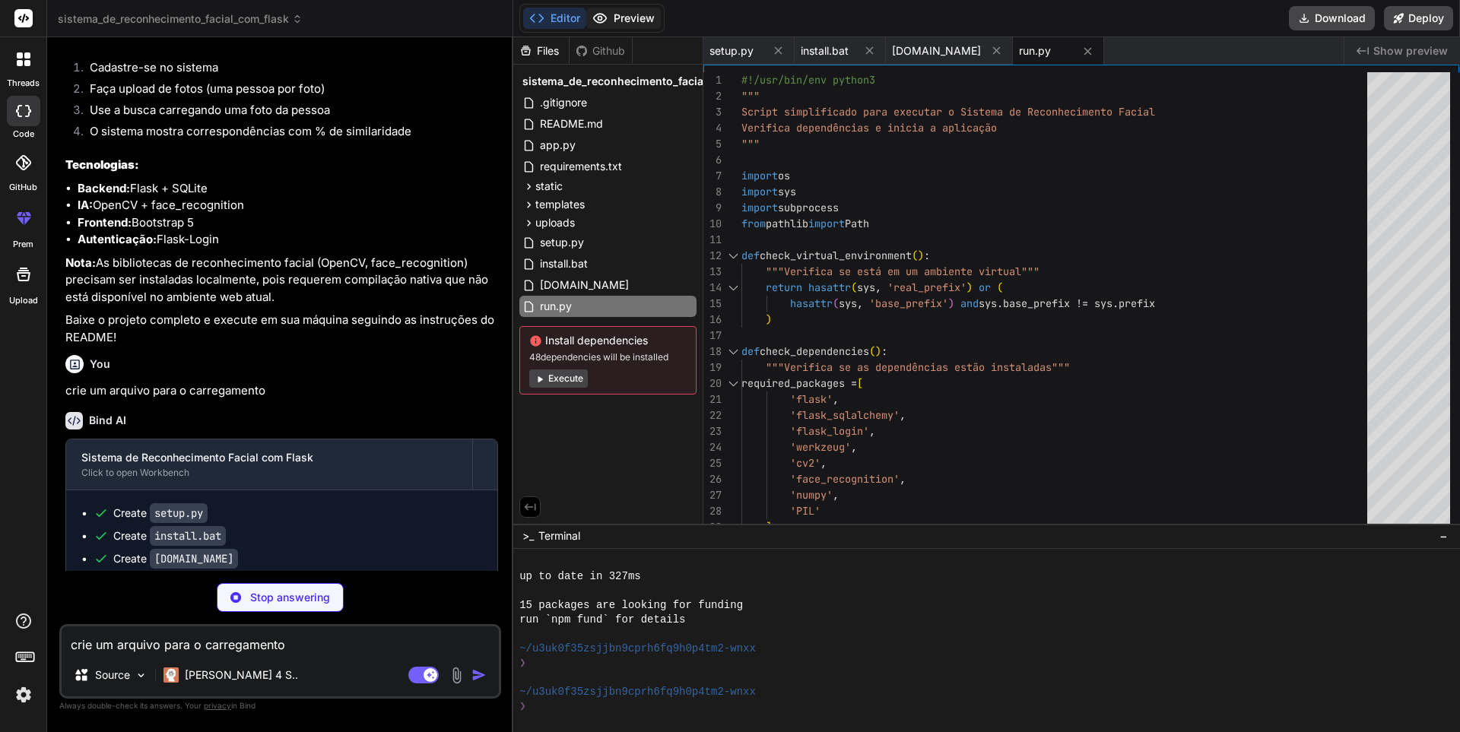
click at [636, 14] on button "Preview" at bounding box center [623, 18] width 75 height 21
click at [1329, 18] on button "Download" at bounding box center [1332, 18] width 86 height 24
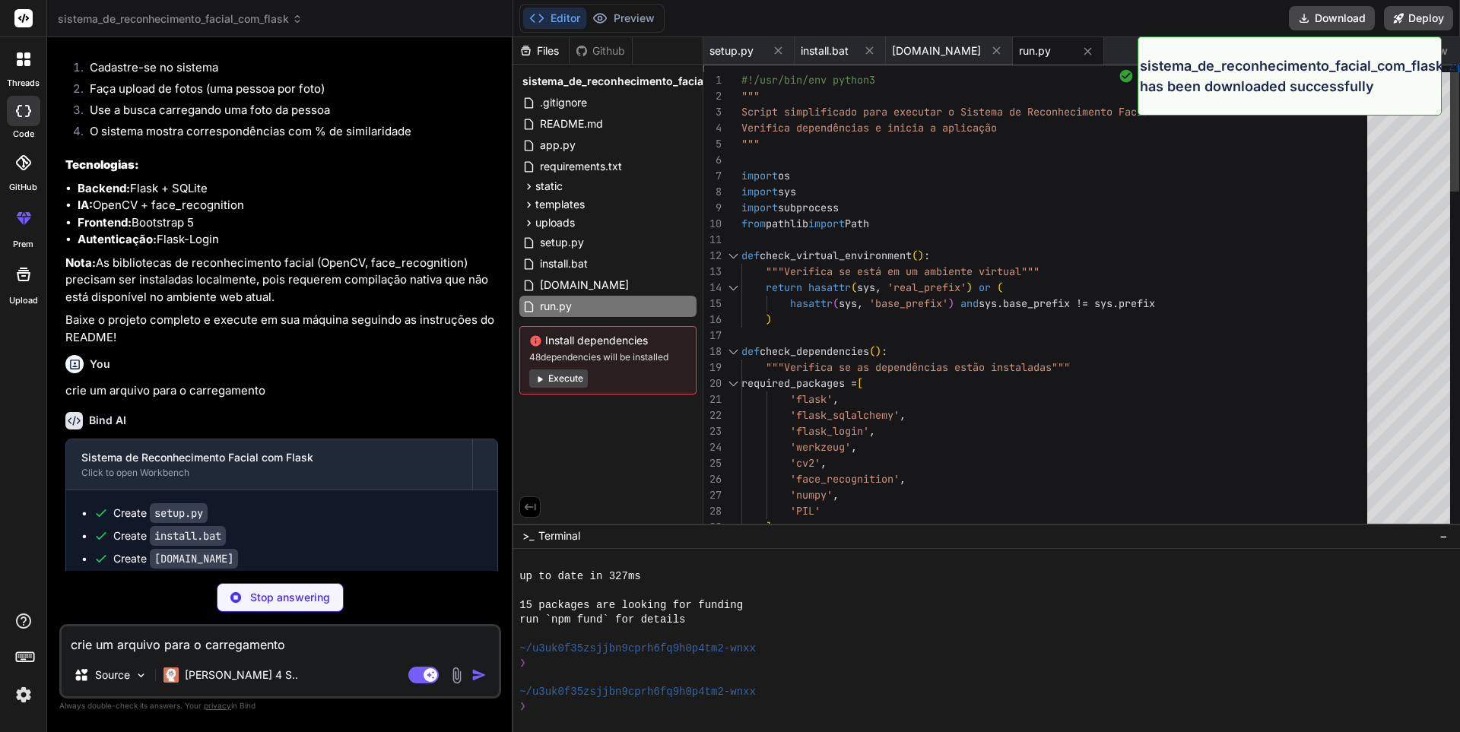
type textarea "x"
type textarea "def check_virtual_environment(): """Verifica se está em um ambiente virtual""" …"
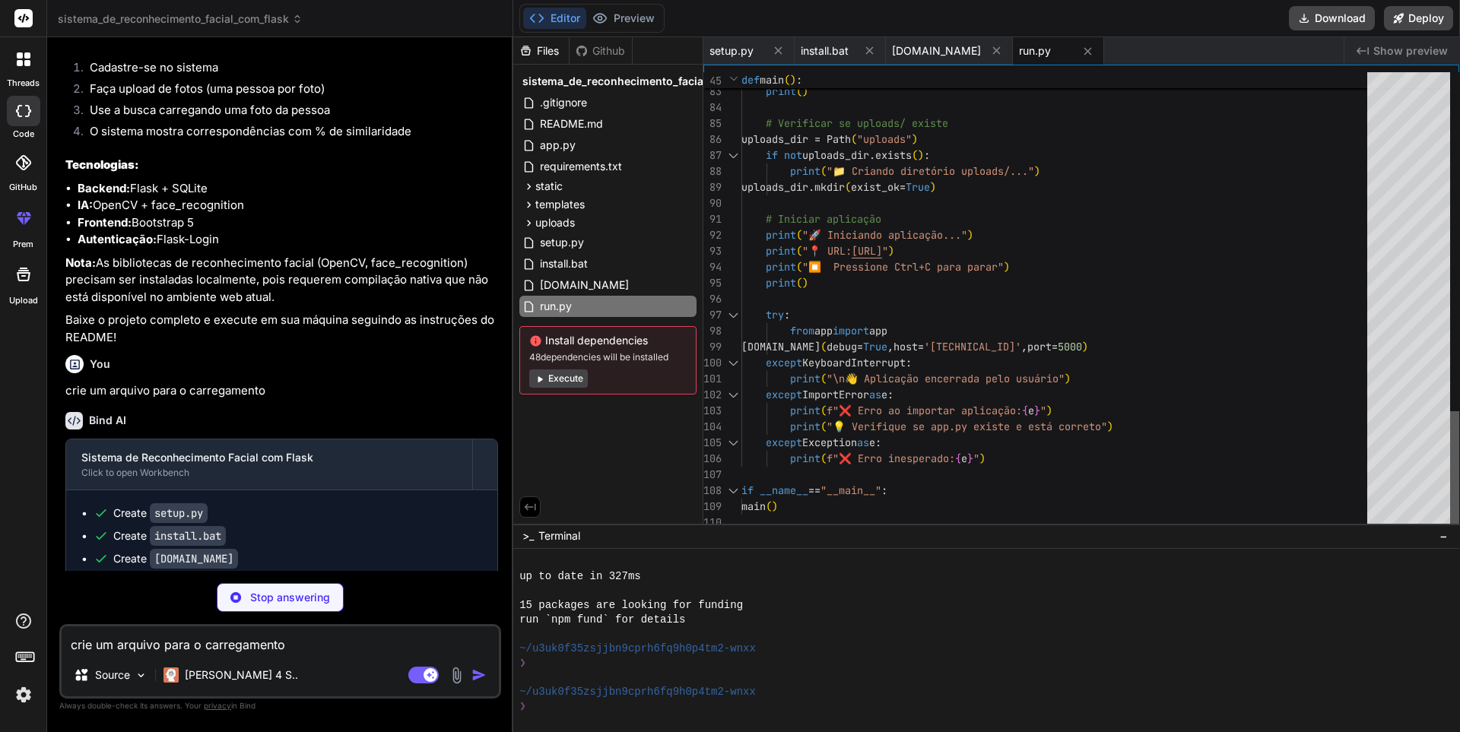
type textarea "x"
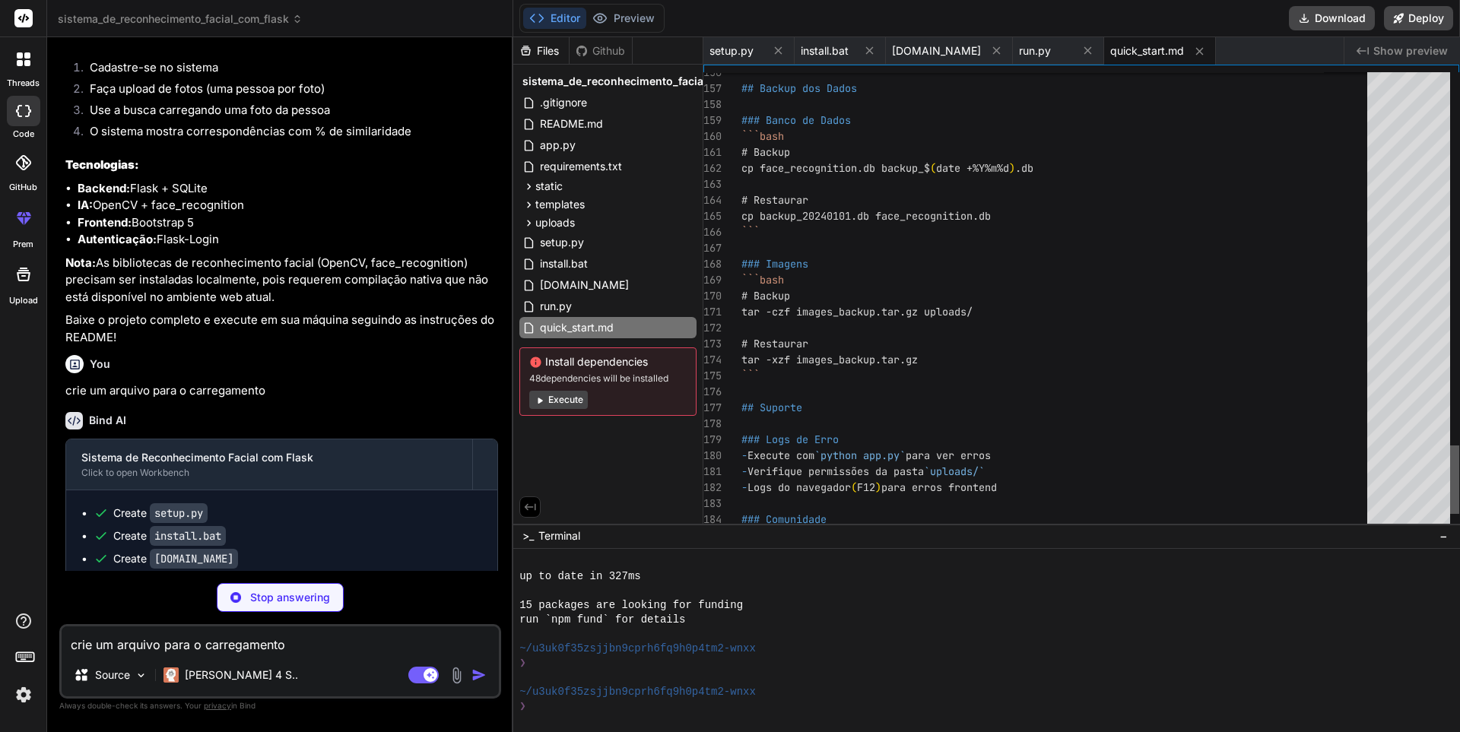
click at [1459, 514] on div at bounding box center [1454, 480] width 9 height 68
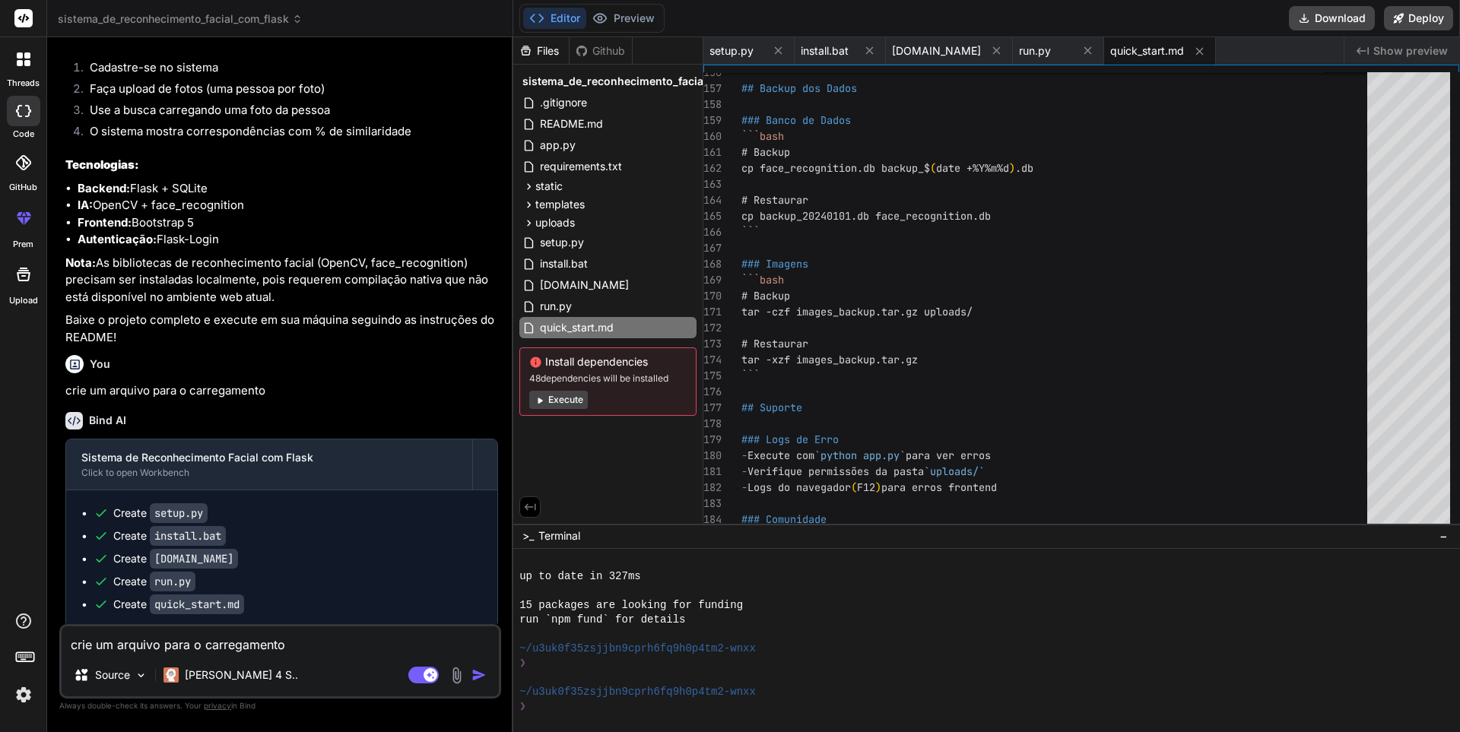
type textarea "x"
click at [525, 206] on icon at bounding box center [528, 204] width 13 height 13
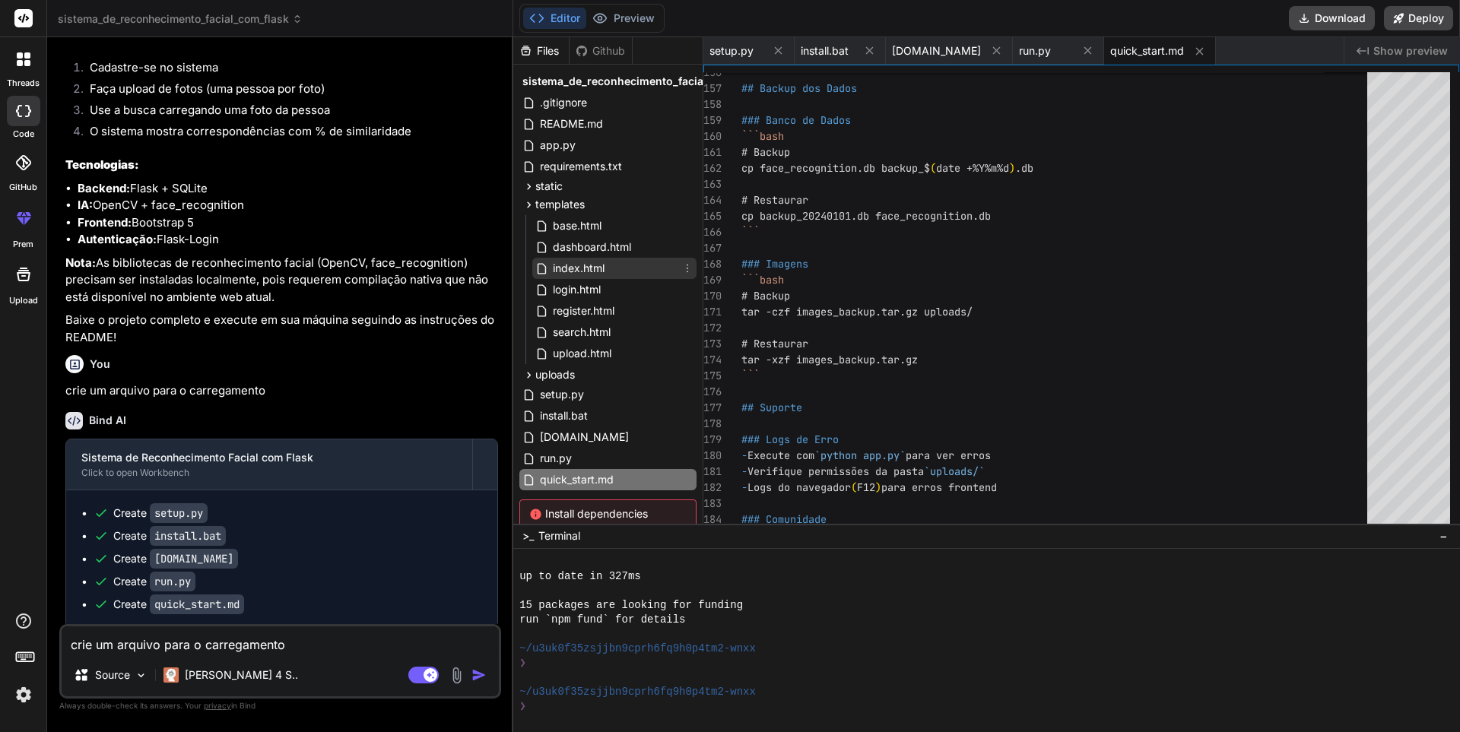
click at [574, 268] on span "index.html" at bounding box center [578, 268] width 55 height 18
